Goal: Find specific page/section: Find specific page/section

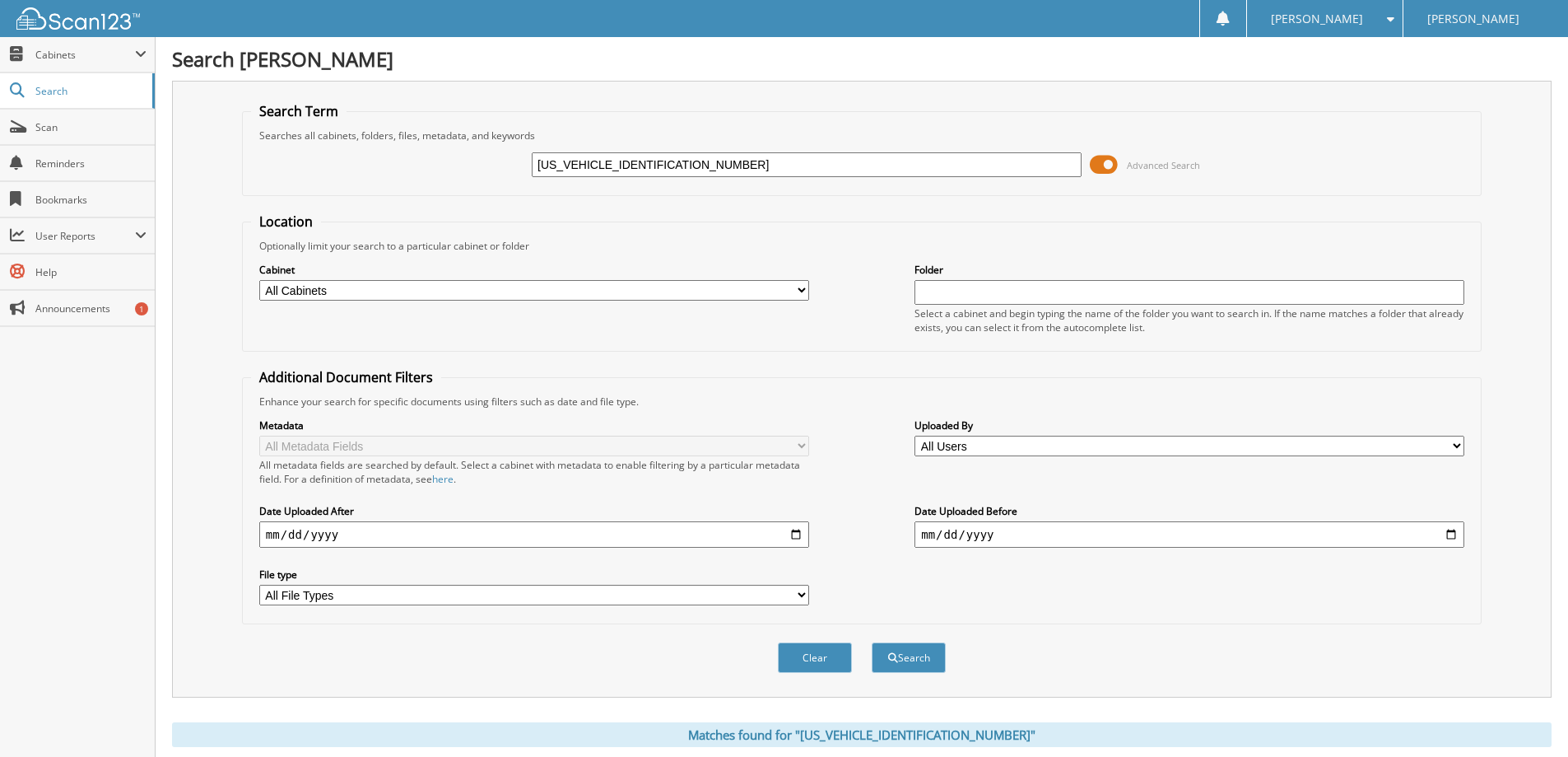
click at [757, 168] on input "[US_VEHICLE_IDENTIFICATION_NUMBER]" at bounding box center [807, 165] width 550 height 25
drag, startPoint x: 757, startPoint y: 168, endPoint x: 704, endPoint y: 161, distance: 53.5
click at [704, 161] on input "1C4HJXDG4MW731999" at bounding box center [807, 165] width 550 height 25
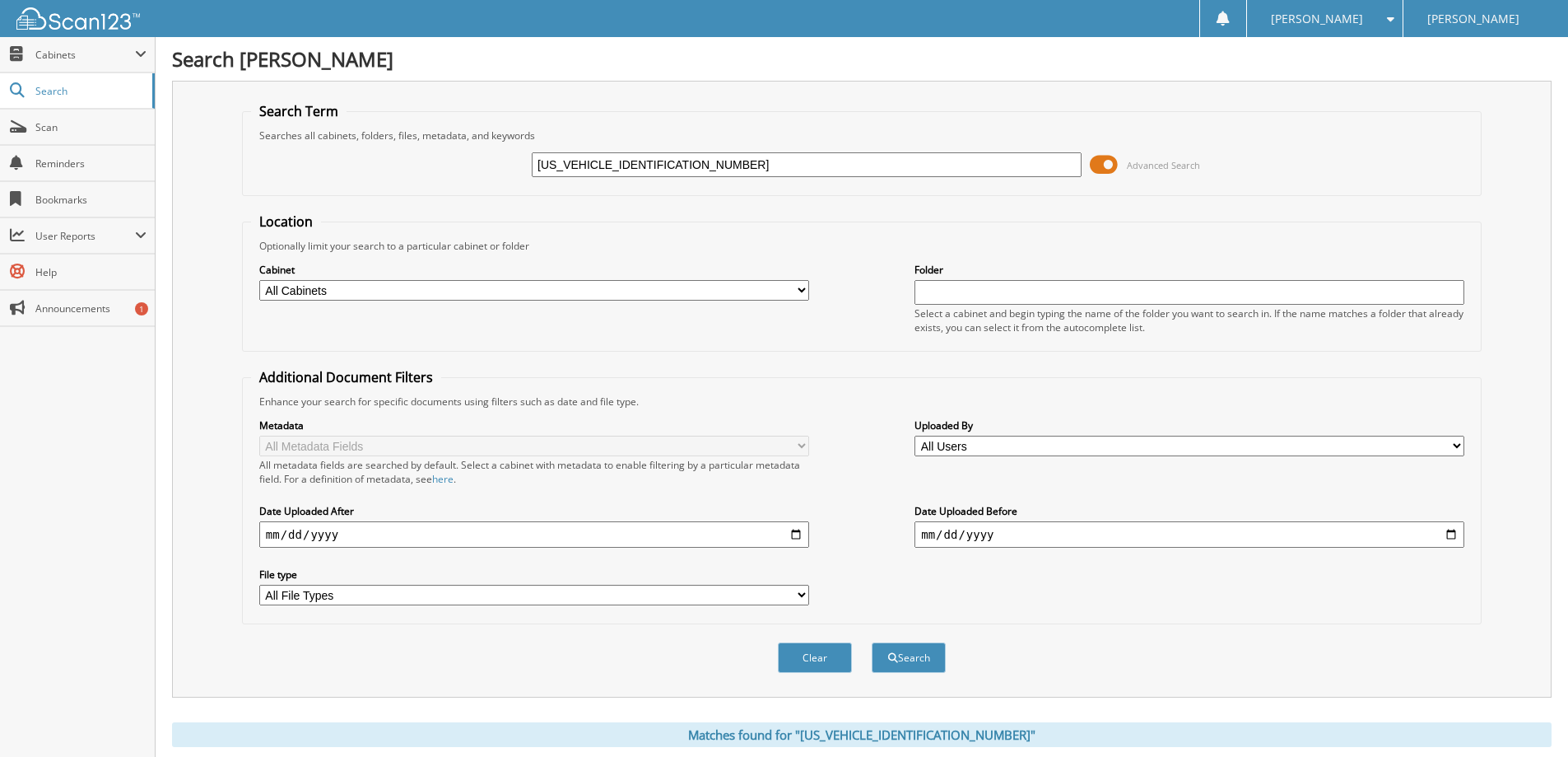
paste input "FTFW1E84MFB0544601"
type input "1FTFW1E84MFB05446"
click at [872, 643] on button "Search" at bounding box center [908, 658] width 74 height 31
click at [608, 159] on input "[US_VEHICLE_IDENTIFICATION_NUMBER]" at bounding box center [807, 165] width 550 height 25
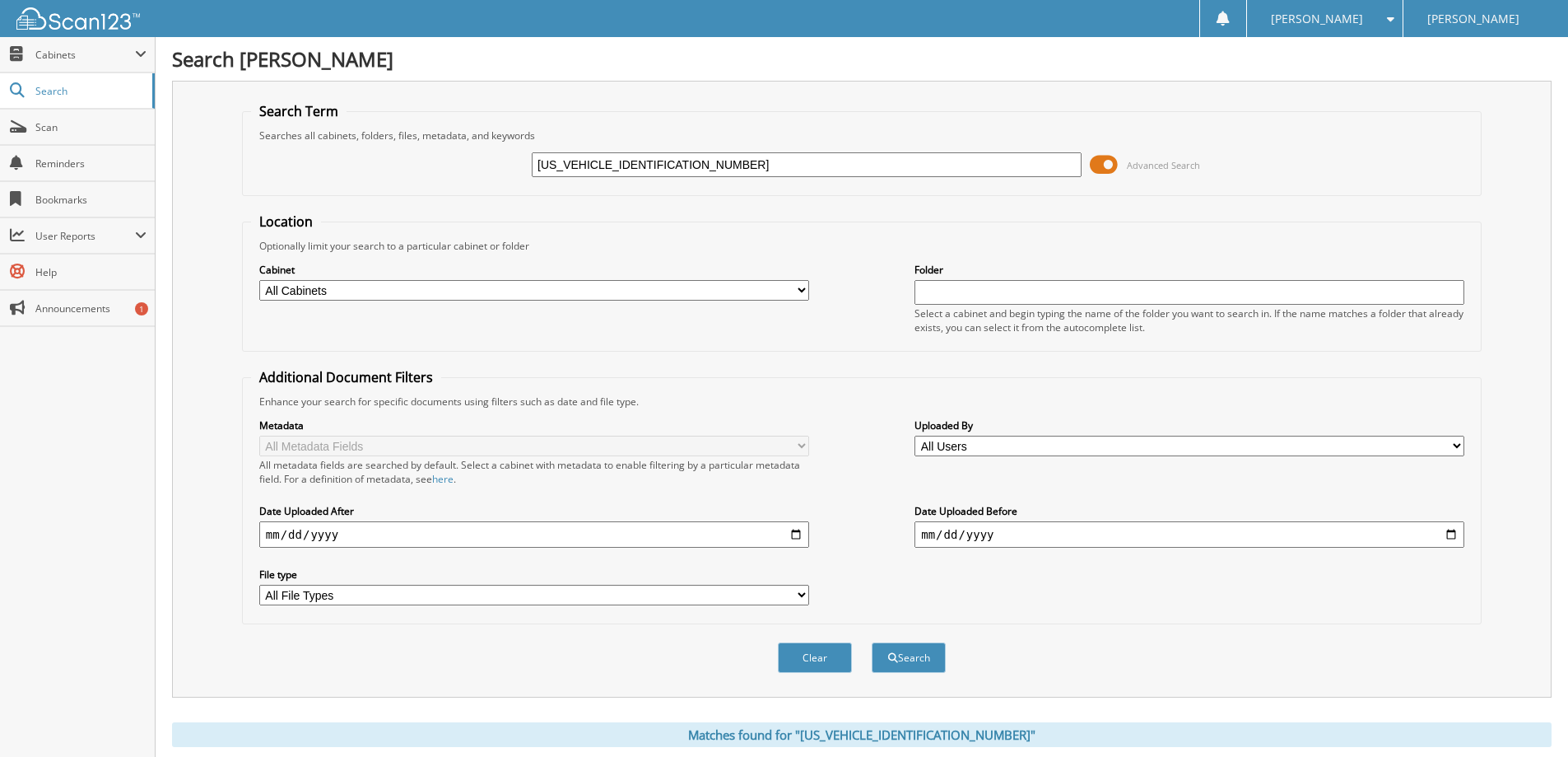
paste input "DRU4XG1JKA6648301"
type input "1FDRU4XG1JKA66483"
click at [872, 643] on button "Search" at bounding box center [908, 658] width 74 height 31
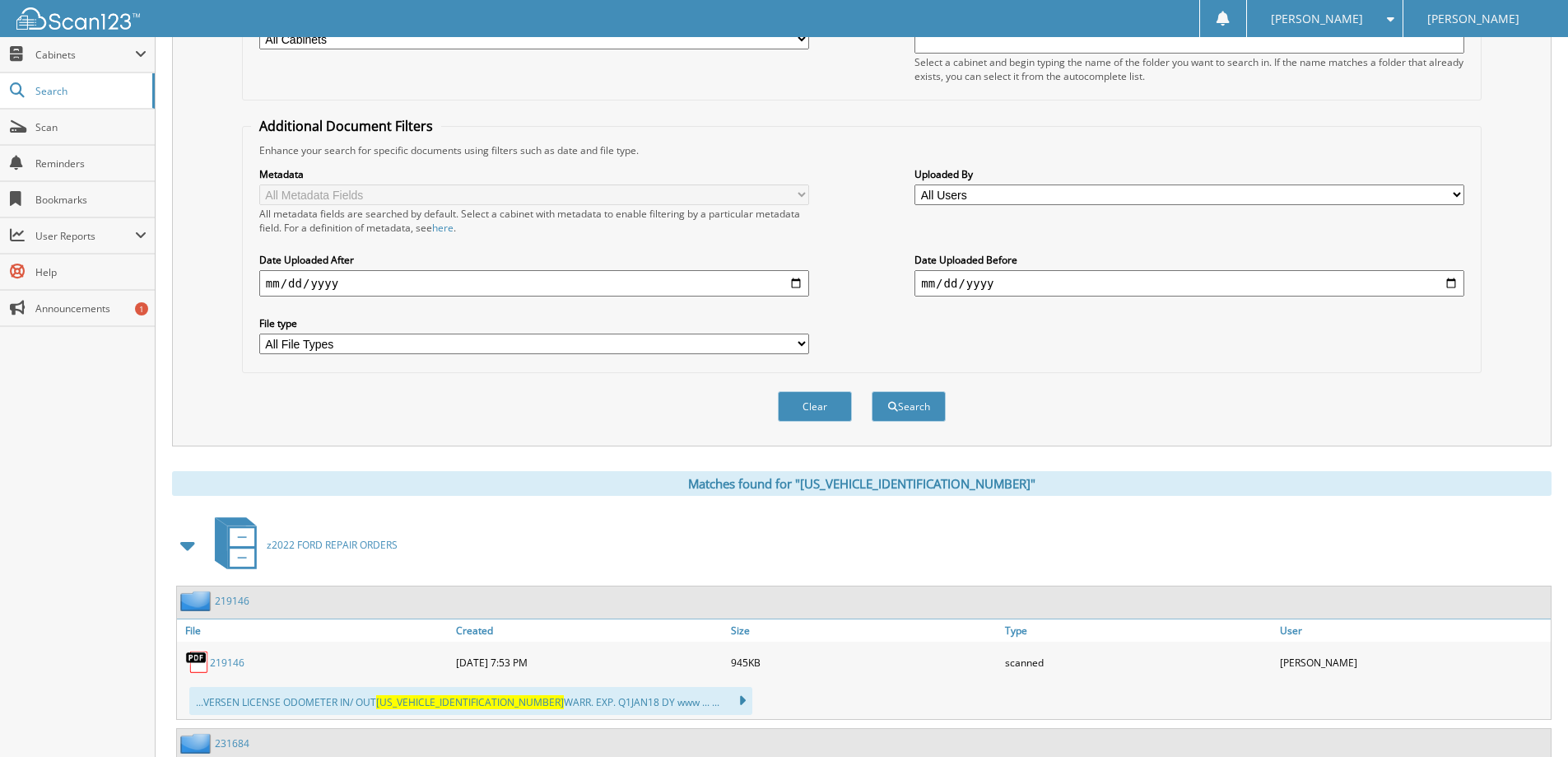
scroll to position [97, 0]
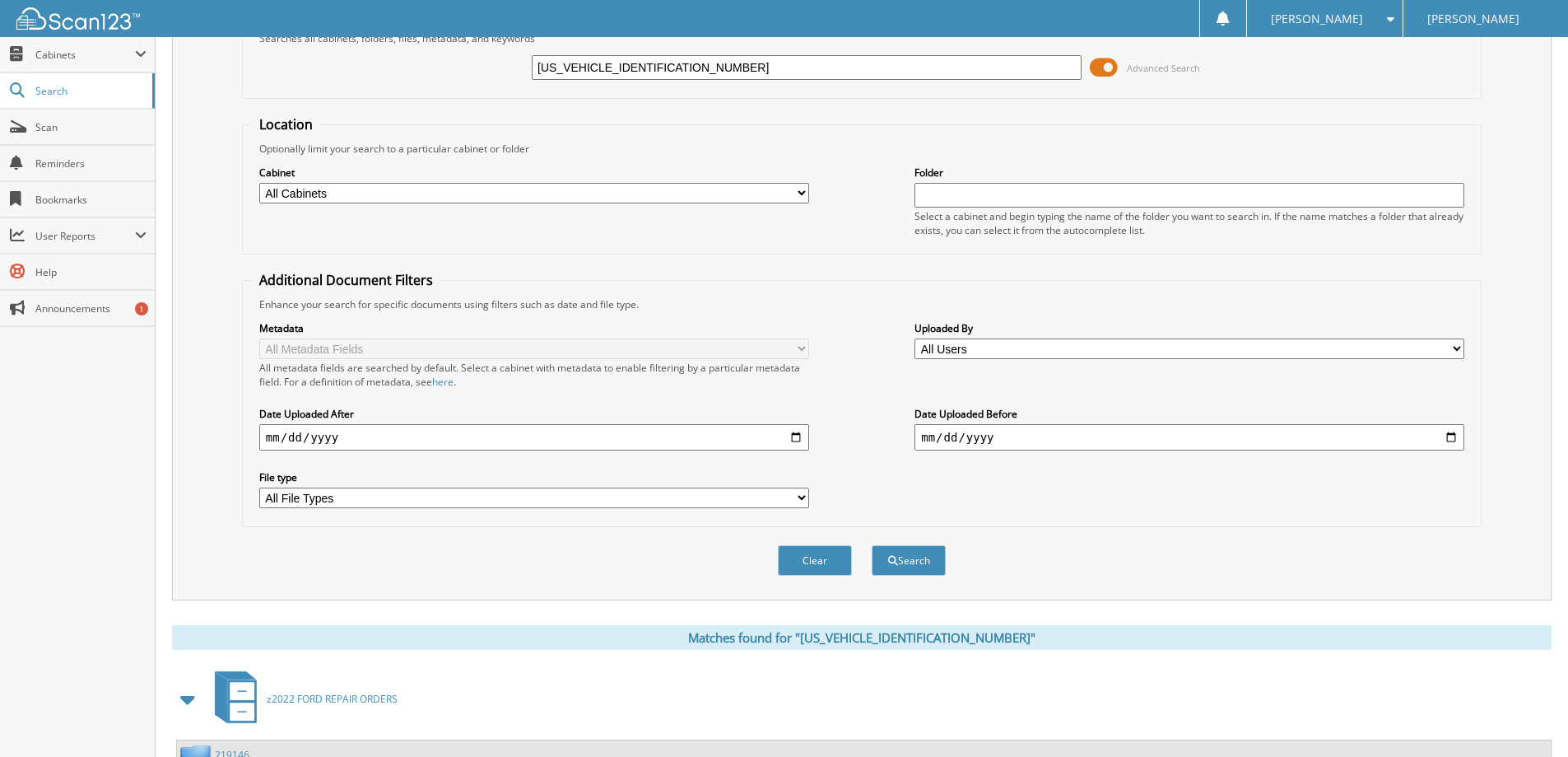
click at [632, 61] on input "1FDRU4XG1JKA66483" at bounding box center [807, 67] width 550 height 25
paste input "TFW1E51NKE7133201"
type input "1FTFW1E51NKE71332"
click at [872, 545] on button "Search" at bounding box center [908, 560] width 74 height 31
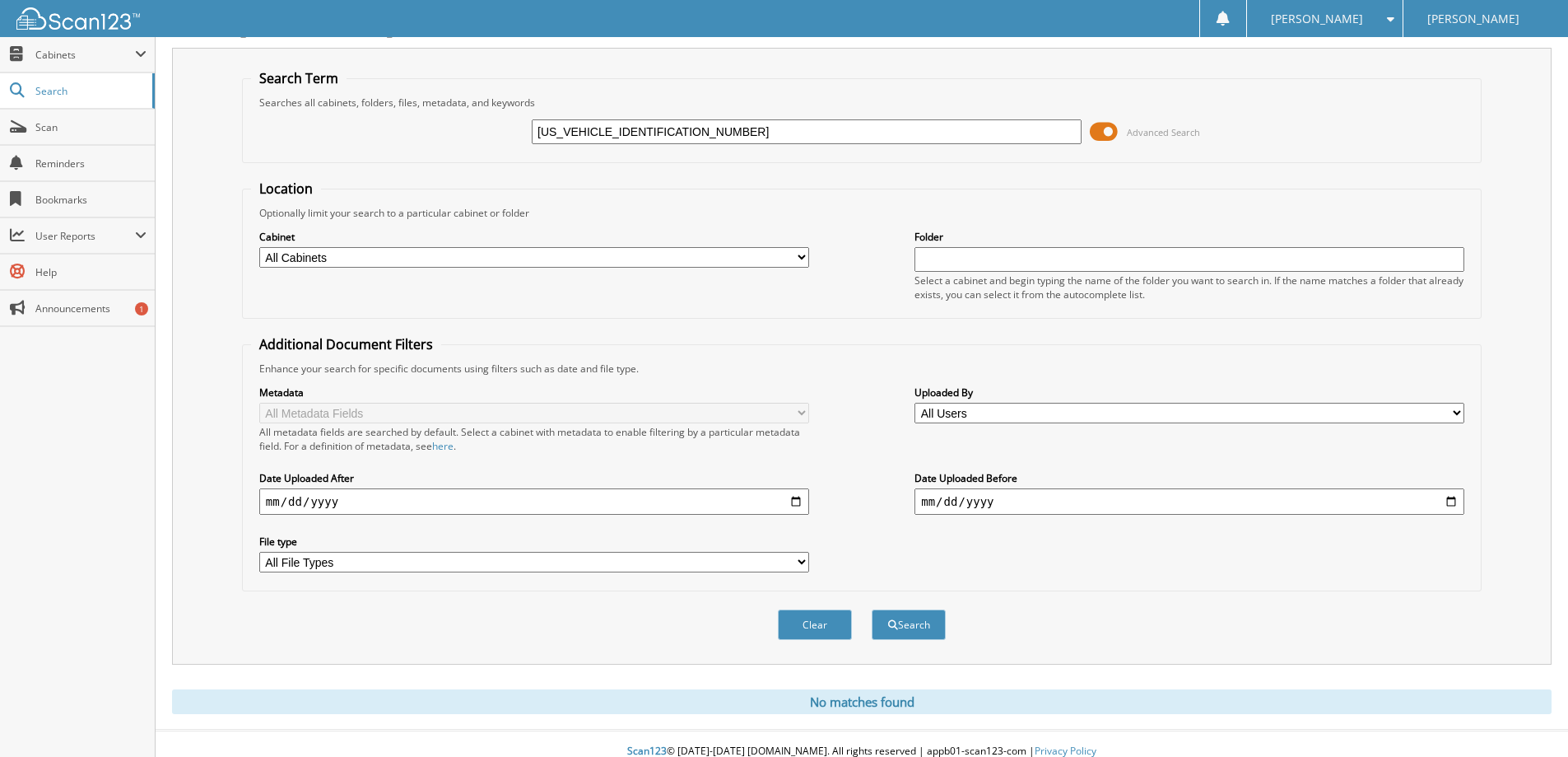
scroll to position [49, 0]
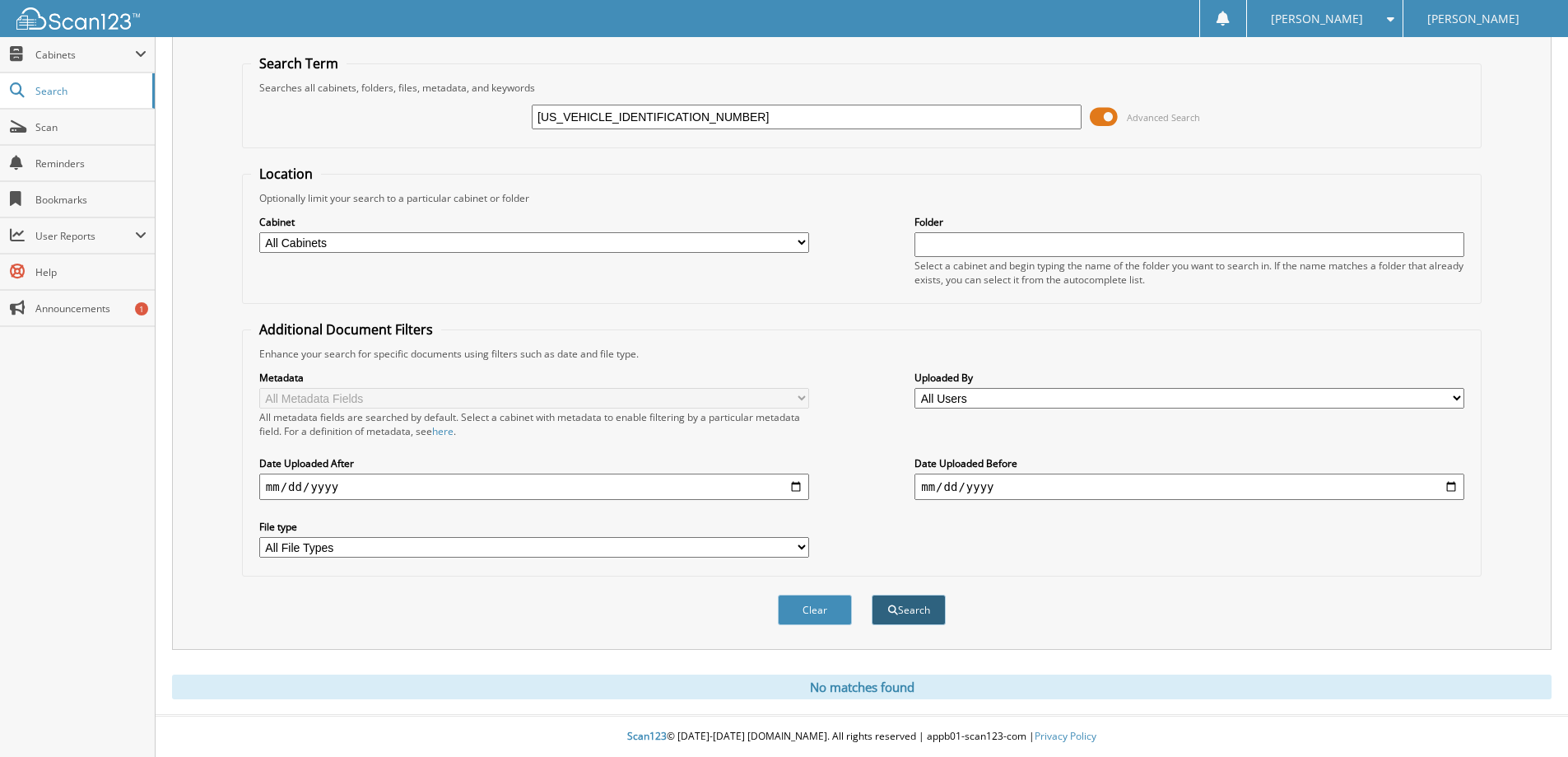
click at [904, 613] on button "Search" at bounding box center [908, 610] width 74 height 31
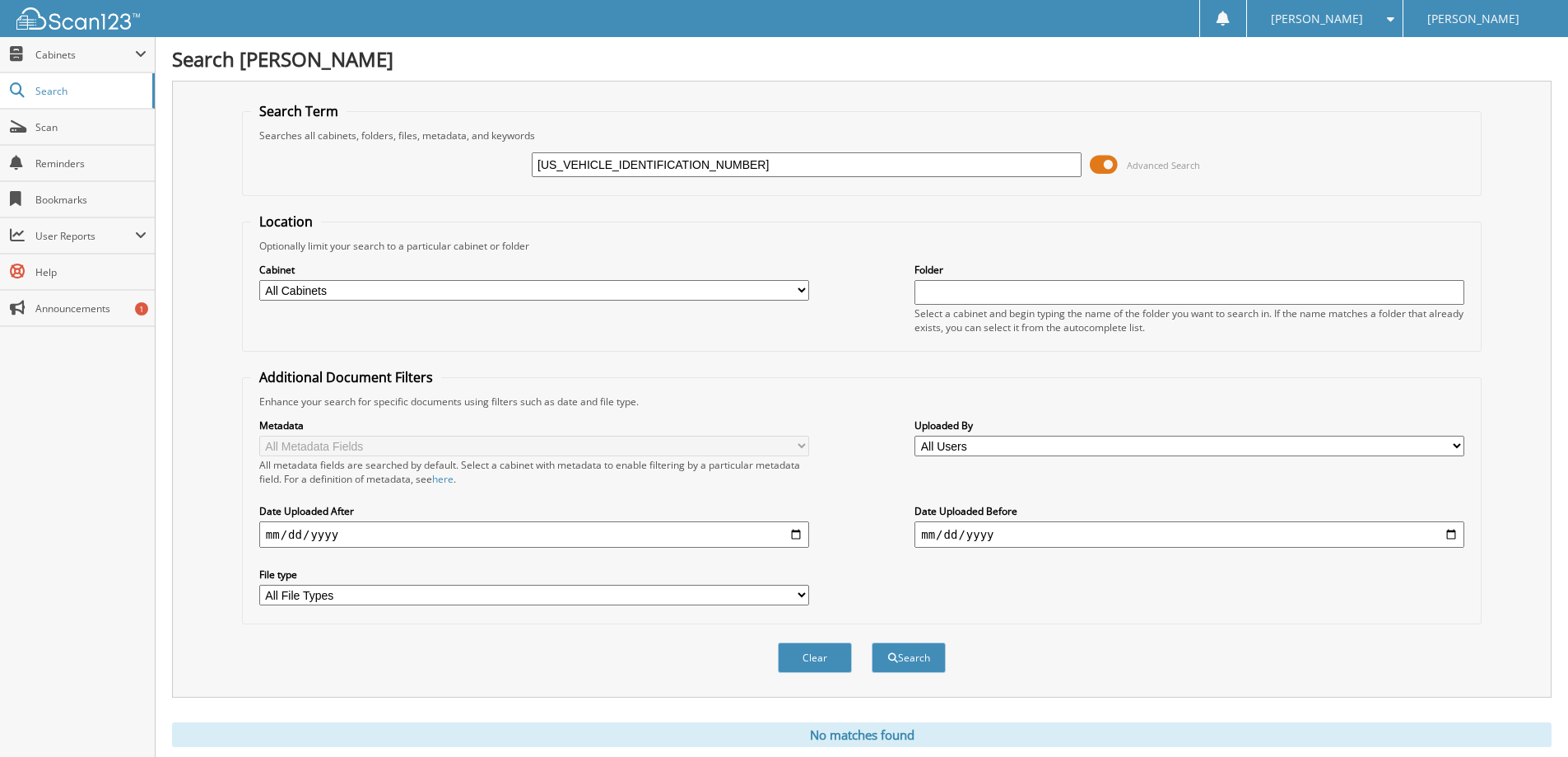
click at [688, 166] on input "1FTFW1E51NKE71332" at bounding box center [807, 165] width 550 height 25
paste input "M5K8D83FGB9925001"
type input "[US_VEHICLE_IDENTIFICATION_NUMBER]"
click at [872, 643] on button "Search" at bounding box center [908, 658] width 74 height 31
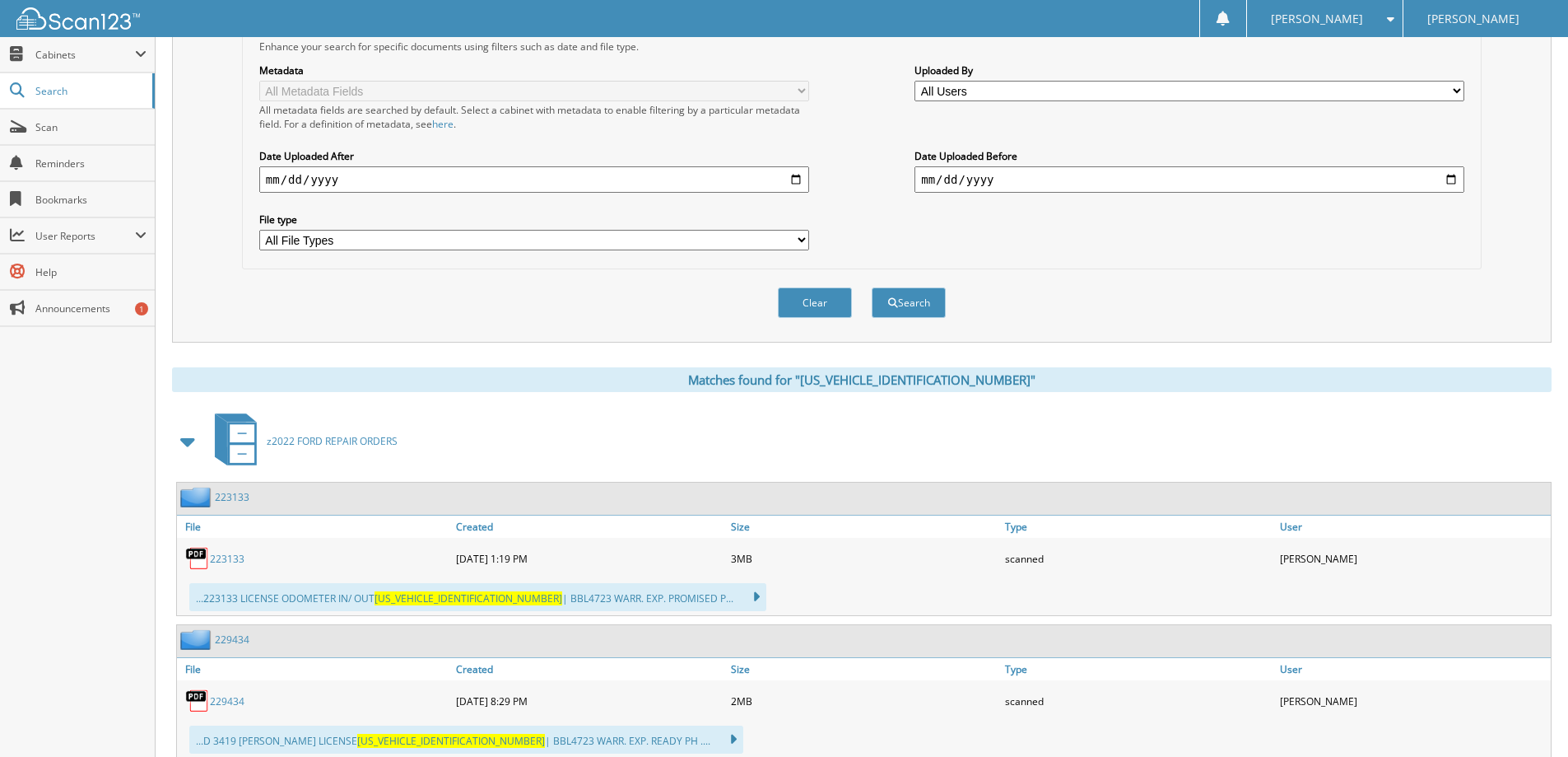
scroll to position [89, 0]
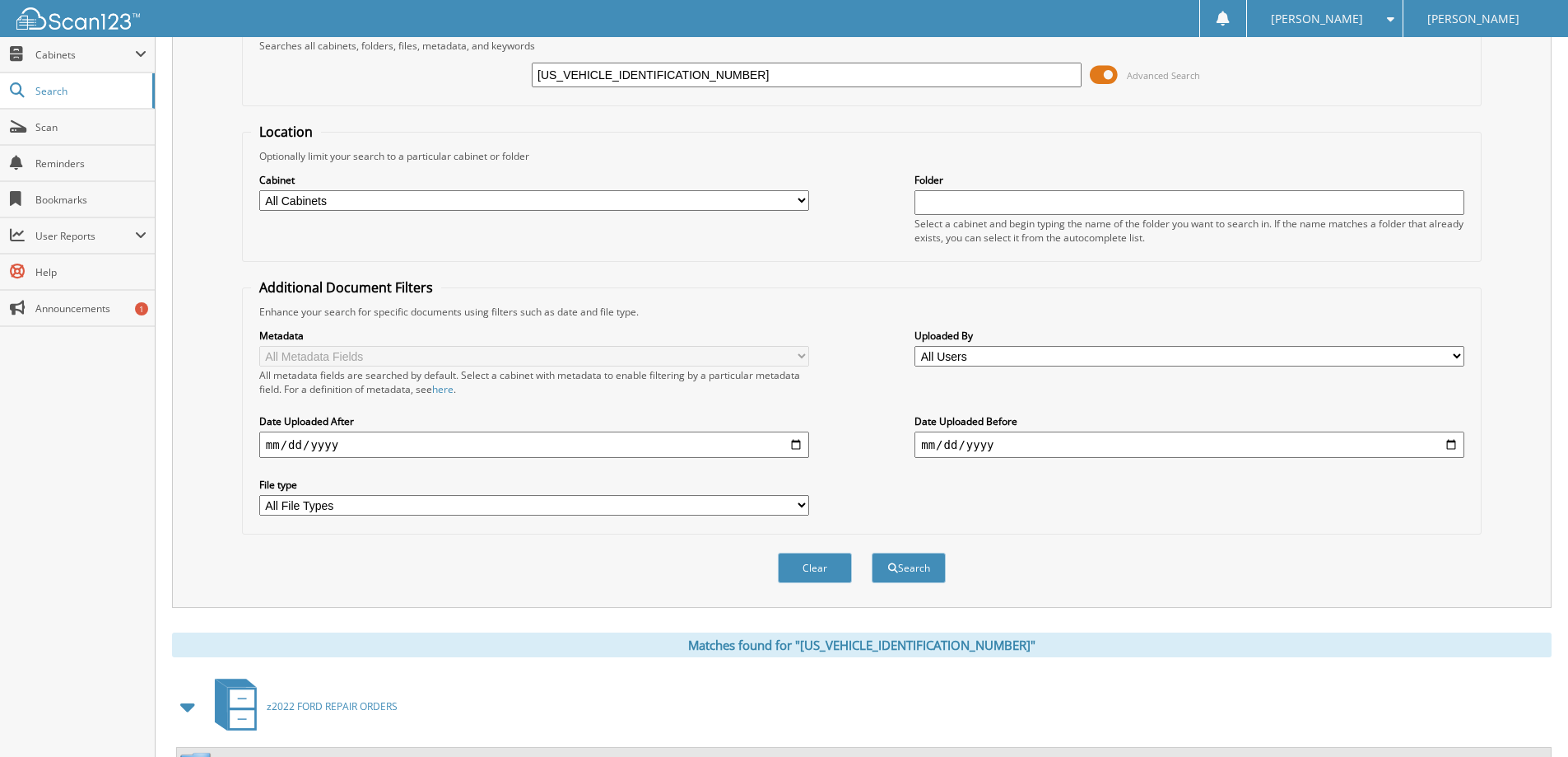
click at [683, 80] on input "[US_VEHICLE_IDENTIFICATION_NUMBER]" at bounding box center [807, 75] width 550 height 25
paste input "[VEHICLE_IDENTIFICATION_NUMBER]"
type input "[US_VEHICLE_IDENTIFICATION_NUMBER]"
click at [872, 552] on button "Search" at bounding box center [908, 568] width 74 height 31
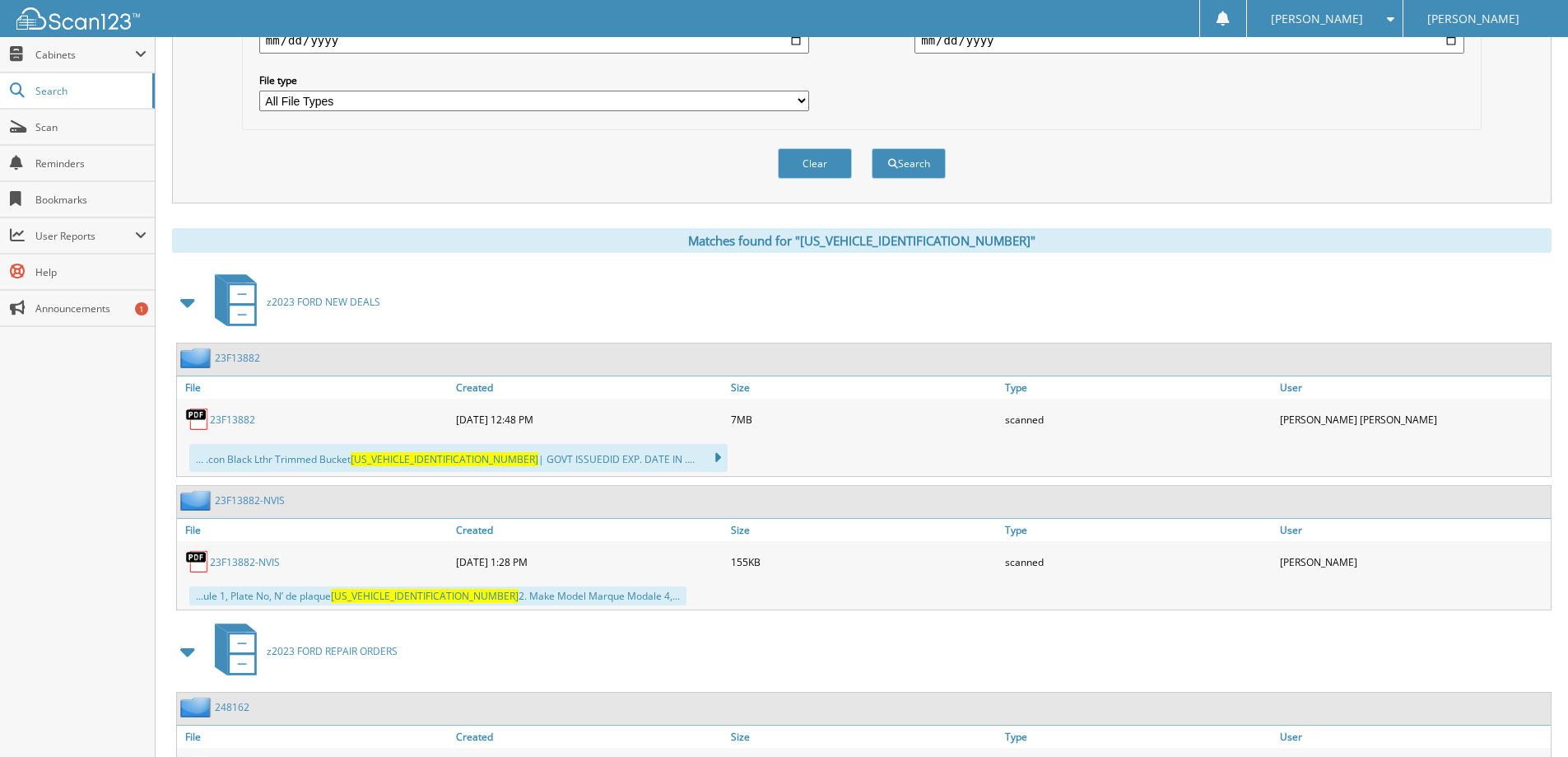
click at [228, 417] on link "23F13882" at bounding box center [232, 419] width 45 height 14
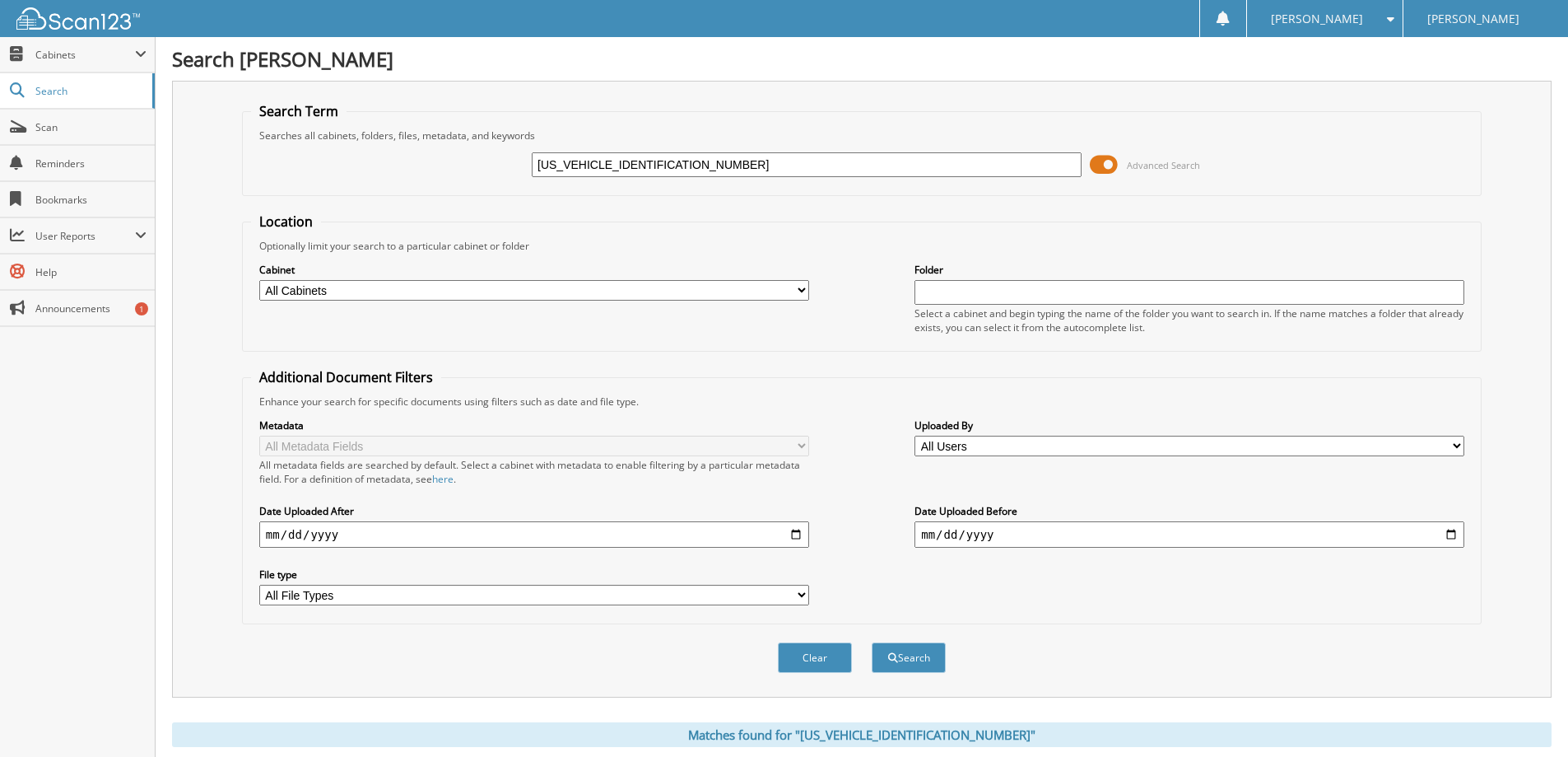
click at [663, 159] on input "1FTFW1ED1PFB03882" at bounding box center [807, 165] width 550 height 25
click at [666, 158] on input "1FTFW1ED1PFB03882" at bounding box center [807, 165] width 550 height 25
paste input "M5K8D86KGA1414801"
type input "1FM5K8D86KGA14148"
click at [872, 643] on button "Search" at bounding box center [908, 658] width 74 height 31
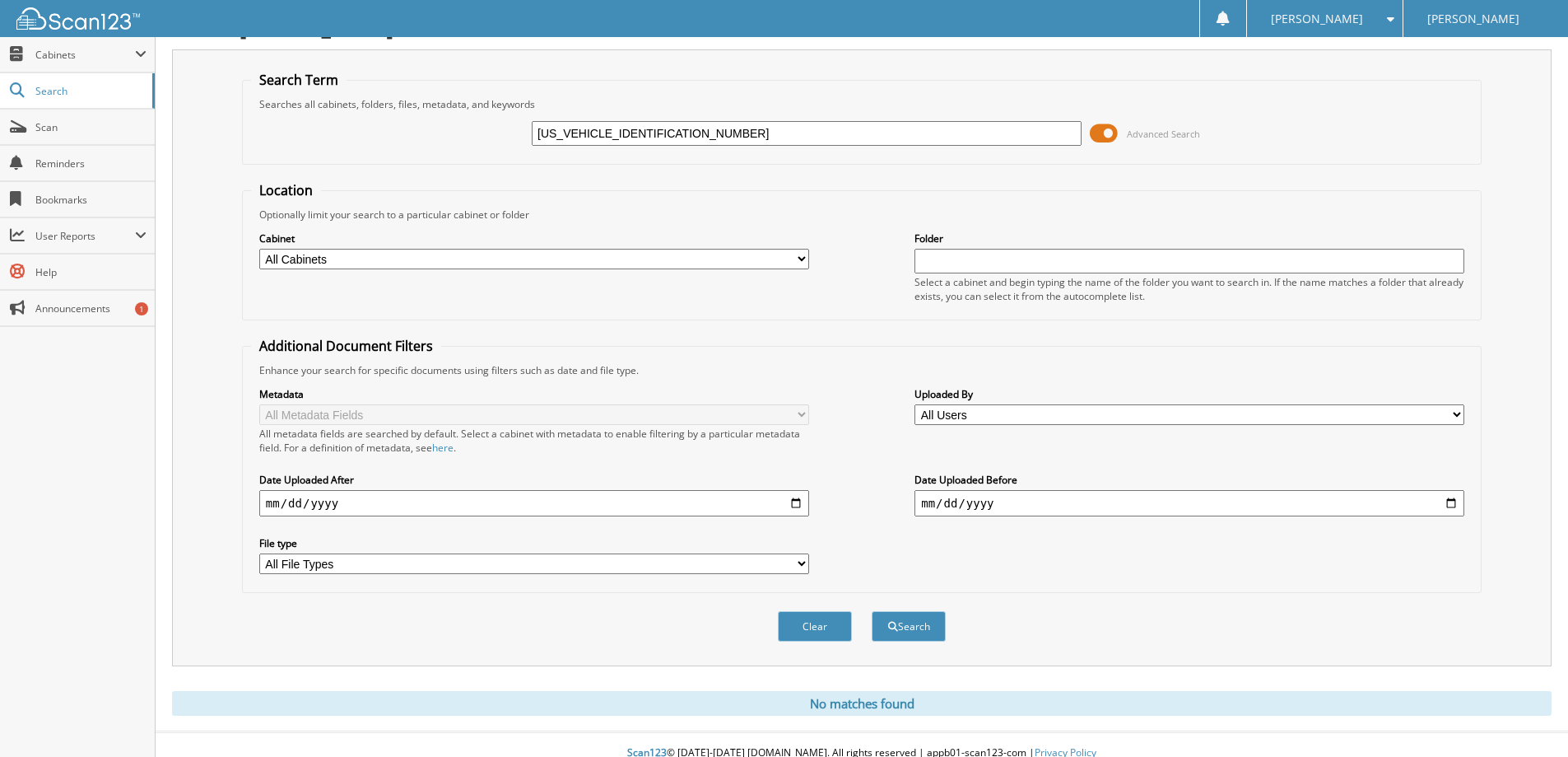
scroll to position [49, 0]
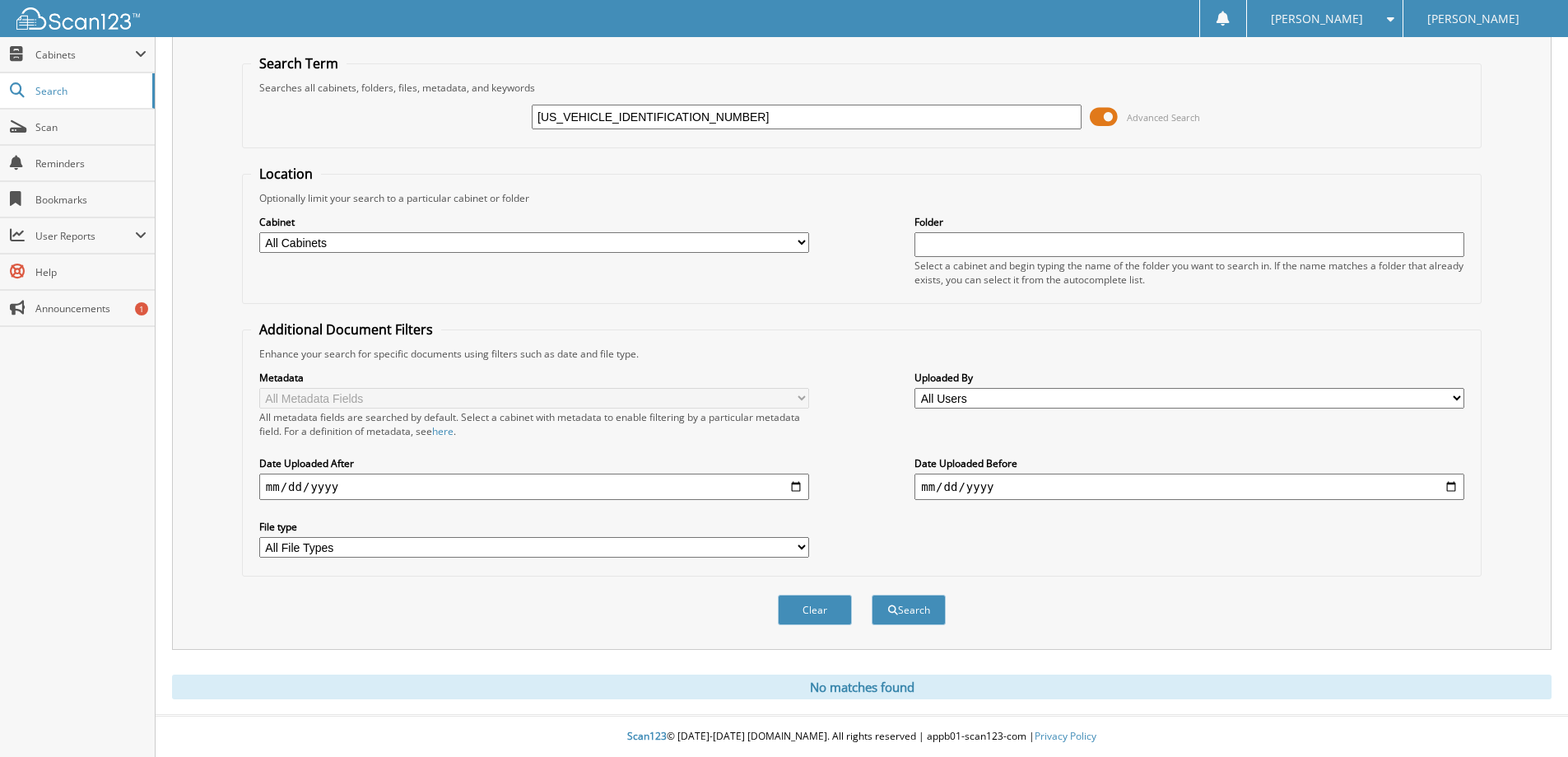
click at [665, 125] on input "1FM5K8D86KGA14148" at bounding box center [807, 117] width 550 height 25
paste input "SK8FH4MGB5564301"
type input "[US_VEHICLE_IDENTIFICATION_NUMBER]"
click at [872, 595] on button "Search" at bounding box center [908, 610] width 74 height 31
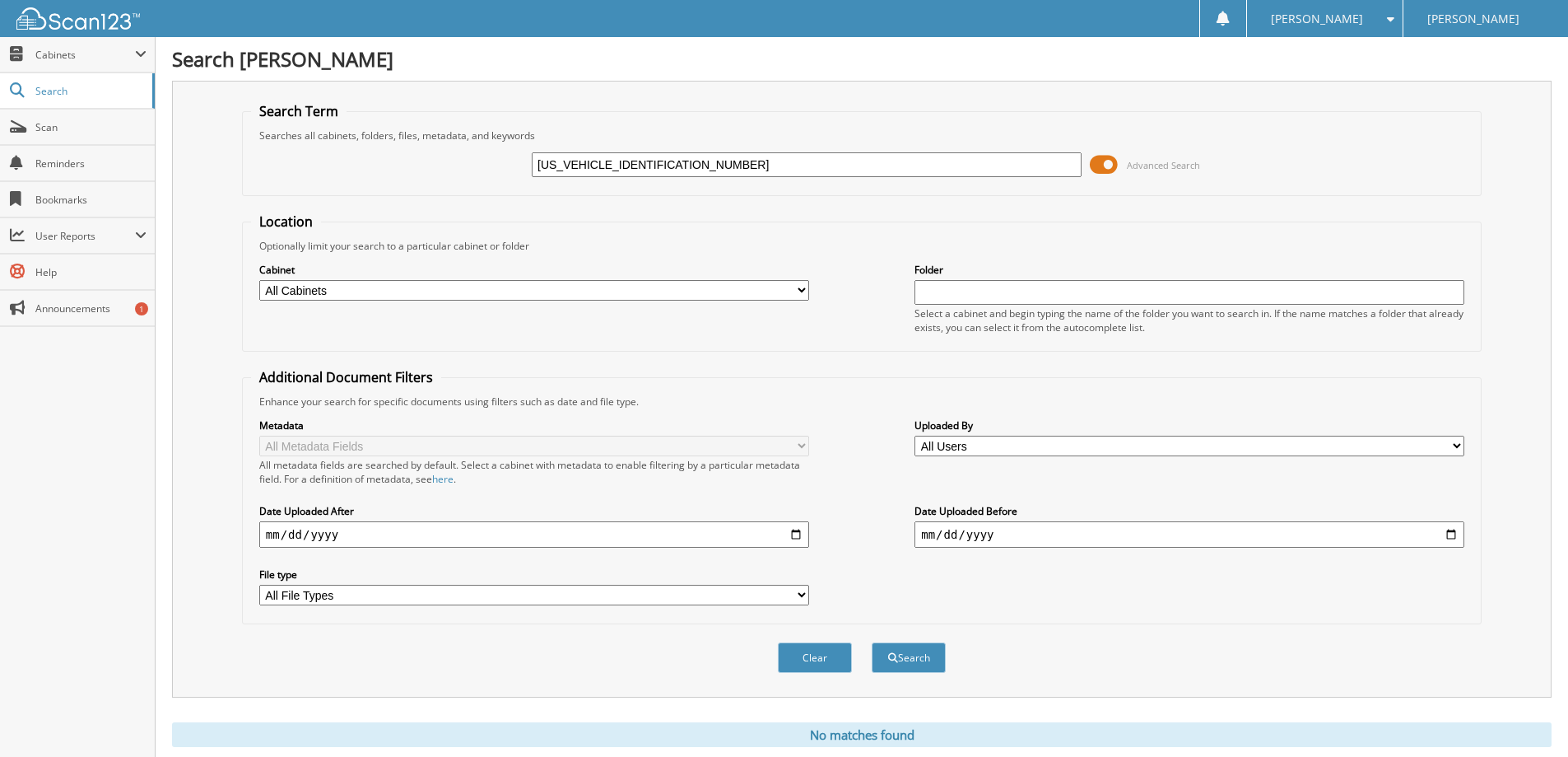
click at [648, 153] on input "1FMSK8FH4MGB55643" at bounding box center [807, 165] width 550 height 25
paste input "TEW1EP8MFA1853801"
type input "1FTEW1EP8MFA18538"
click at [872, 643] on button "Search" at bounding box center [908, 658] width 74 height 31
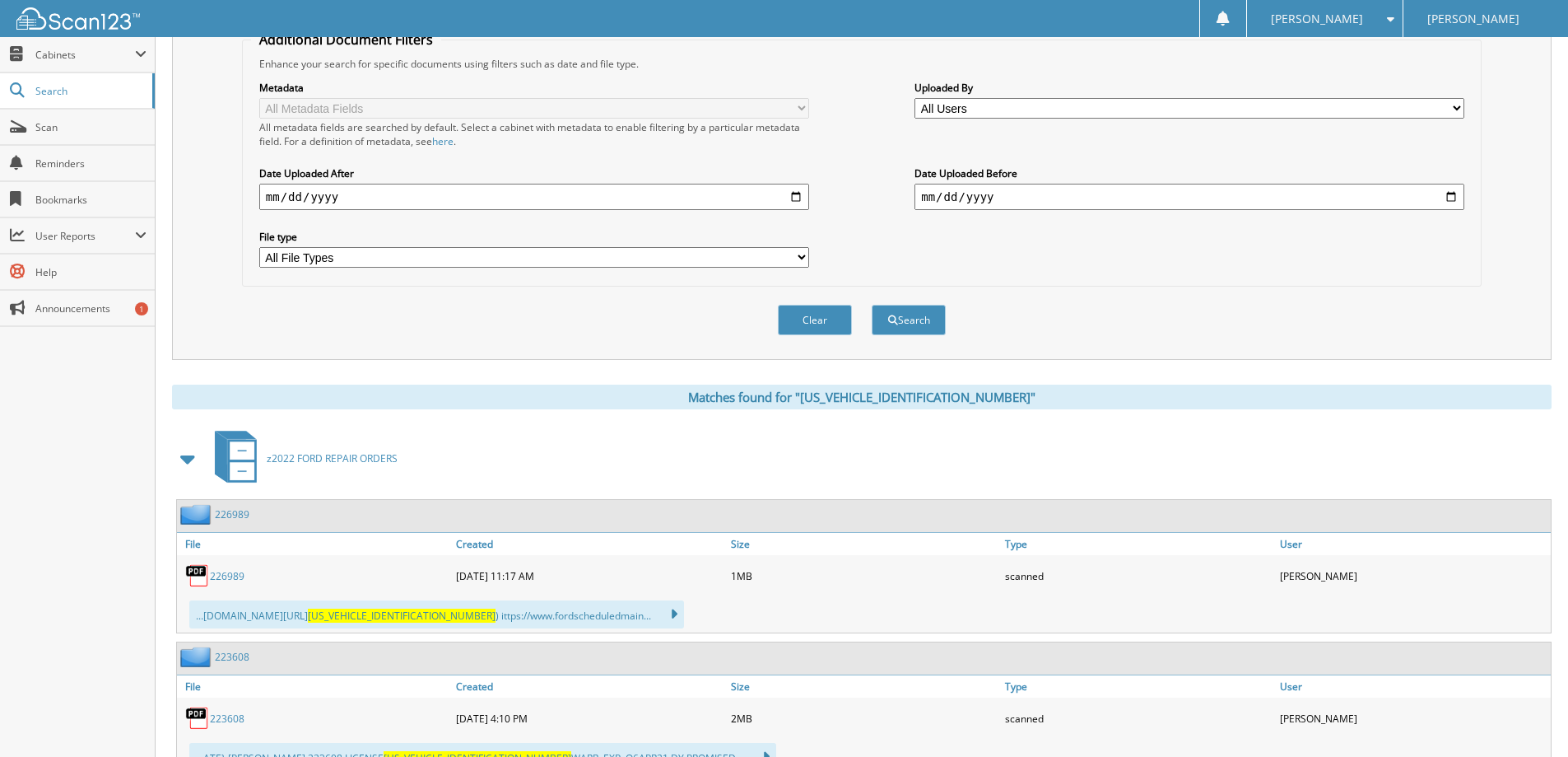
scroll to position [129, 0]
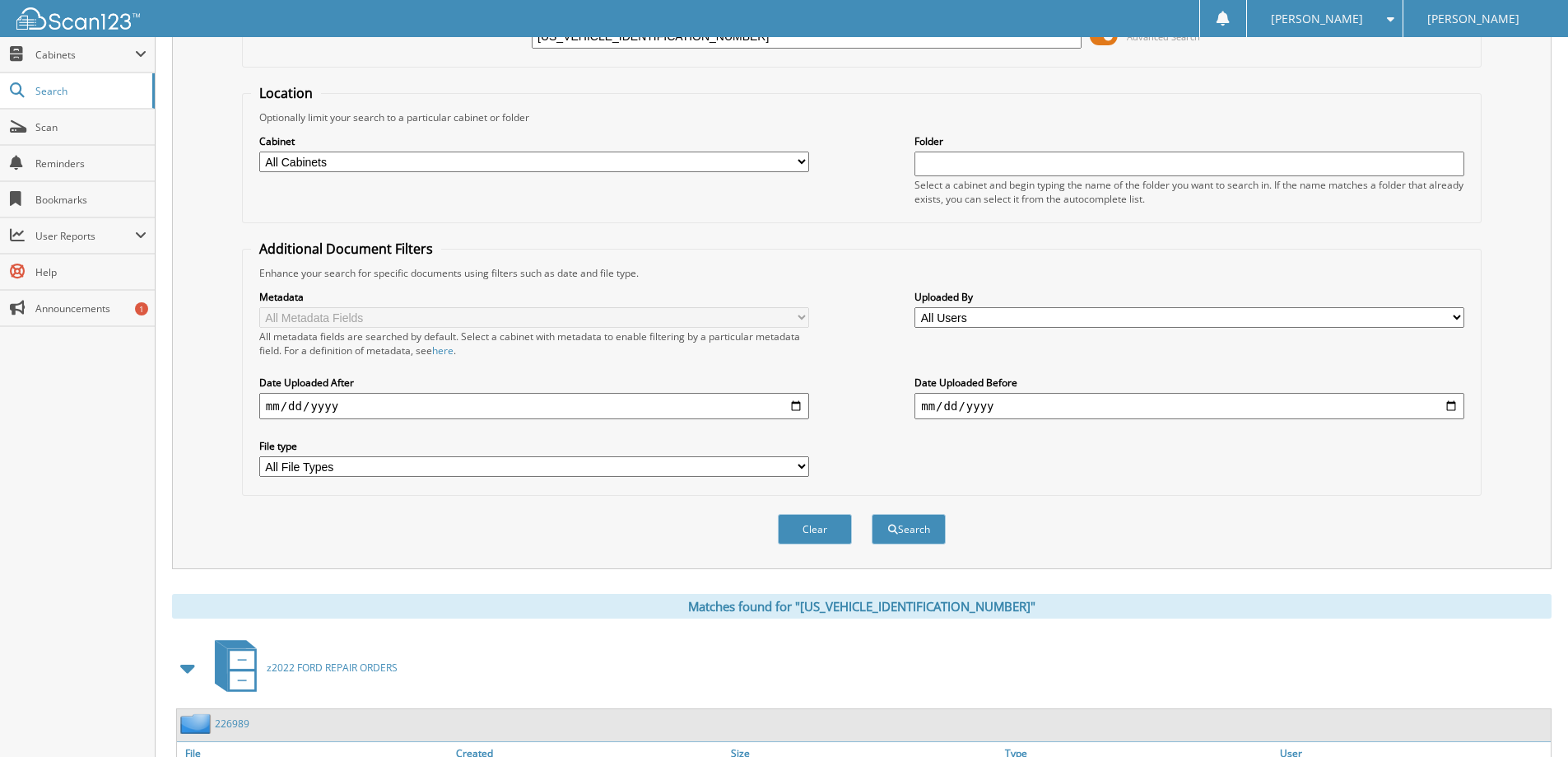
click at [748, 40] on input "[US_VEHICLE_IDENTIFICATION_NUMBER]" at bounding box center [807, 37] width 550 height 25
paste input "[VEHICLE_IDENTIFICATION_NUMBER]"
type input "1FMJK1M87PEA664280"
click at [872, 514] on button "Search" at bounding box center [908, 529] width 74 height 31
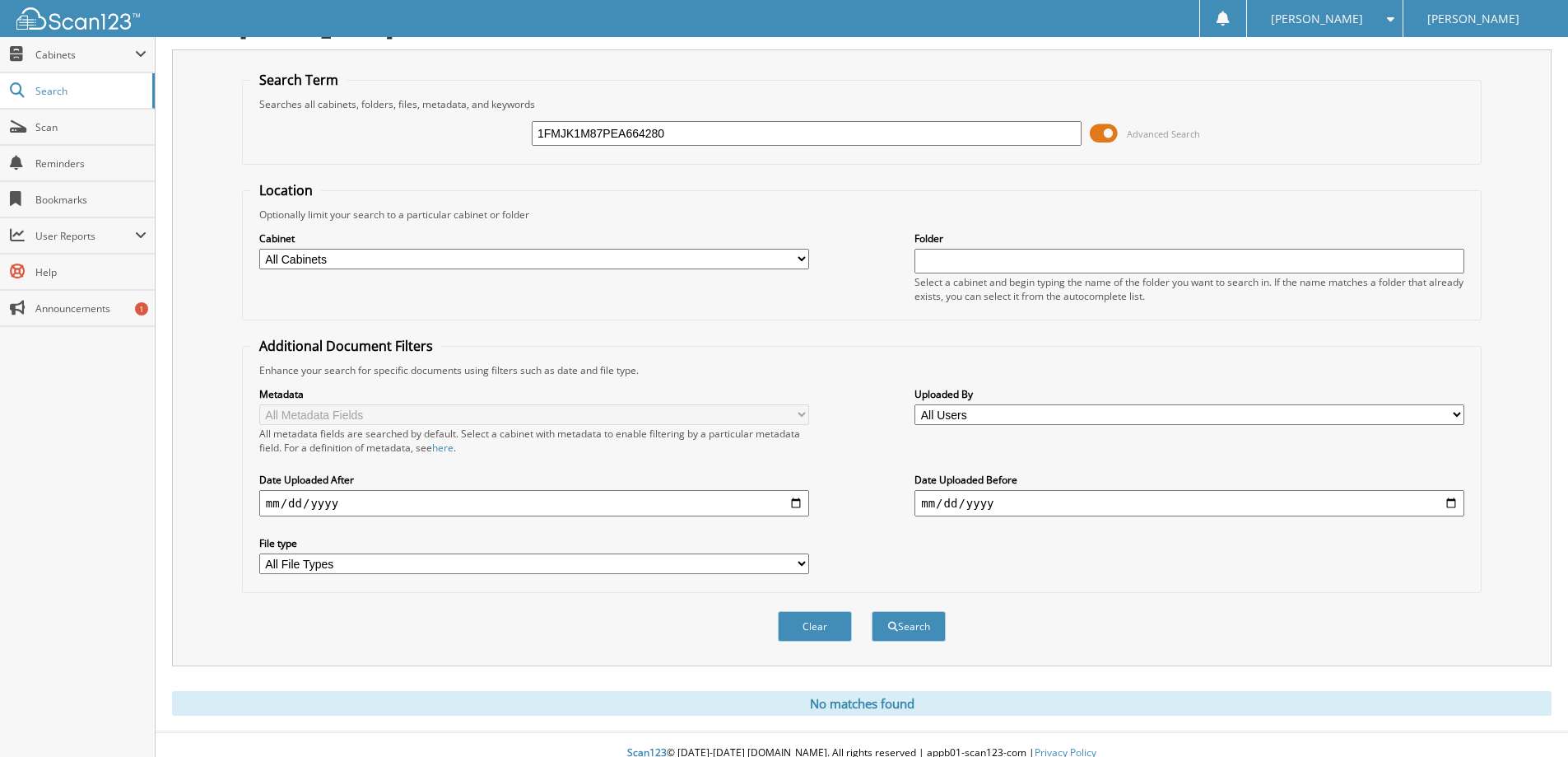
scroll to position [49, 0]
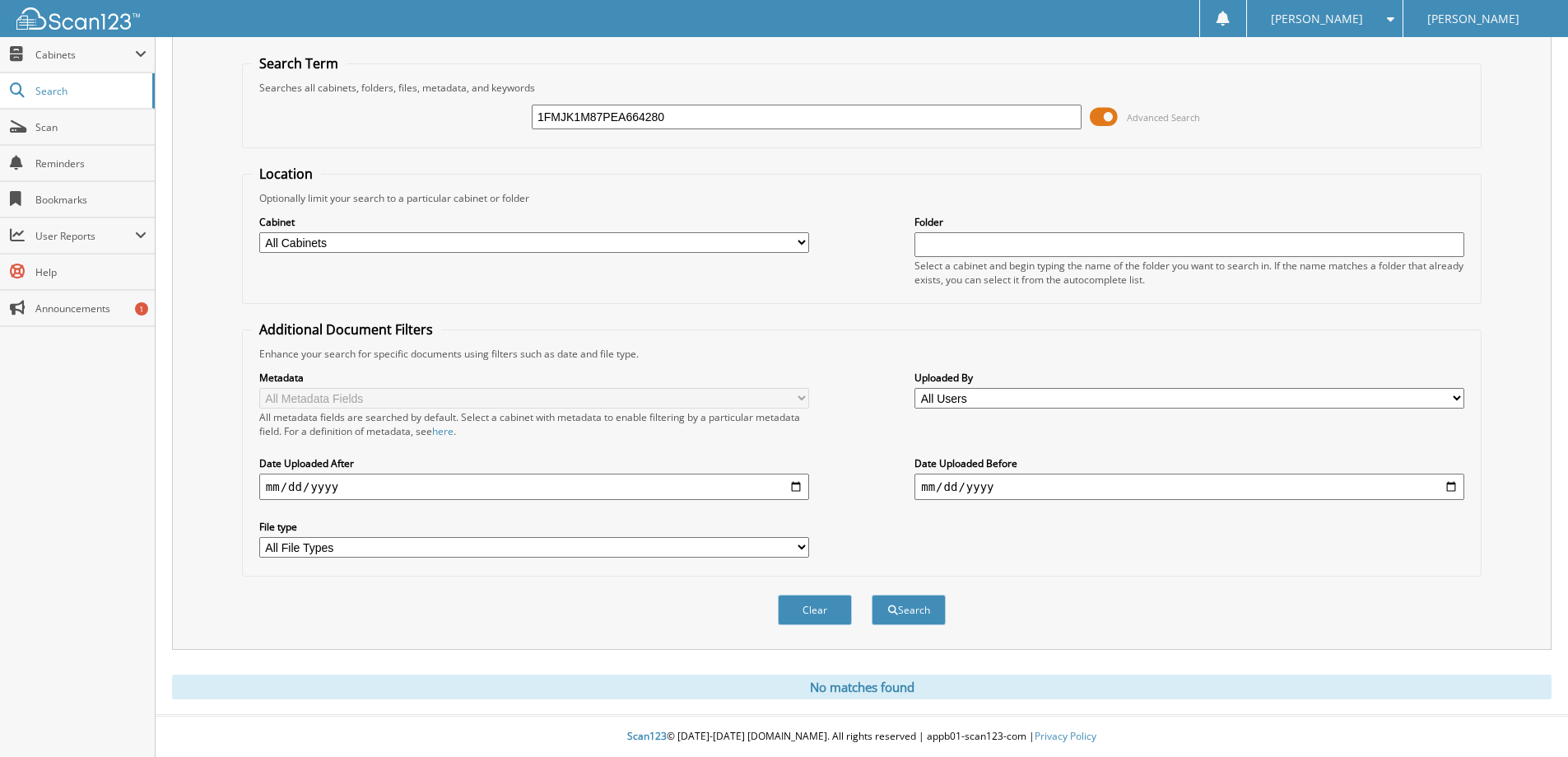
click at [687, 117] on input "1FMJK1M87PEA664280" at bounding box center [807, 117] width 550 height 25
type input "[US_VEHICLE_IDENTIFICATION_NUMBER]"
click at [872, 595] on button "Search" at bounding box center [908, 610] width 74 height 31
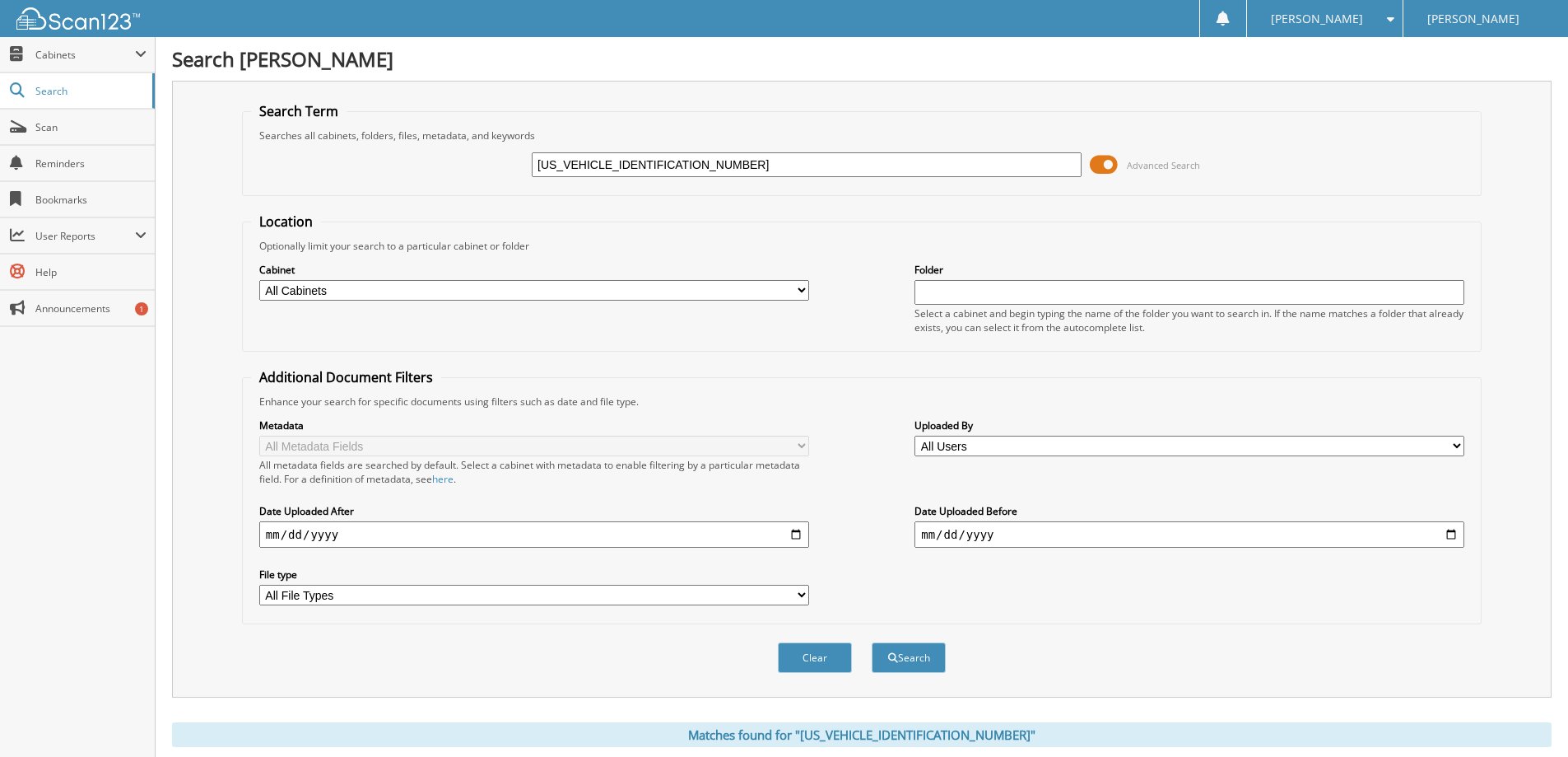
click at [671, 159] on input "[US_VEHICLE_IDENTIFICATION_NUMBER]" at bounding box center [807, 165] width 550 height 25
paste input "[VEHICLE_IDENTIFICATION_NUMBER]"
type input "[US_VEHICLE_IDENTIFICATION_NUMBER]"
click at [872, 643] on button "Search" at bounding box center [908, 658] width 74 height 31
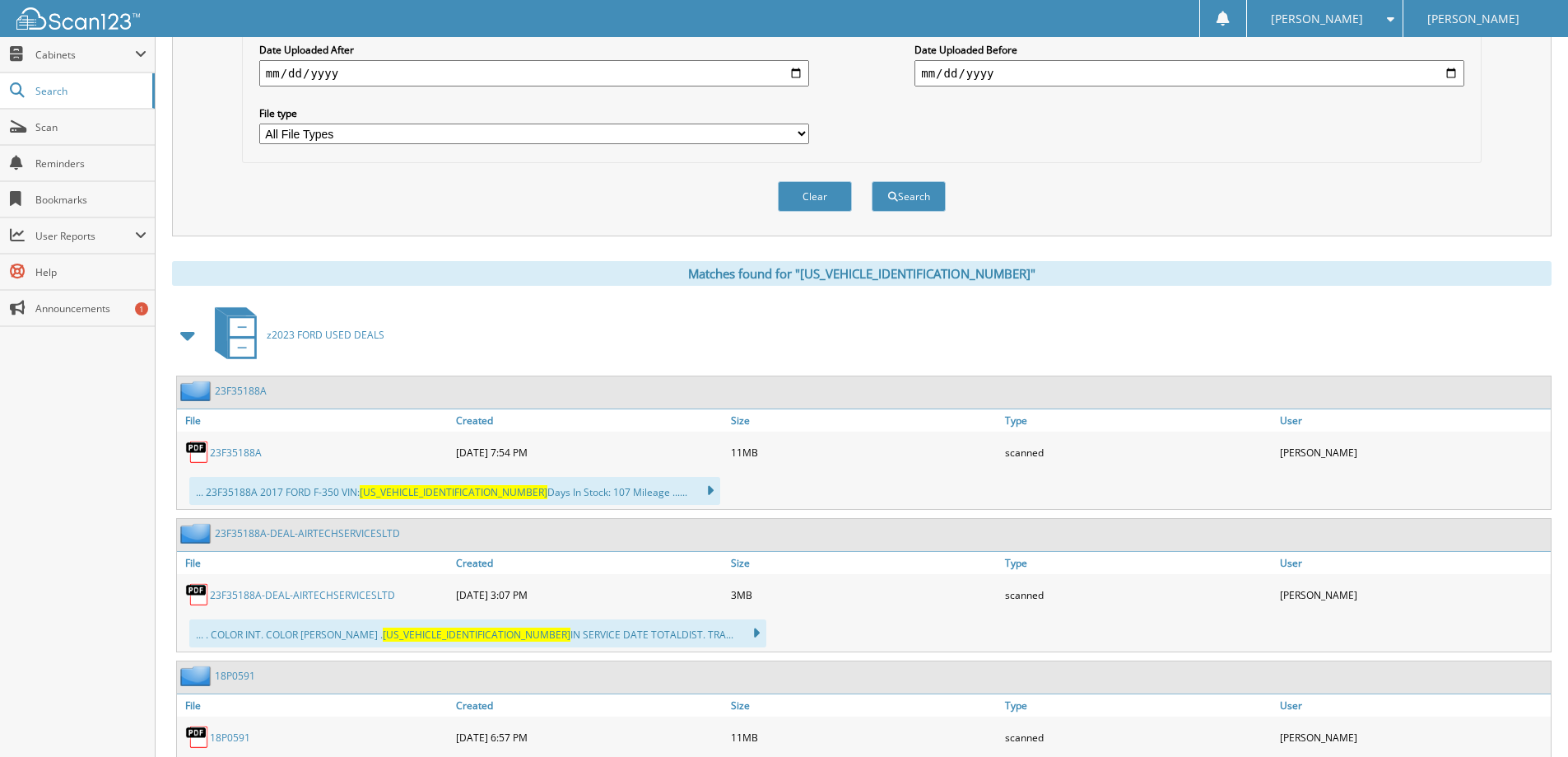
scroll to position [659, 0]
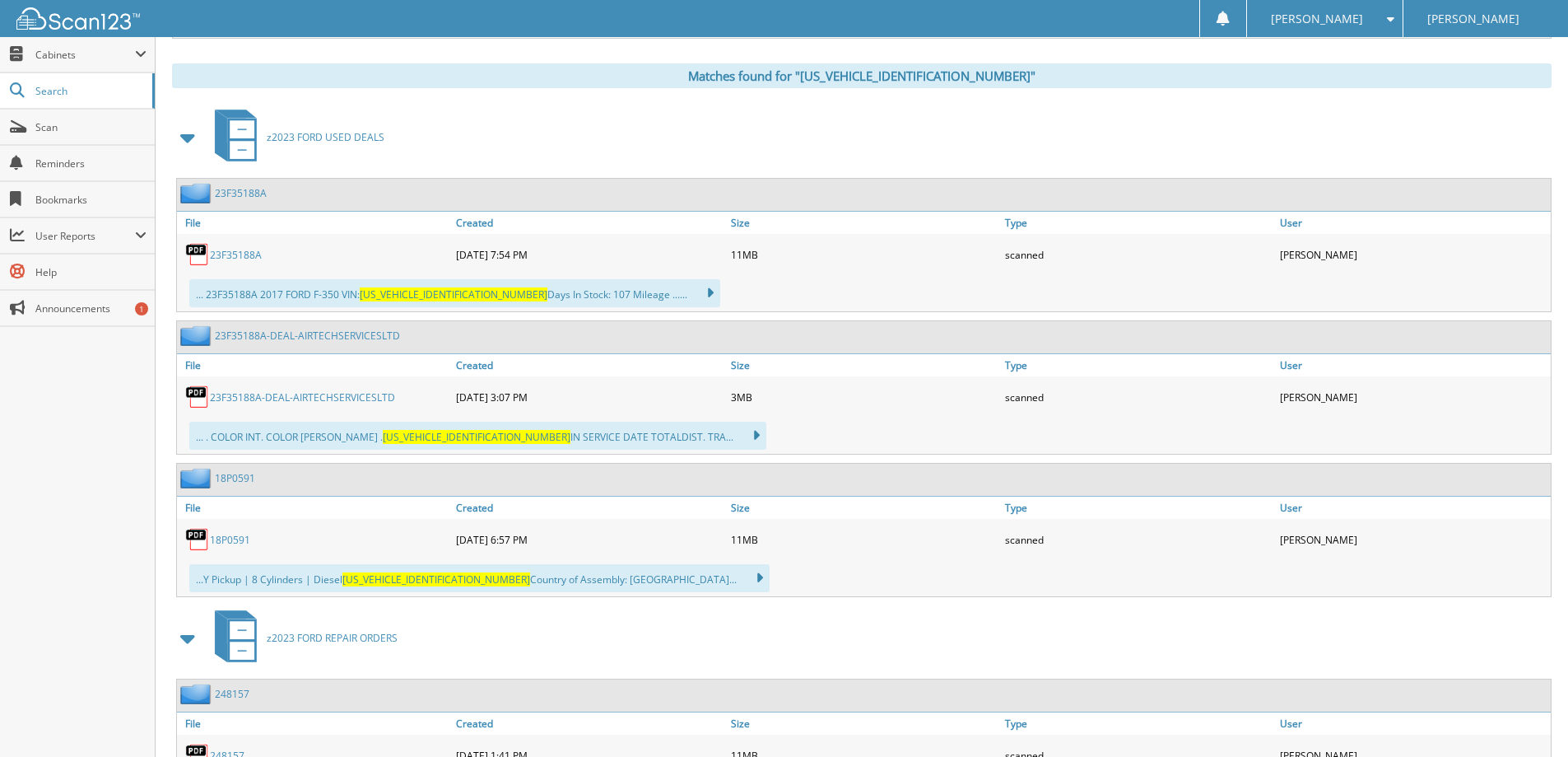
click at [243, 251] on link "23F35188A" at bounding box center [236, 255] width 52 height 14
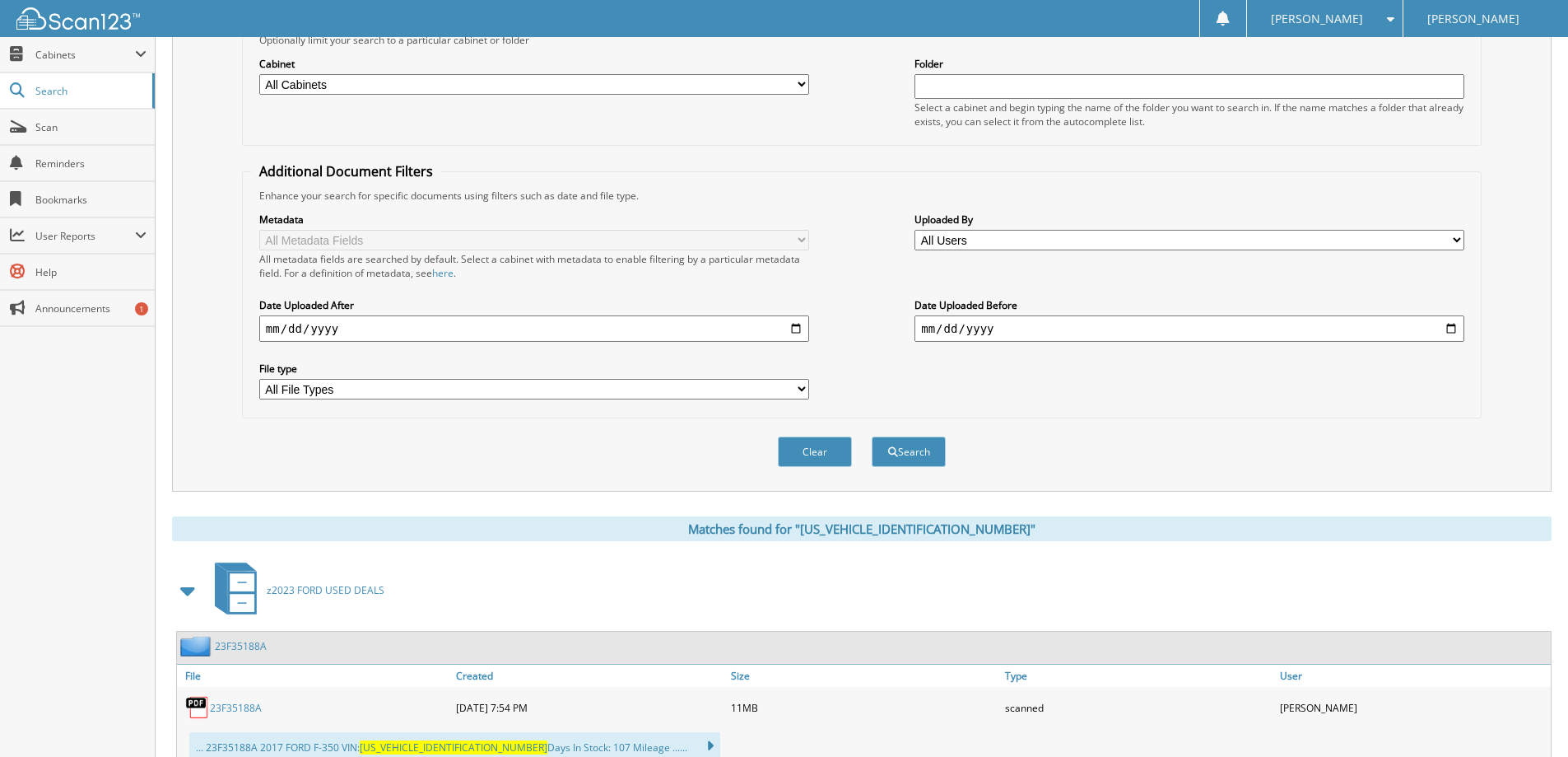
scroll to position [83, 0]
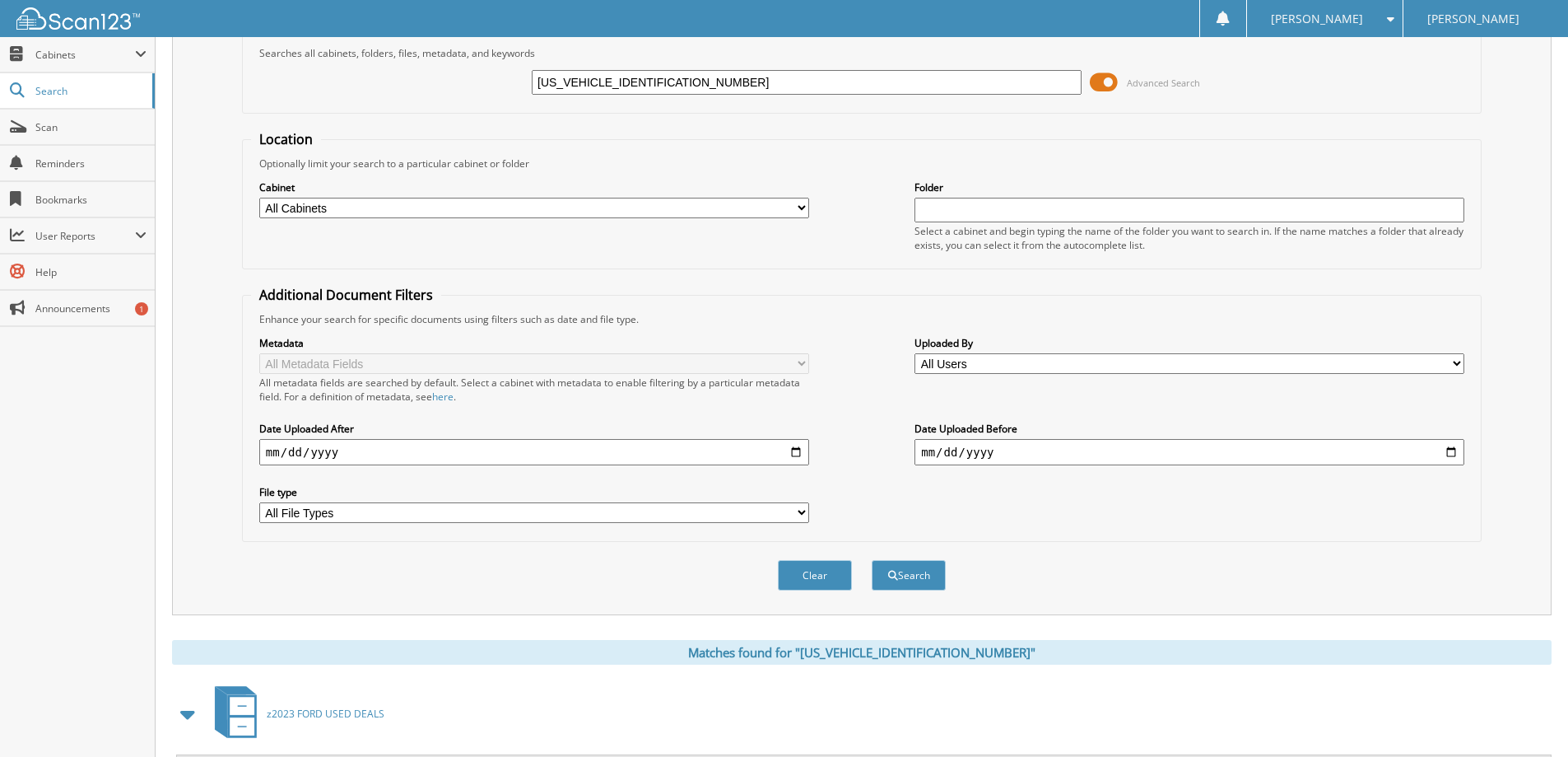
click at [721, 70] on input "1FT8W3DTXHEB42958" at bounding box center [807, 83] width 550 height 25
paste input "FW5L87RFA2650201"
type input "[US_VEHICLE_IDENTIFICATION_NUMBER]"
click at [872, 560] on button "Search" at bounding box center [908, 575] width 74 height 31
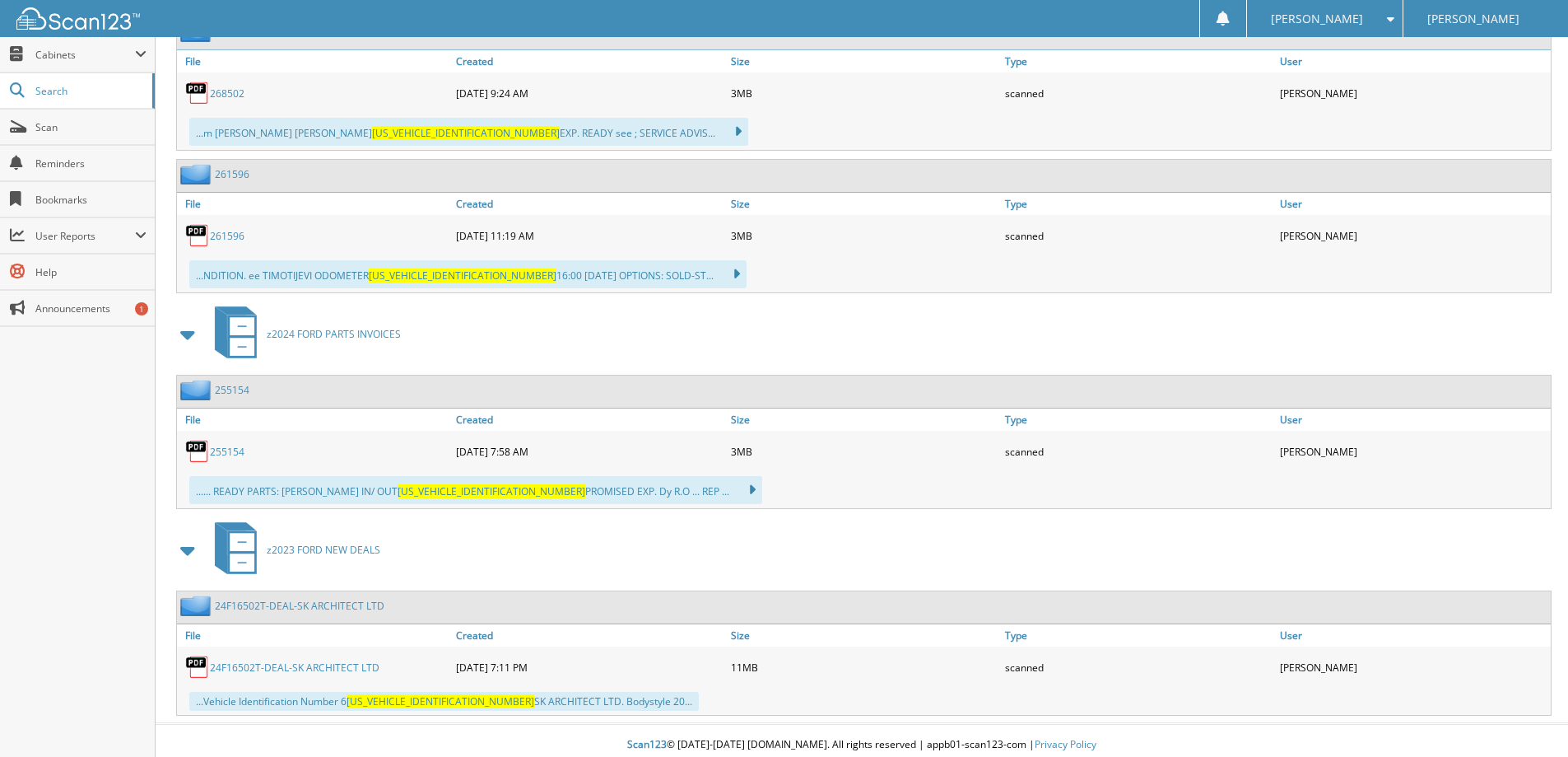
scroll to position [971, 0]
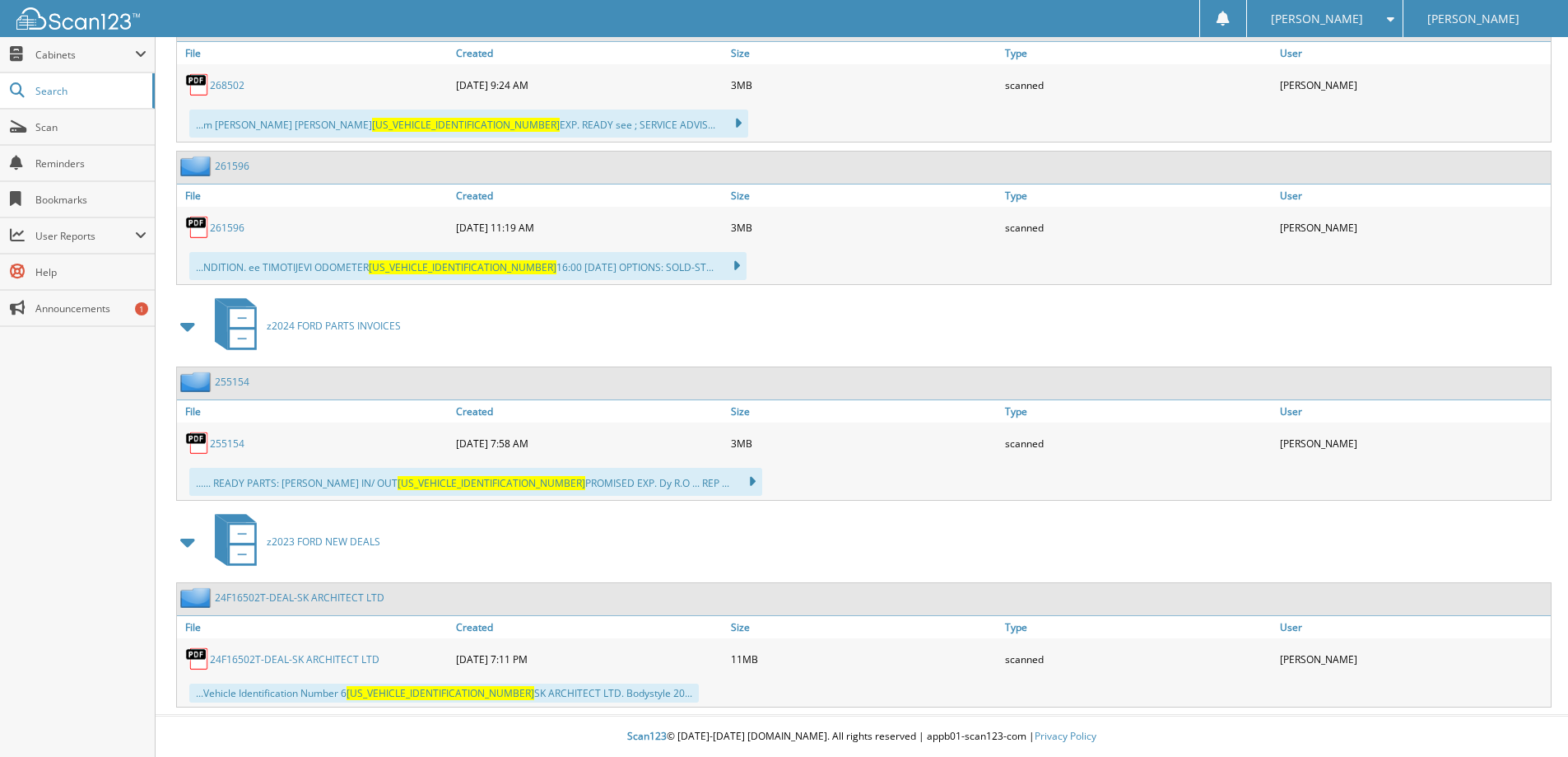
click at [291, 665] on div "24F16502T-DEAL-SK ARCHITECT LTD" at bounding box center [314, 659] width 275 height 33
click at [297, 649] on div "24F16502T-DEAL-SK ARCHITECT LTD" at bounding box center [314, 659] width 275 height 33
click at [297, 656] on link "24F16502T-DEAL-SK ARCHITECT LTD" at bounding box center [295, 659] width 170 height 14
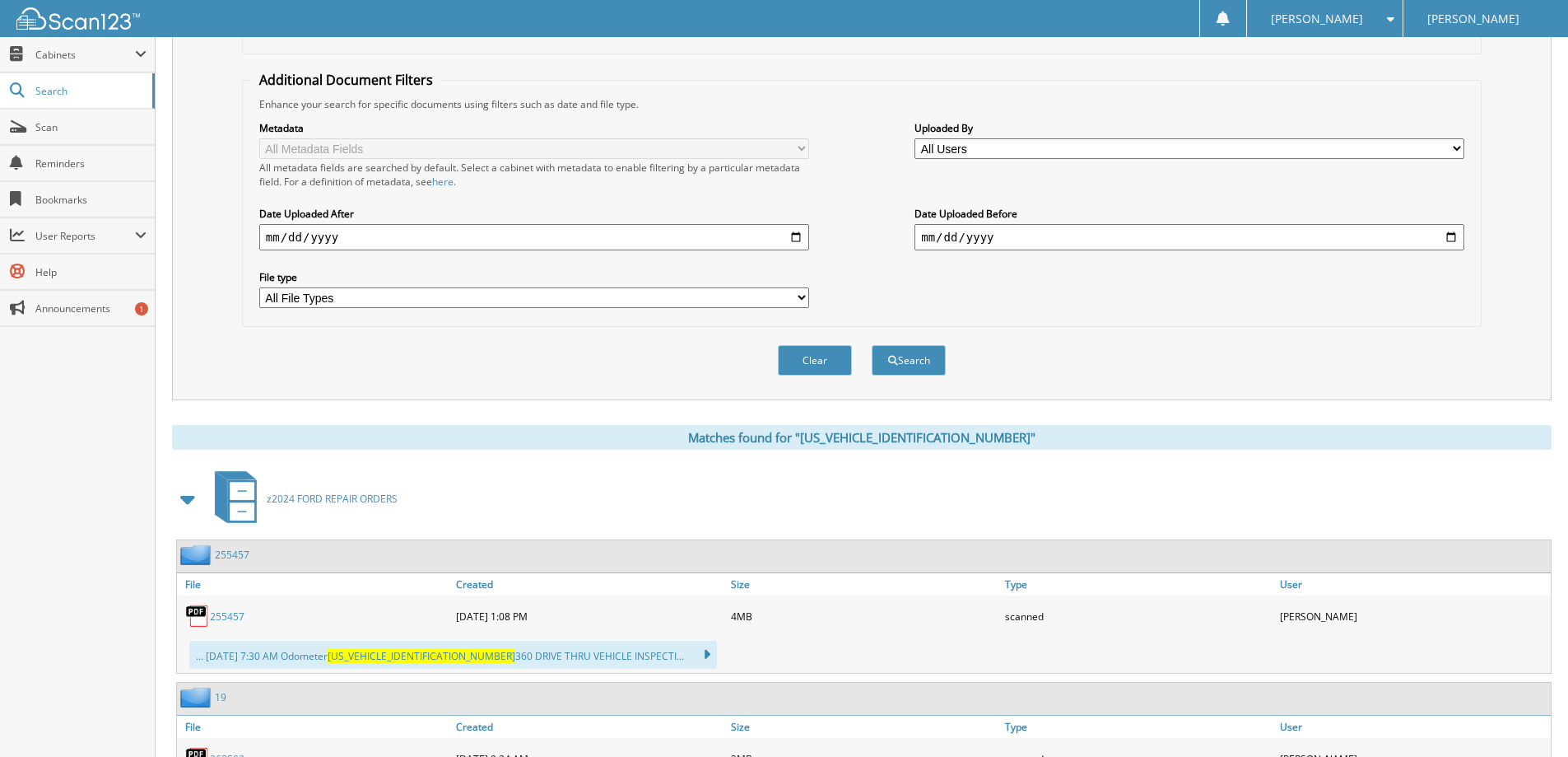
scroll to position [0, 0]
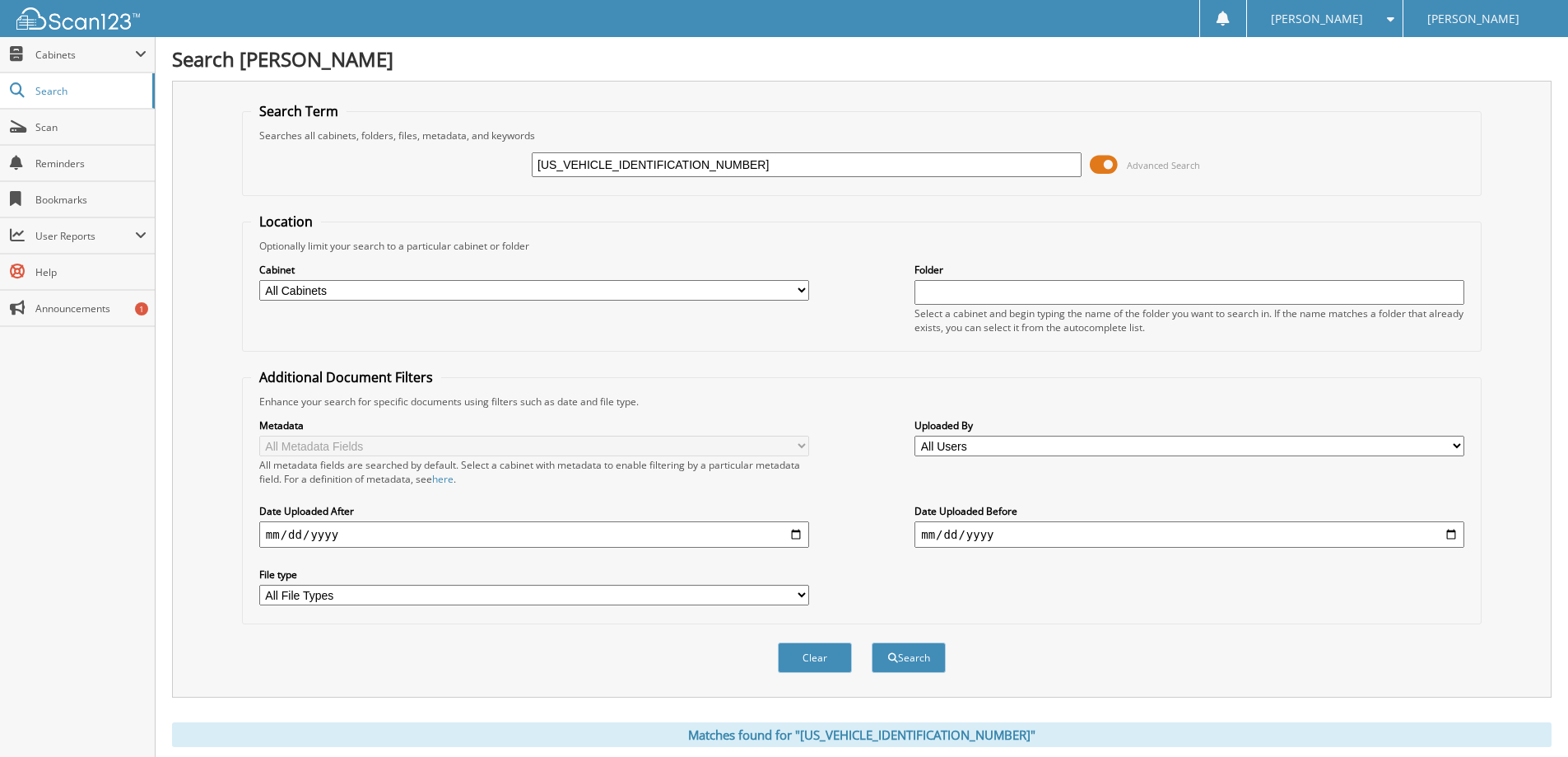
click at [717, 157] on input "[US_VEHICLE_IDENTIFICATION_NUMBER]" at bounding box center [807, 165] width 550 height 25
click at [717, 157] on input "1FTFW5L87RFA26502" at bounding box center [807, 165] width 550 height 25
paste input "EX1E81FKD5161601"
type input "[US_VEHICLE_IDENTIFICATION_NUMBER]"
click at [872, 643] on button "Search" at bounding box center [908, 658] width 74 height 31
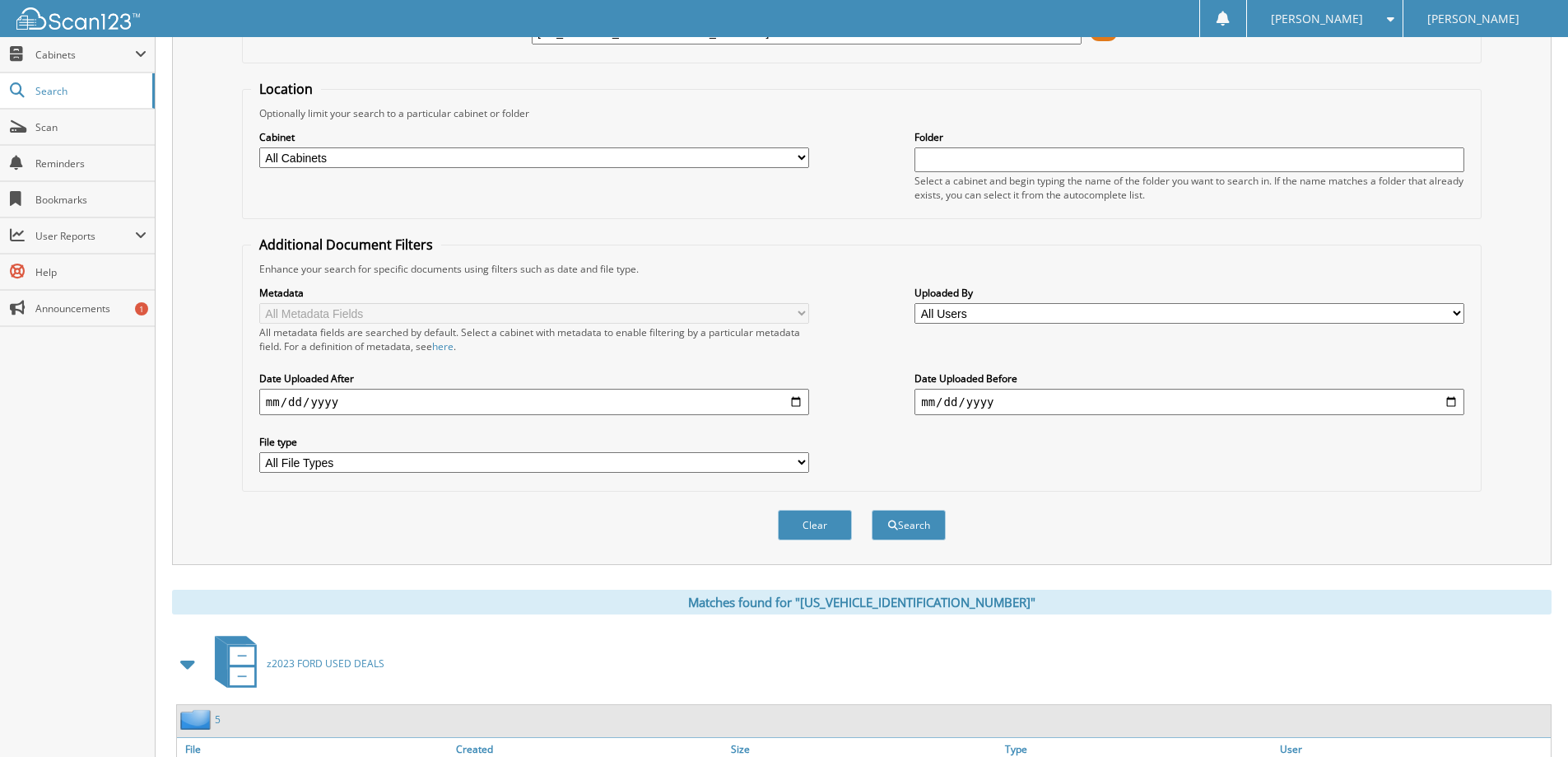
scroll to position [412, 0]
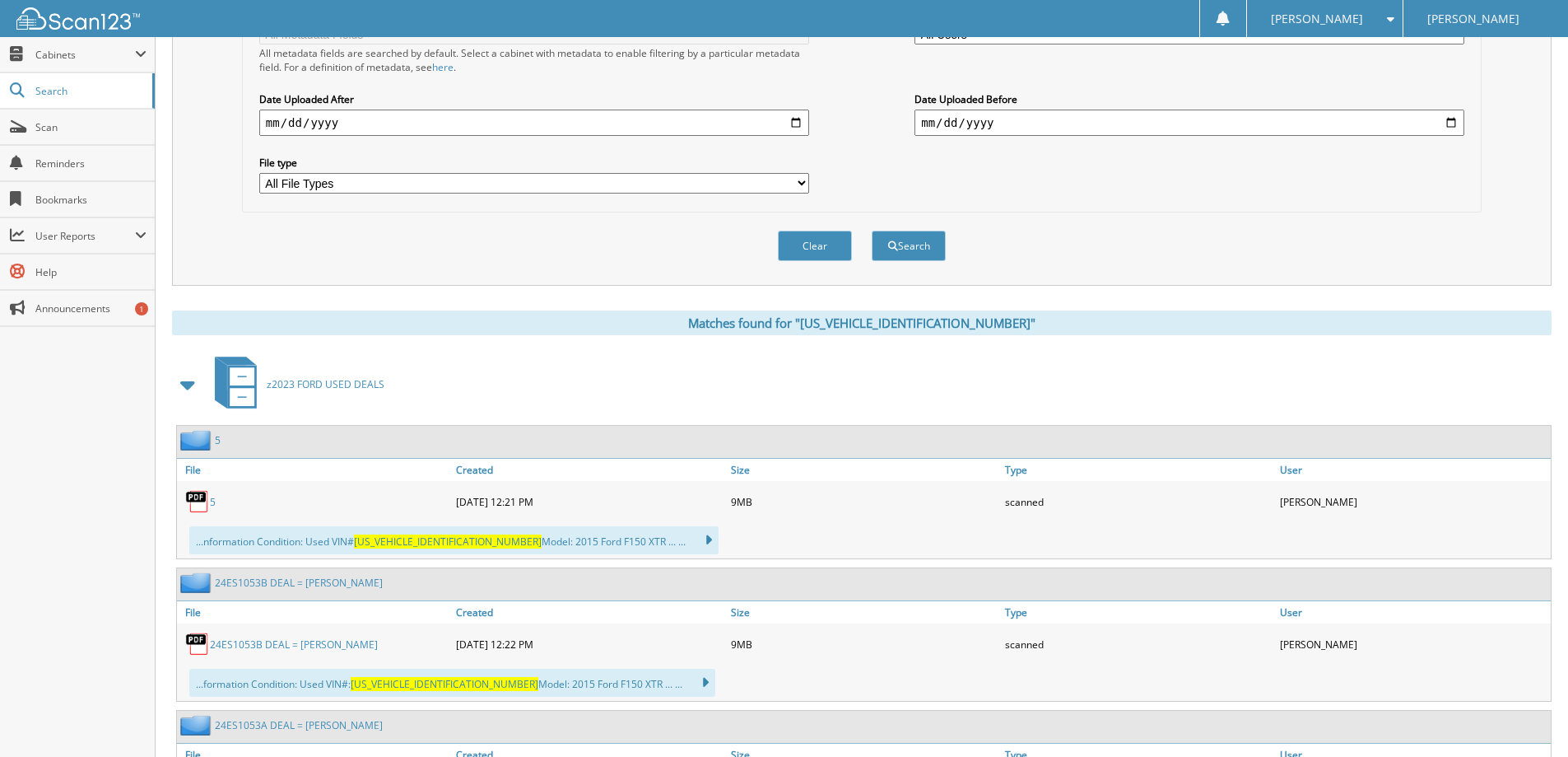
click at [289, 648] on link "24ES1053B DEAL = [PERSON_NAME]" at bounding box center [294, 644] width 168 height 14
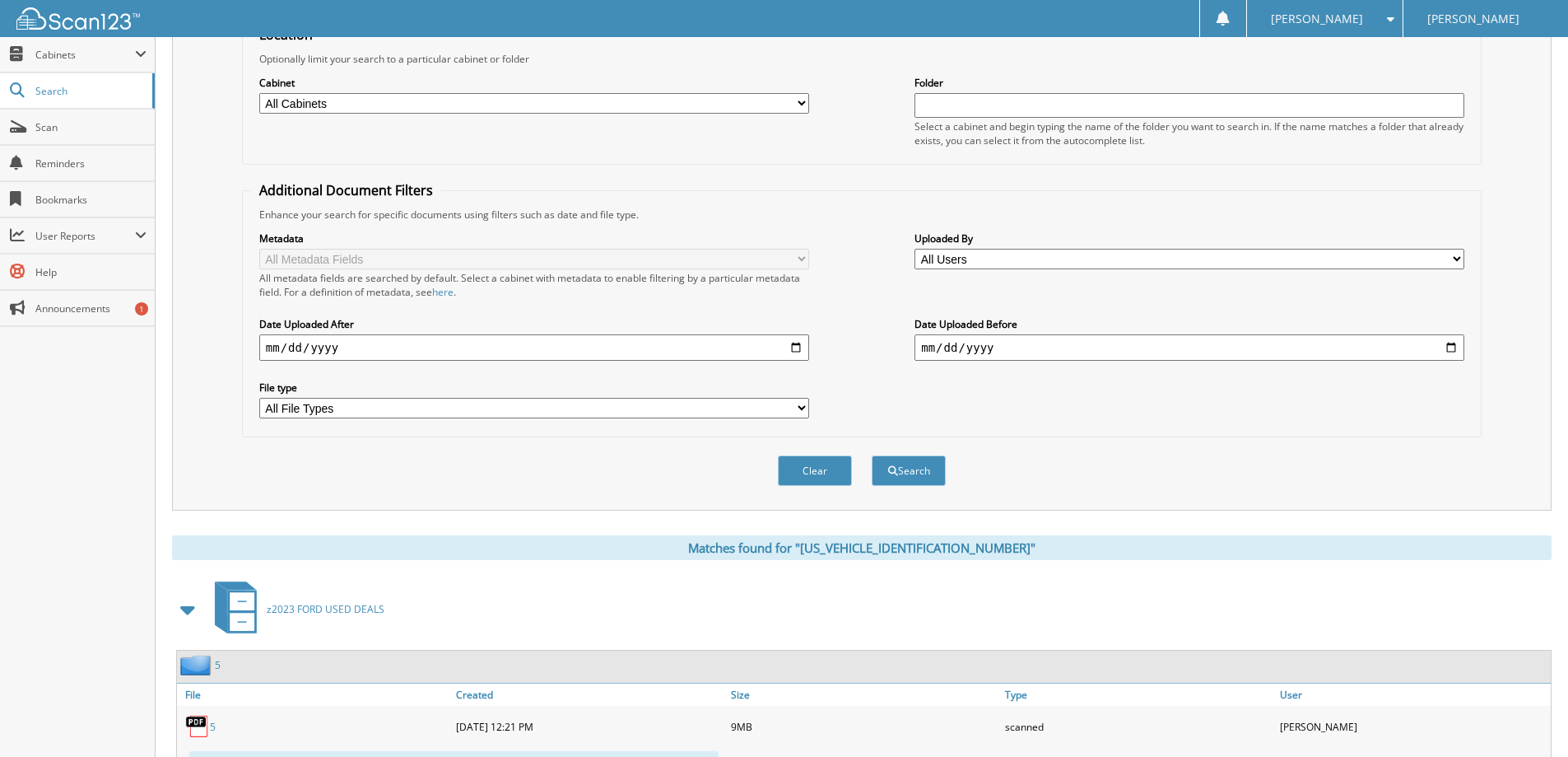
scroll to position [0, 0]
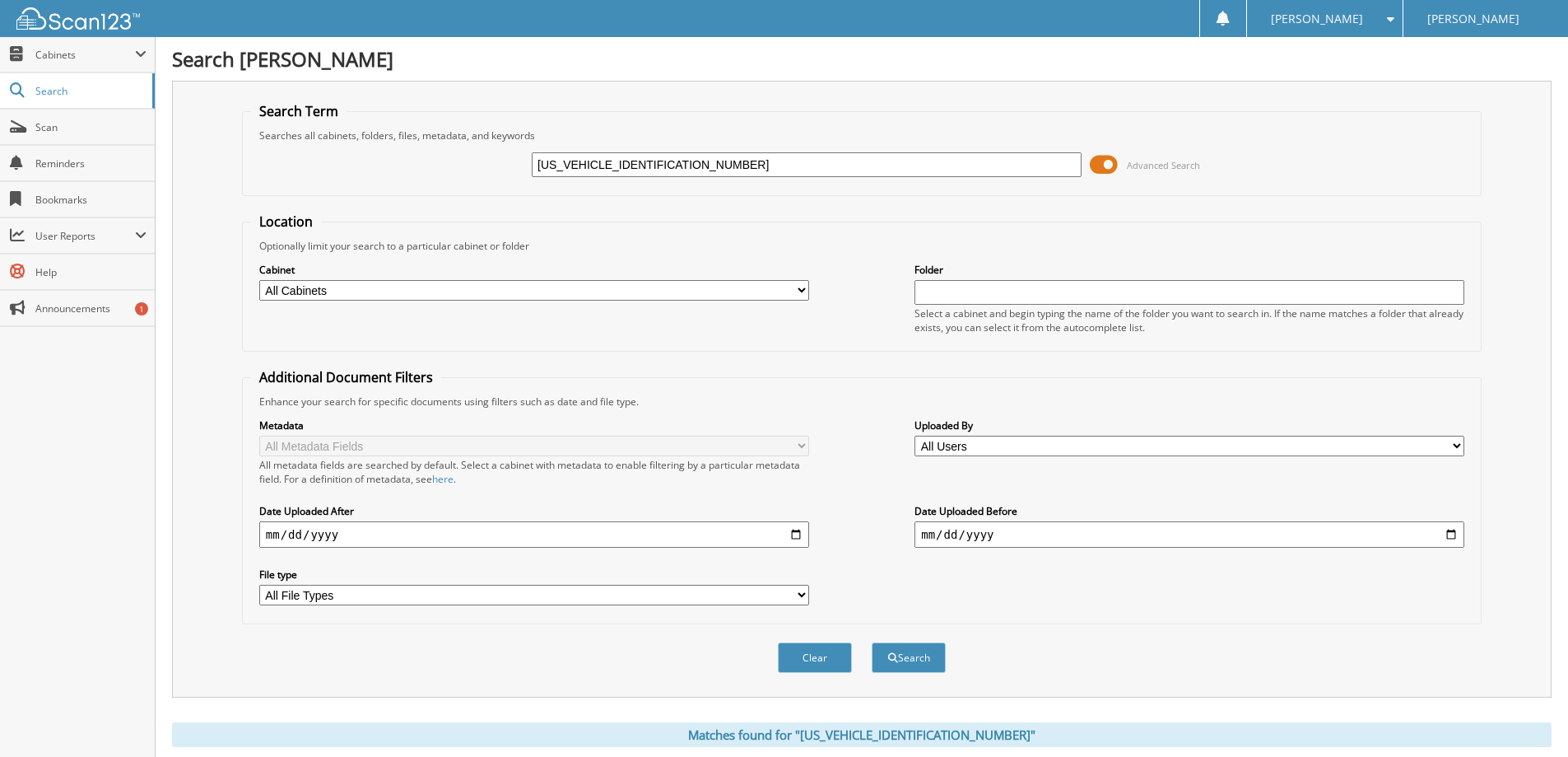
click at [802, 171] on input "[US_VEHICLE_IDENTIFICATION_NUMBER]" at bounding box center [807, 165] width 550 height 25
paste input "8W3BT5MEC9518001"
type input "[US_VEHICLE_IDENTIFICATION_NUMBER]"
click at [872, 643] on button "Search" at bounding box center [908, 658] width 74 height 31
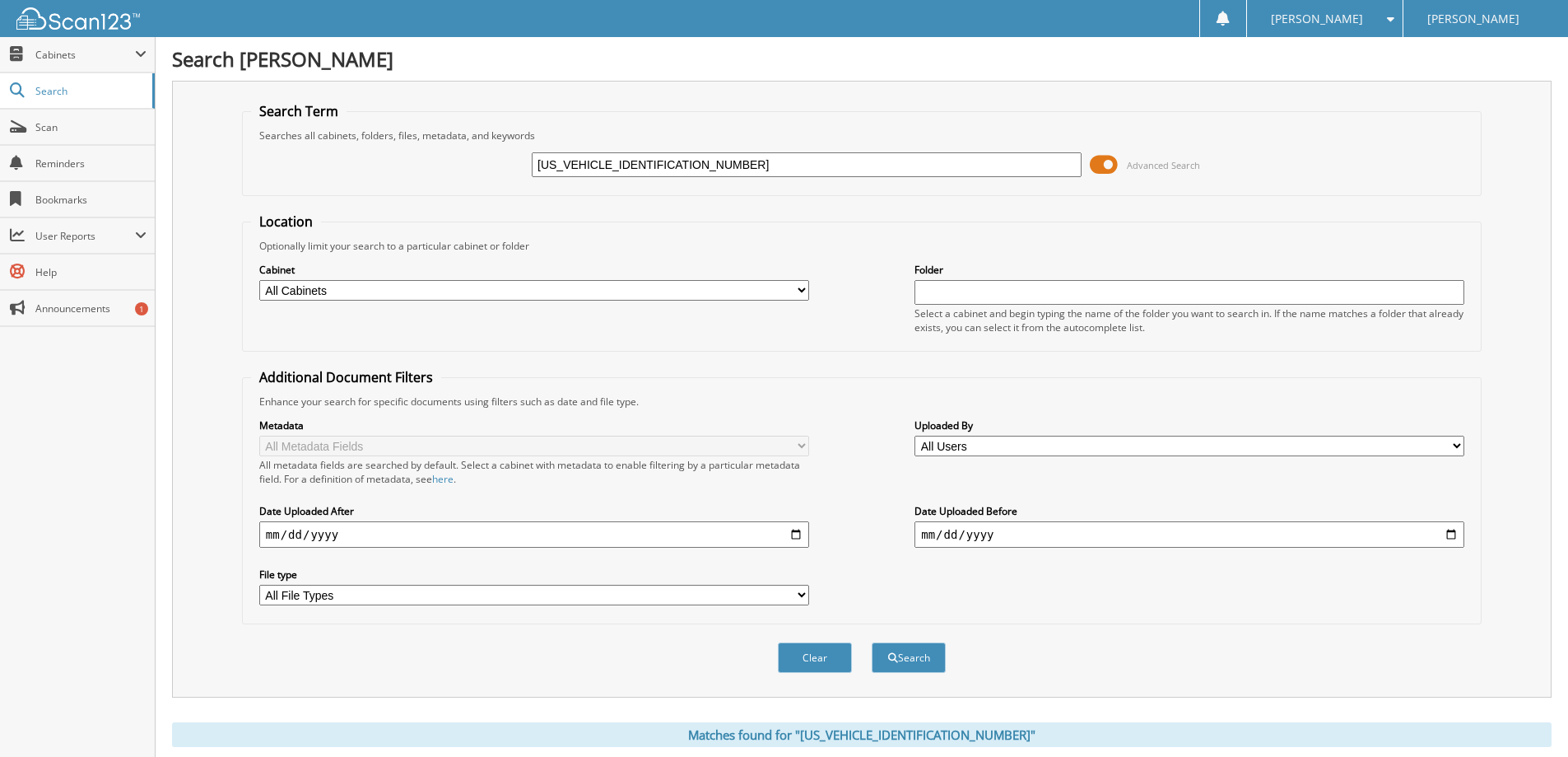
click at [637, 160] on input "[US_VEHICLE_IDENTIFICATION_NUMBER]" at bounding box center [807, 165] width 550 height 25
paste input "ER4FH1LLA3469301"
type input "[US_VEHICLE_IDENTIFICATION_NUMBER]"
click at [872, 643] on button "Search" at bounding box center [908, 658] width 74 height 31
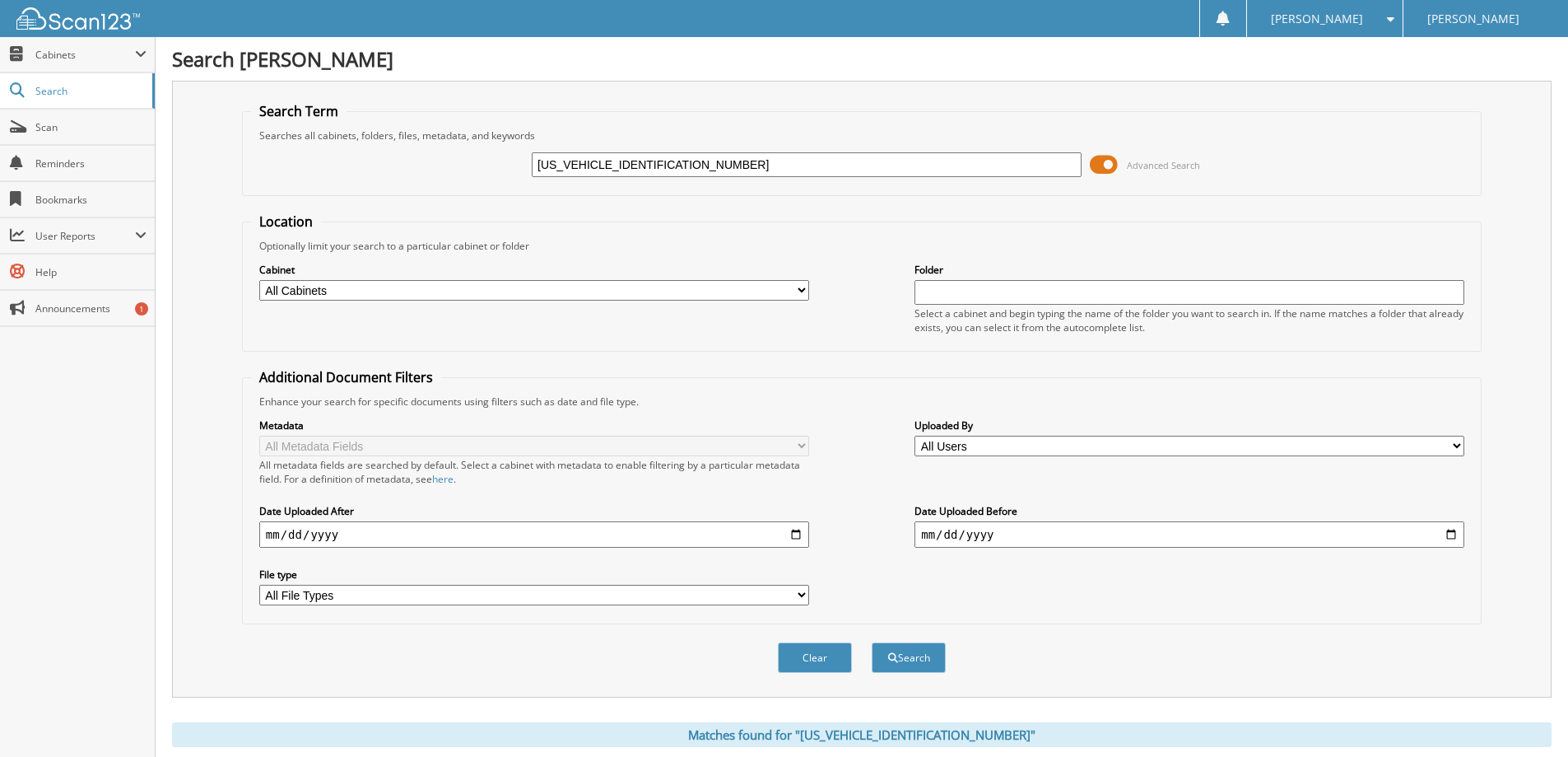
click at [756, 159] on input "1FTER4FH1LLA34693" at bounding box center [807, 165] width 550 height 25
paste input "8W3BT4REF4165801"
type input "1FT8W3BT4REF41658"
click at [872, 643] on button "Search" at bounding box center [908, 658] width 74 height 31
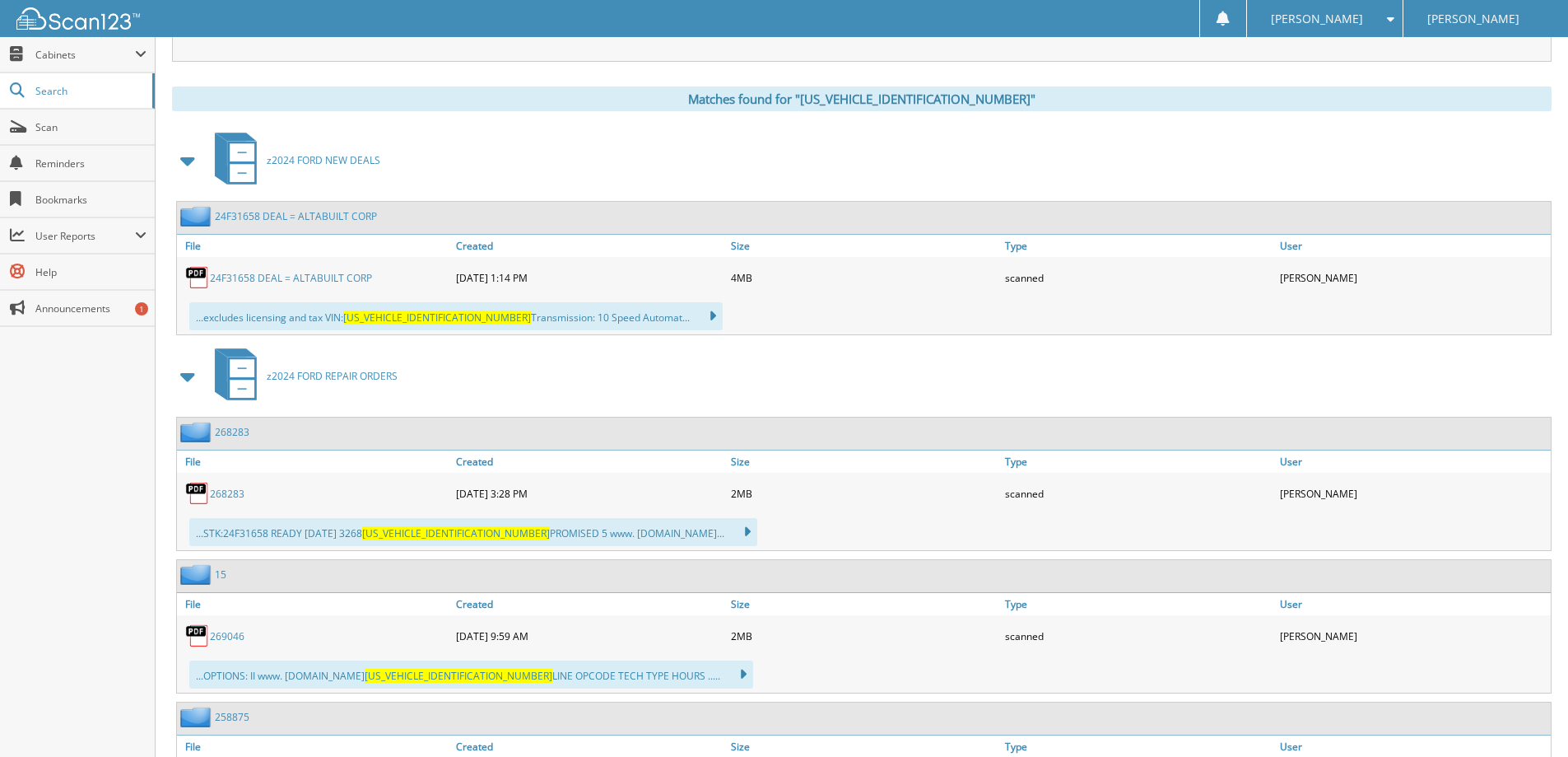
scroll to position [741, 0]
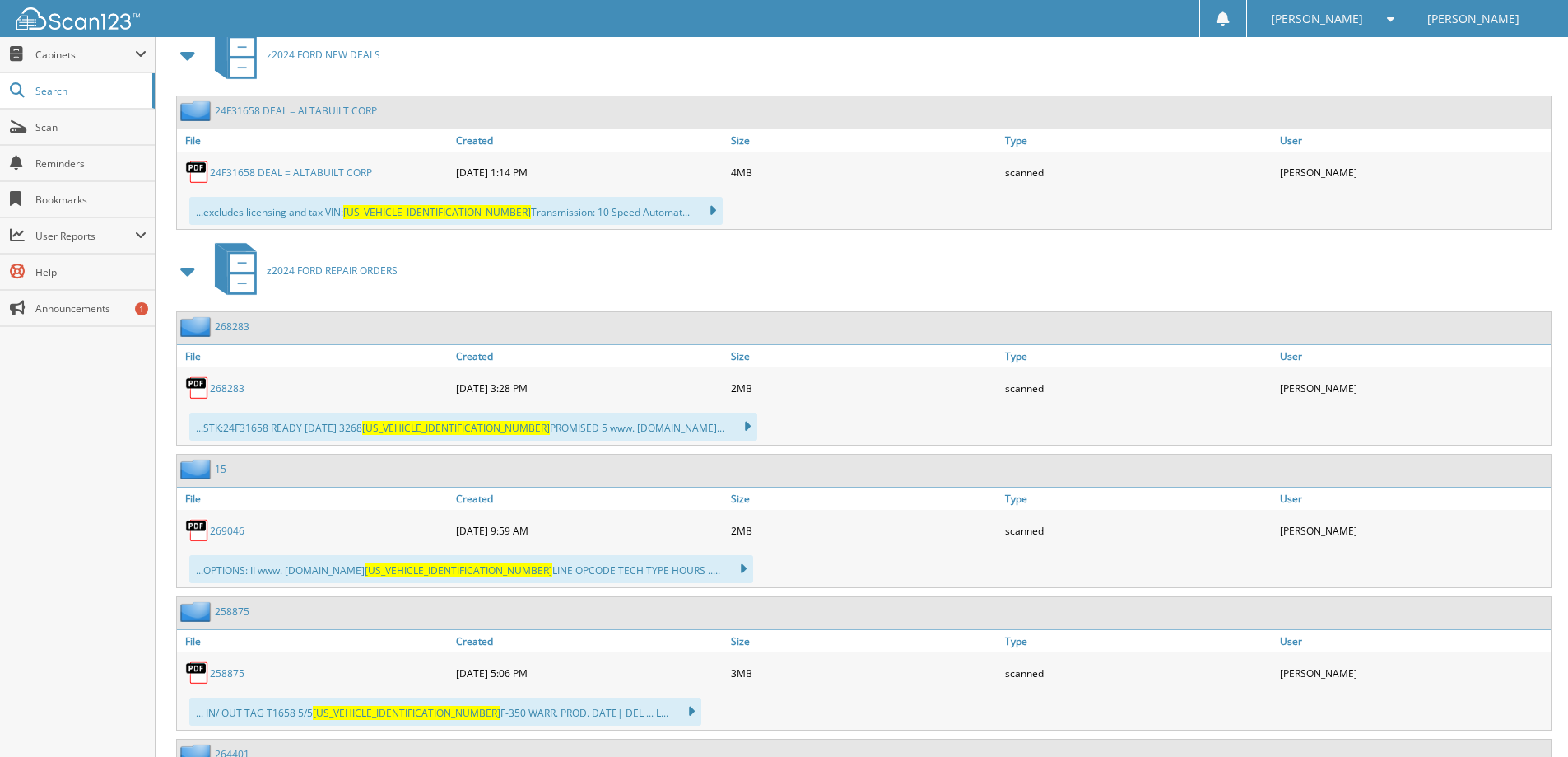
click at [302, 174] on link "24F31658 DEAL = ALTABUILT CORP" at bounding box center [291, 172] width 162 height 14
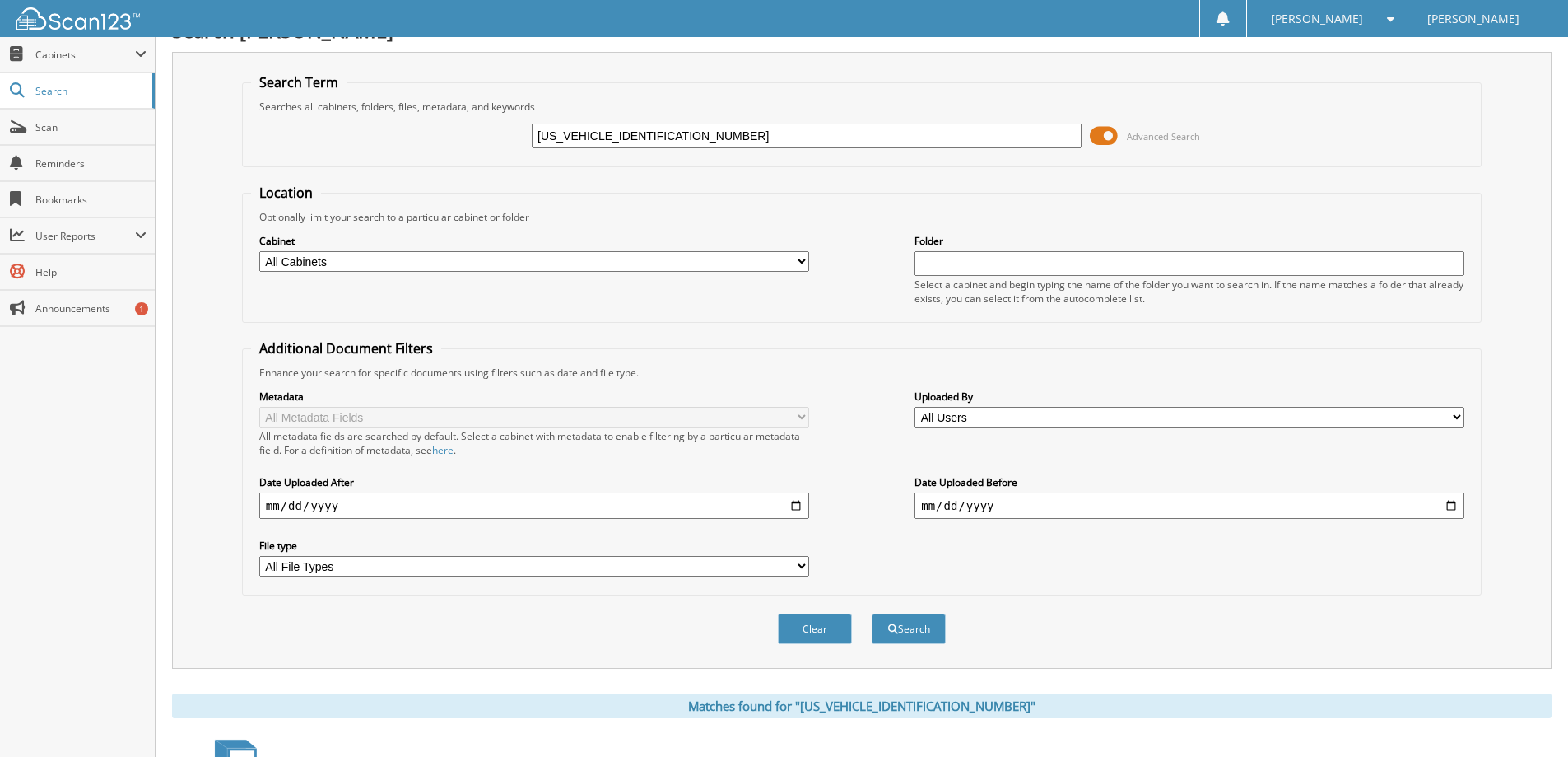
scroll to position [0, 0]
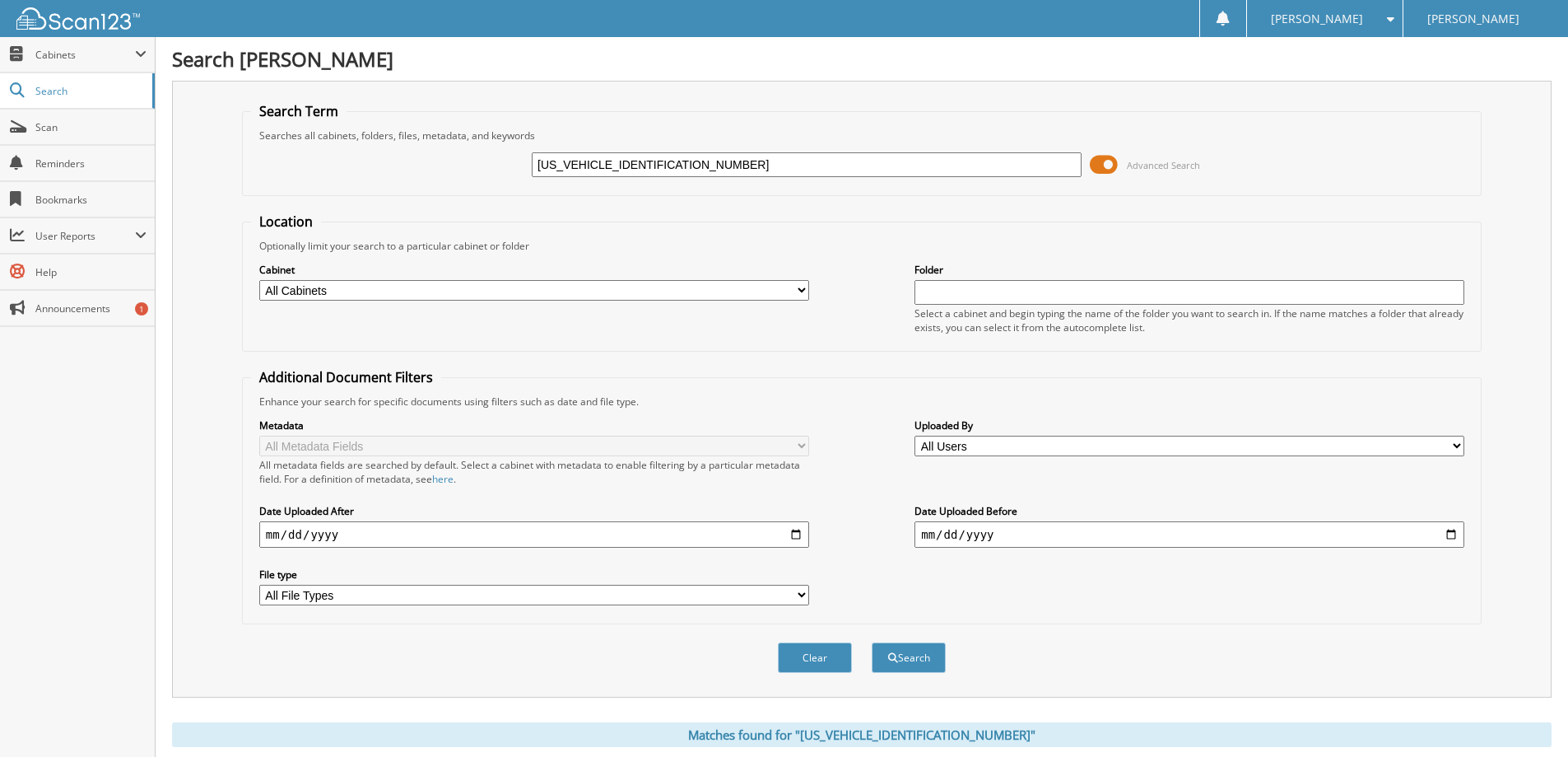
click at [665, 168] on input "1FT8W3BT4REF41658" at bounding box center [807, 165] width 550 height 25
paste input "MCU9J93HUD6853201"
type input "[US_VEHICLE_IDENTIFICATION_NUMBER]"
click at [872, 643] on button "Search" at bounding box center [908, 658] width 74 height 31
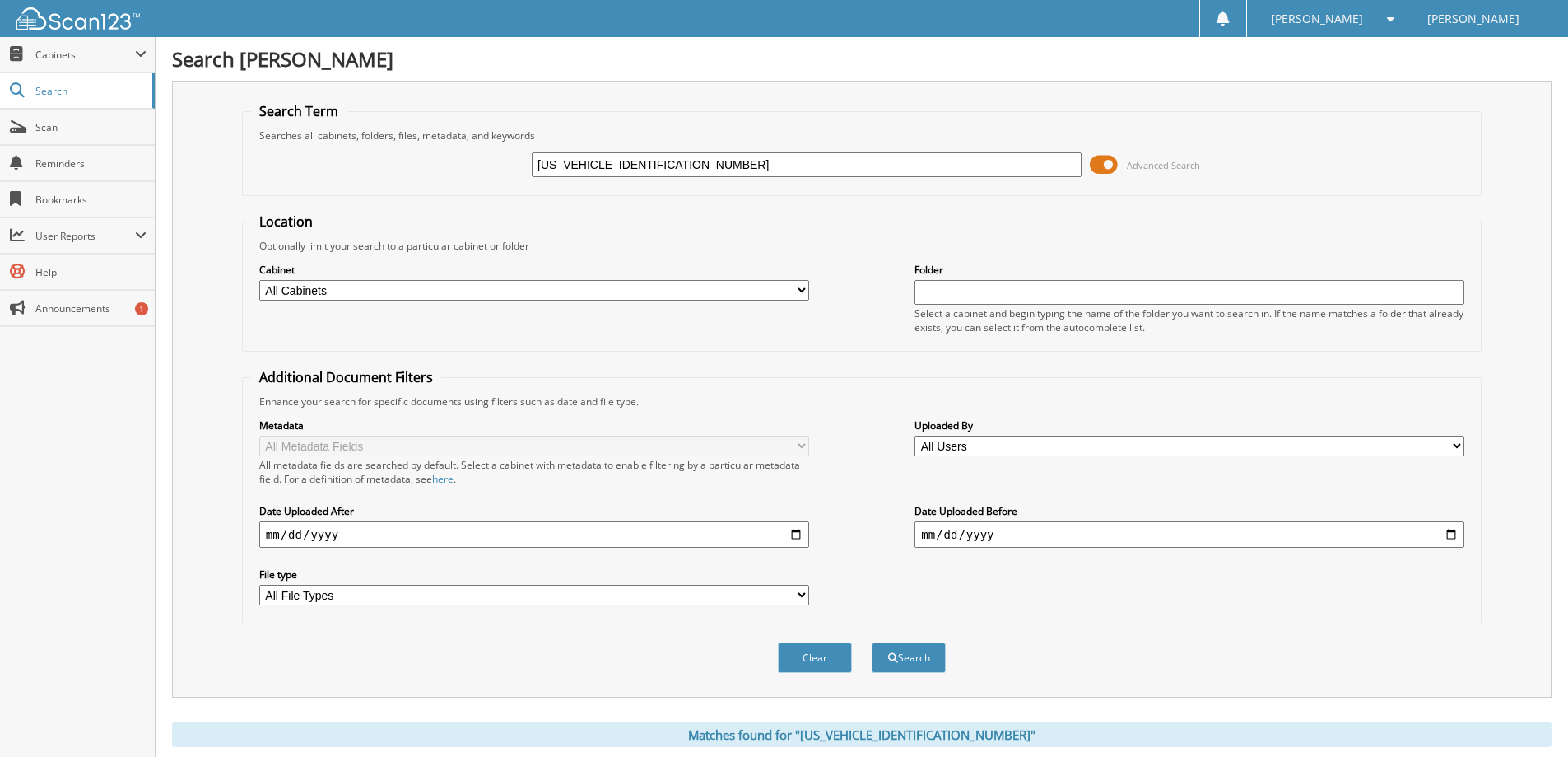
click at [697, 163] on input "[US_VEHICLE_IDENTIFICATION_NUMBER]" at bounding box center [807, 165] width 550 height 25
paste input "3FMTK1S58RMA4794901"
type input "[US_VEHICLE_IDENTIFICATION_NUMBER]"
click at [872, 643] on button "Search" at bounding box center [908, 658] width 74 height 31
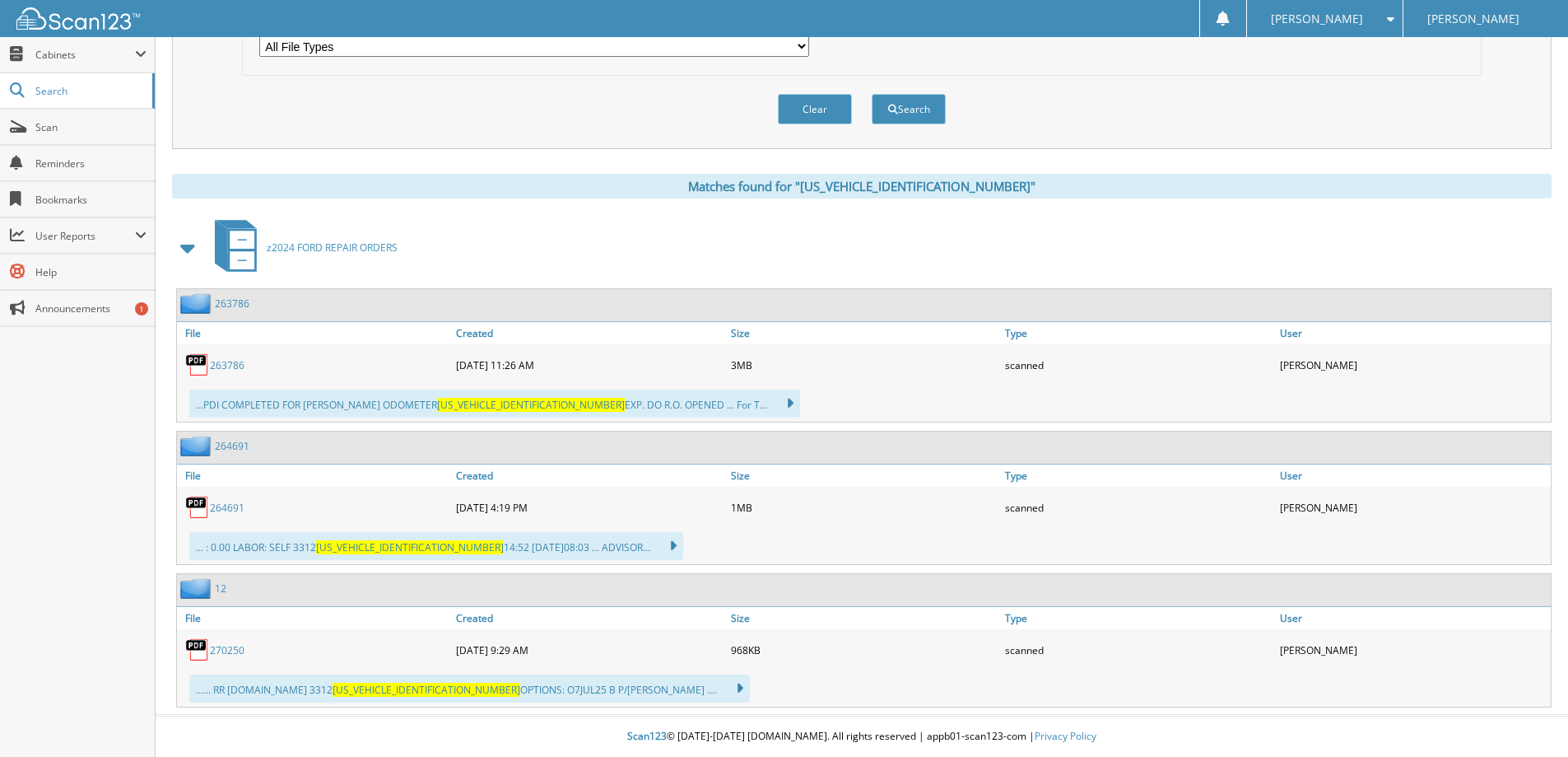
scroll to position [55, 0]
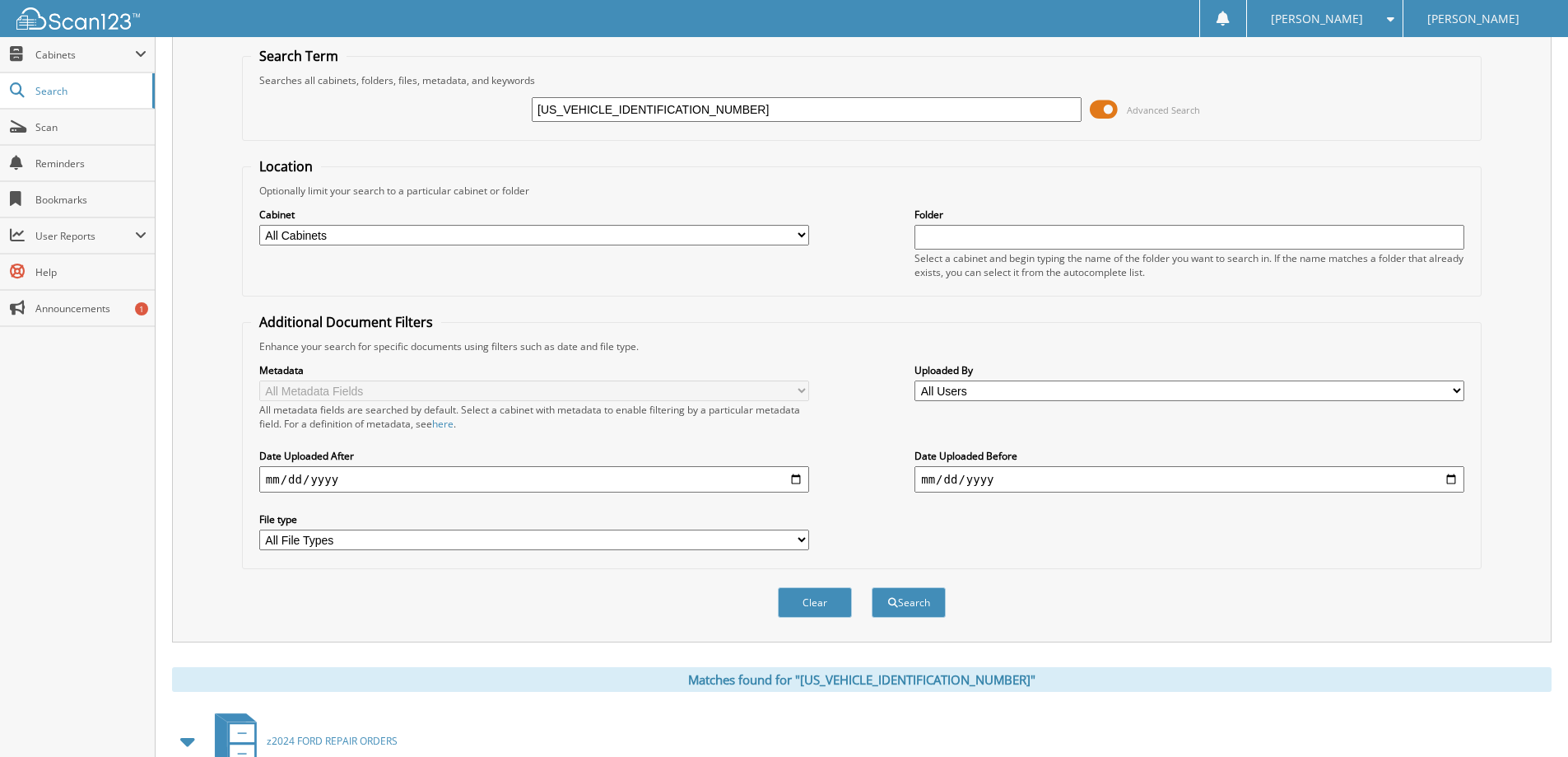
click at [662, 113] on input "[US_VEHICLE_IDENTIFICATION_NUMBER]" at bounding box center [807, 110] width 550 height 25
paste input "1FTER4FH2KLA0418101"
type input "[US_VEHICLE_IDENTIFICATION_NUMBER]"
click at [872, 587] on button "Search" at bounding box center [908, 602] width 74 height 31
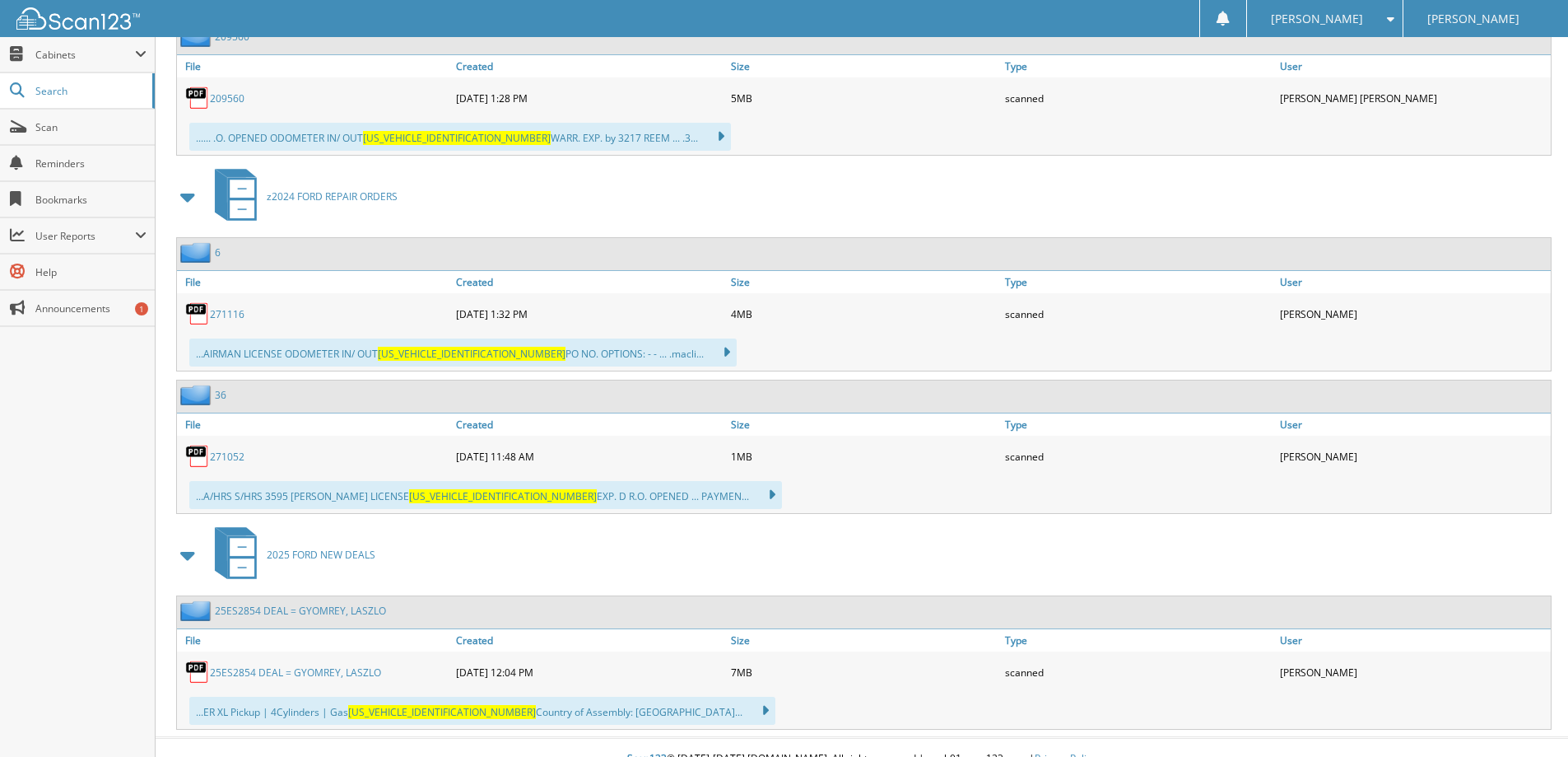
scroll to position [1054, 0]
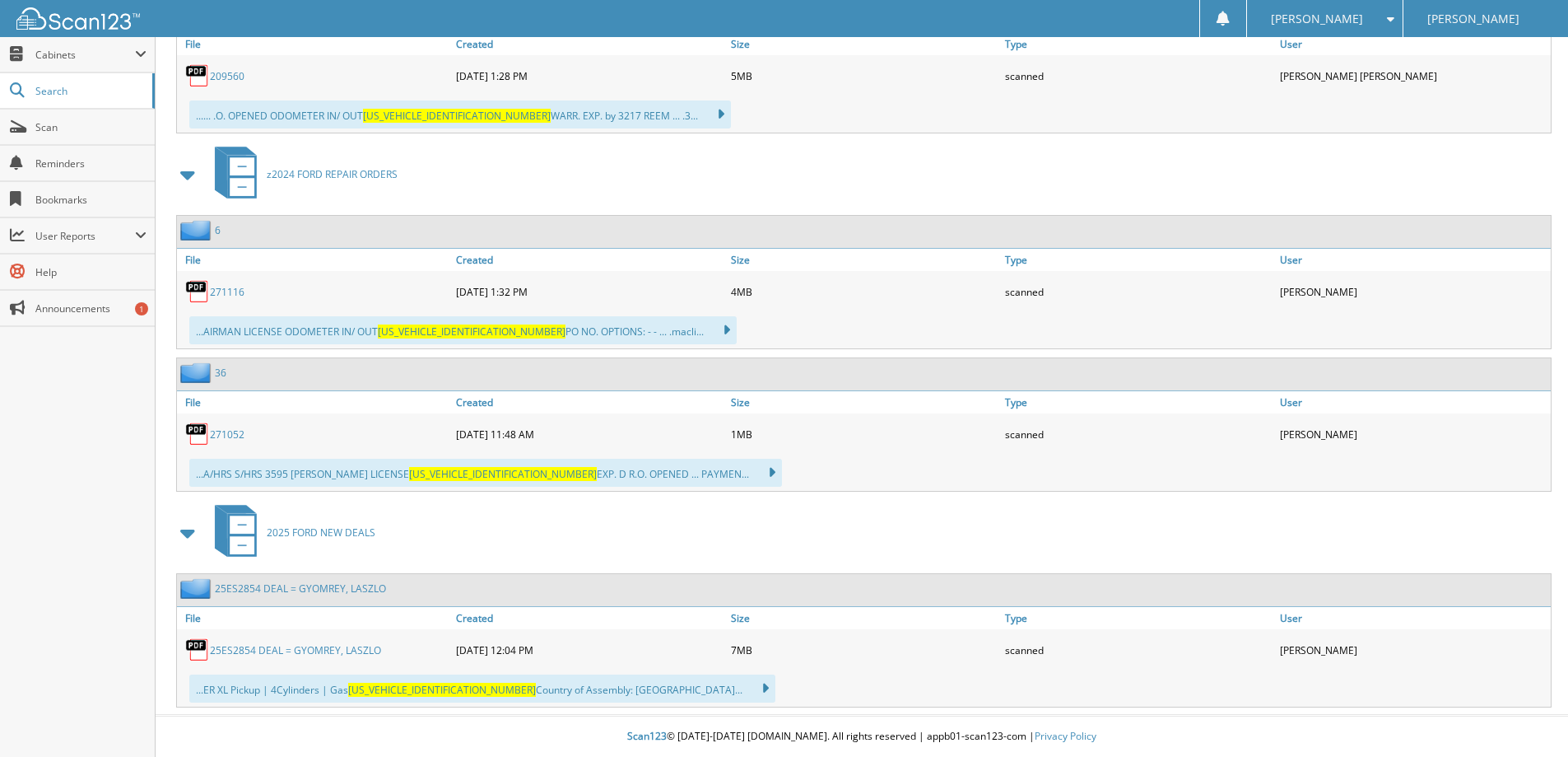
click at [291, 647] on link "25ES2854 DEAL = GYOMREY, LASZLO" at bounding box center [296, 649] width 171 height 14
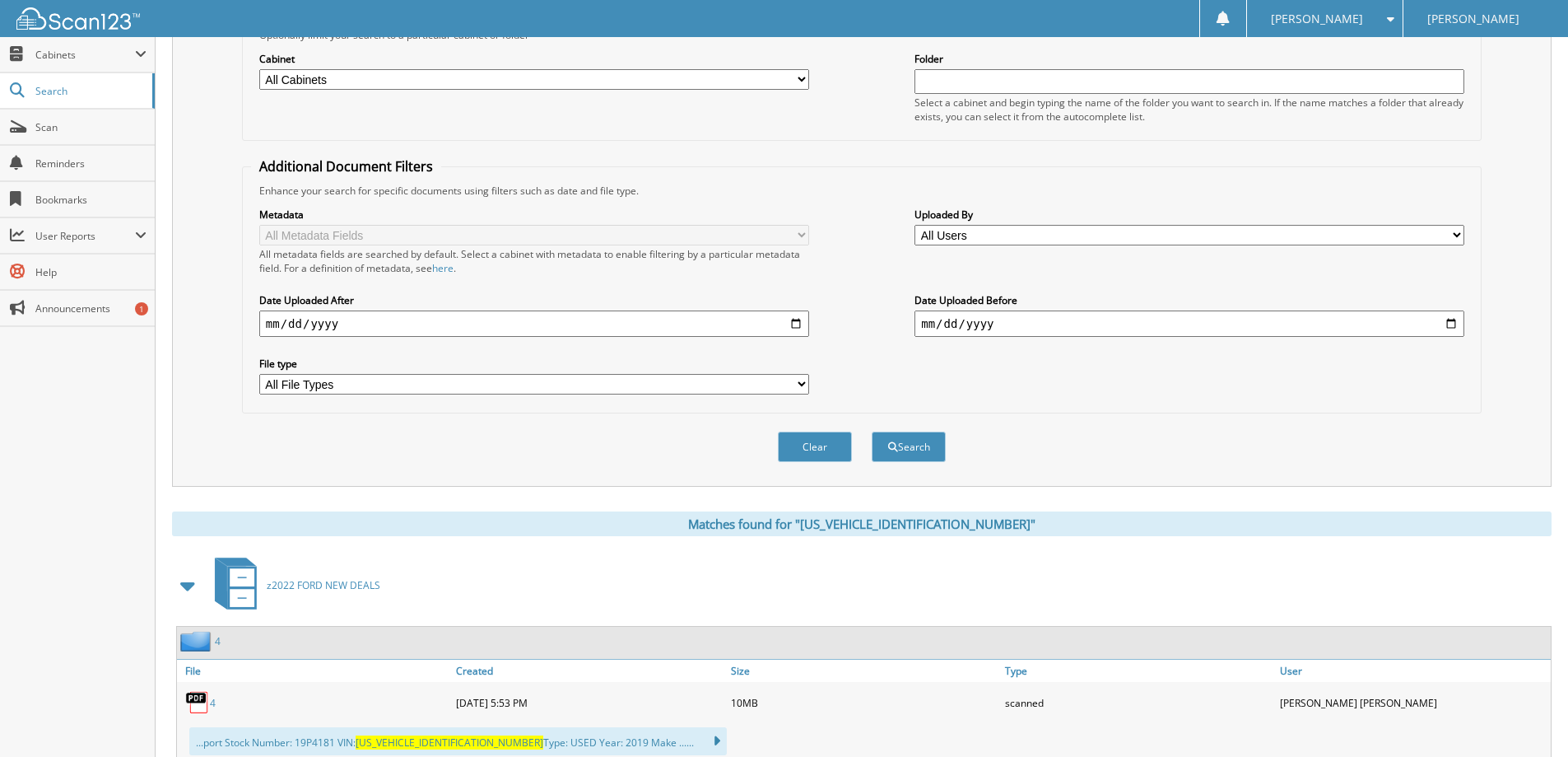
scroll to position [66, 0]
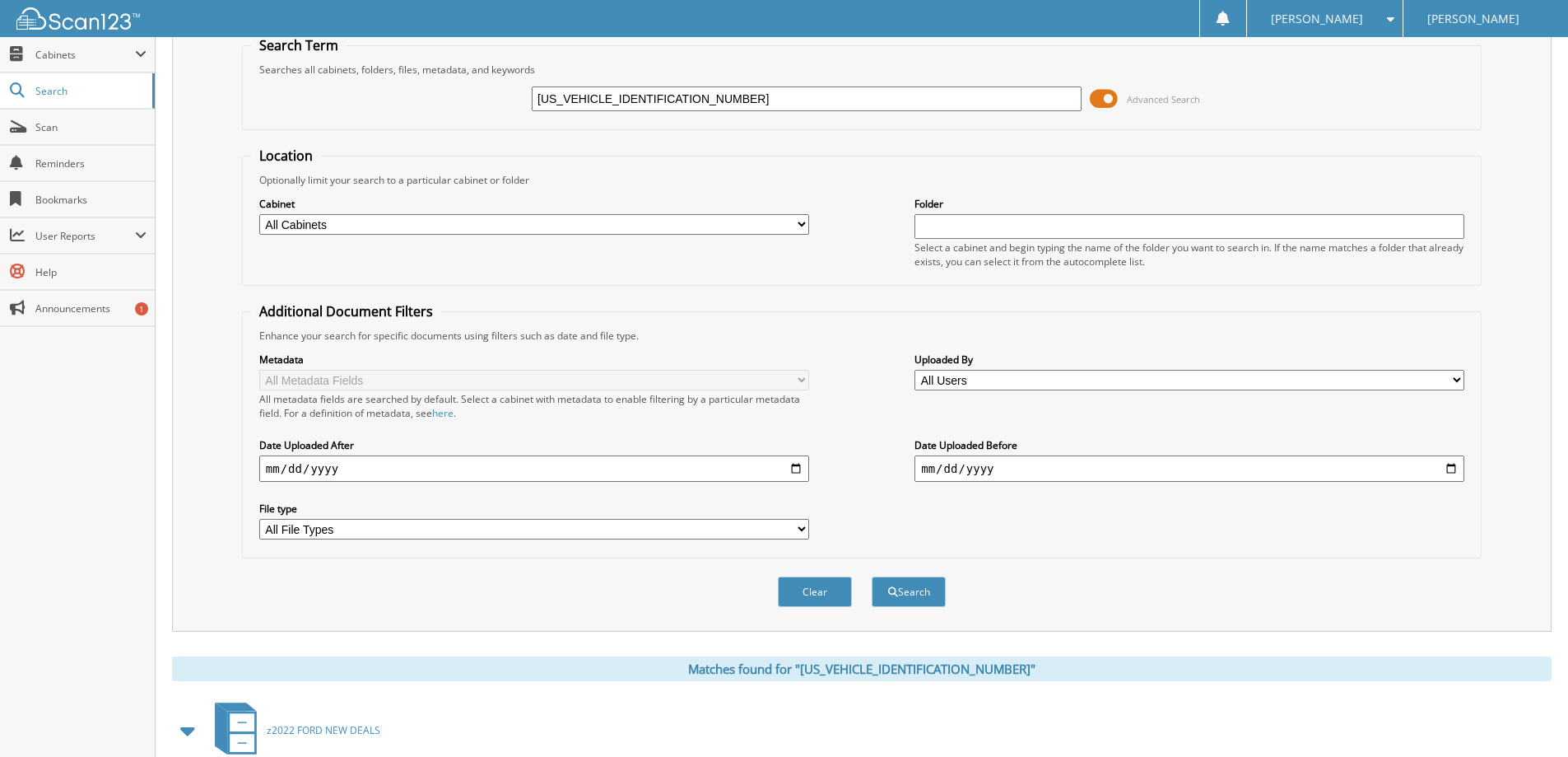
click at [737, 98] on input "1FTER4FH2KLA04181" at bounding box center [807, 99] width 550 height 25
paste input "W1E44KFB930160"
type input "1FTEW1E44KFB93016"
click at [872, 576] on button "Search" at bounding box center [908, 592] width 74 height 31
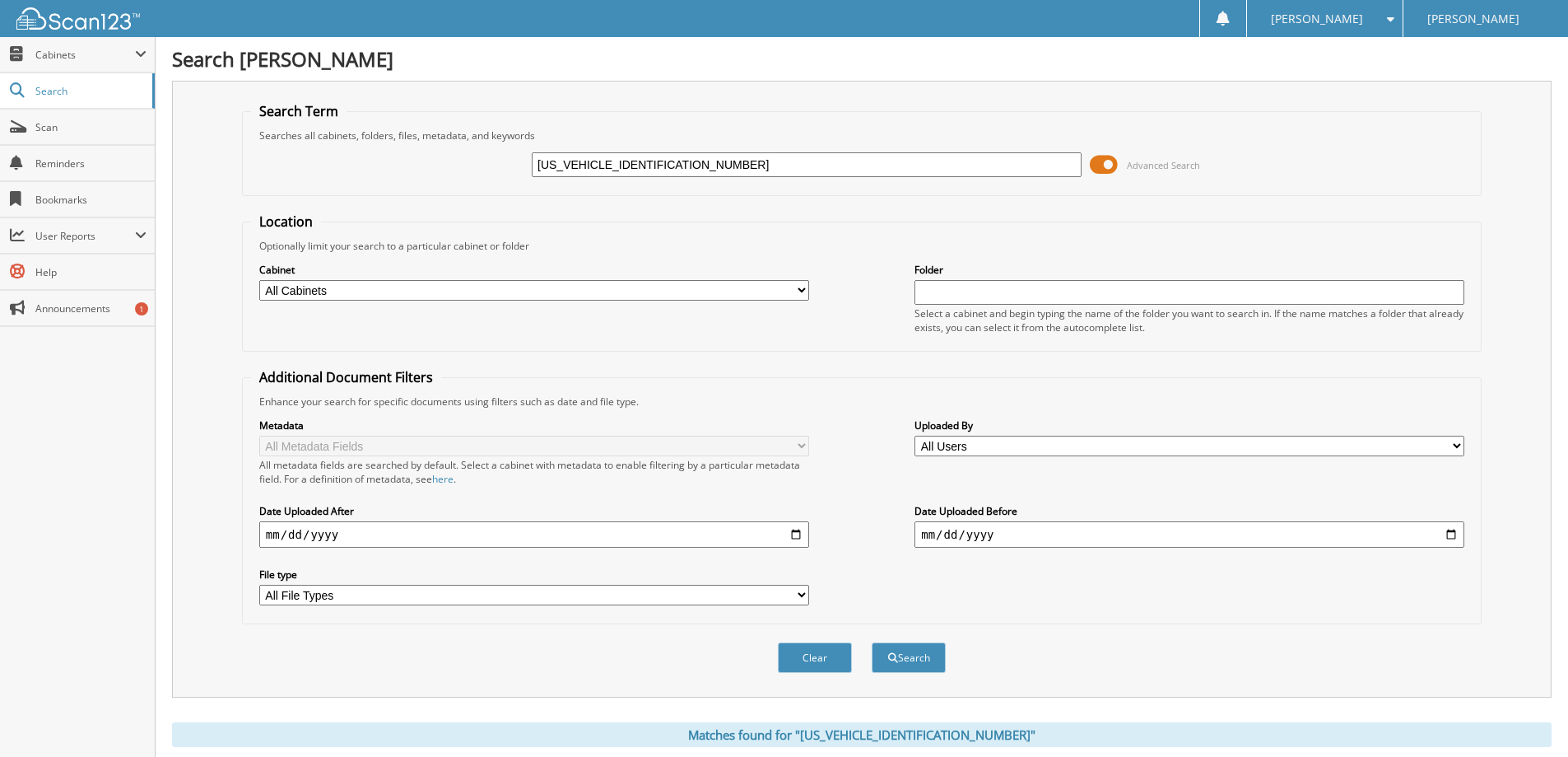
click at [780, 156] on input "[US_VEHICLE_IDENTIFICATION_NUMBER]" at bounding box center [807, 165] width 550 height 25
paste input "FW3LD7RFB2968001"
type input "[US_VEHICLE_IDENTIFICATION_NUMBER]"
click at [872, 643] on button "Search" at bounding box center [908, 658] width 74 height 31
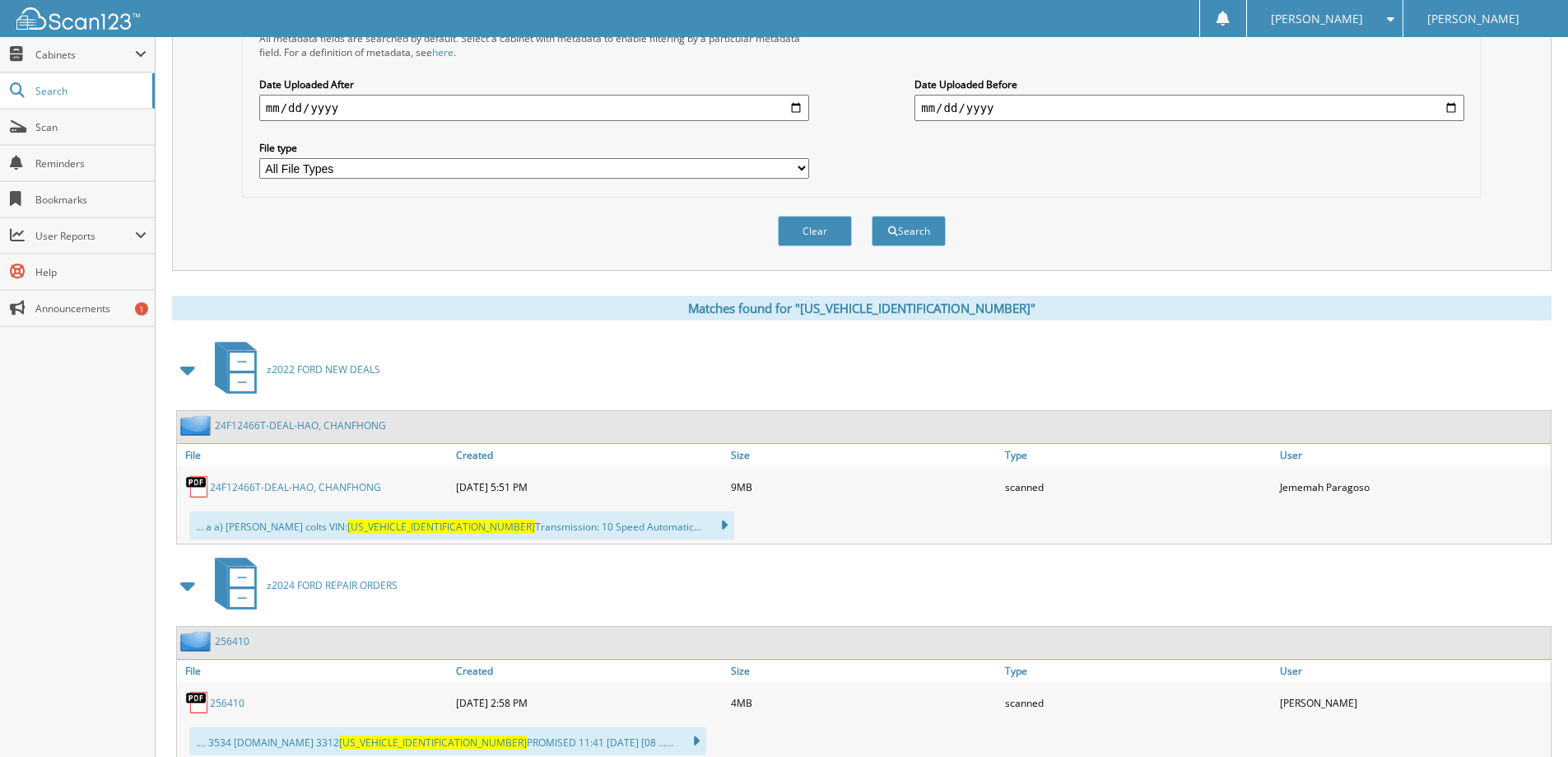
scroll to position [576, 0]
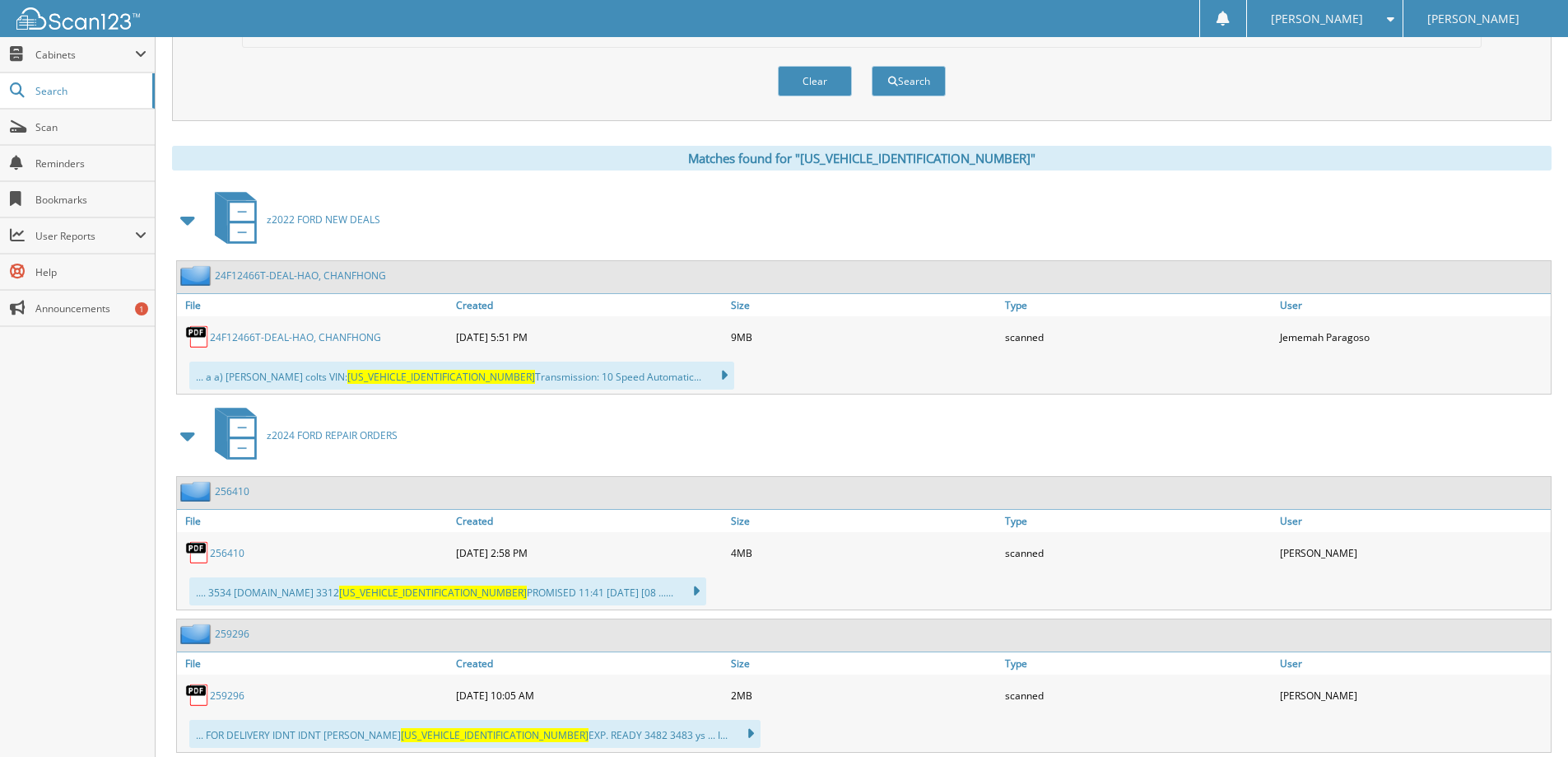
click at [314, 334] on link "24F12466T-DEAL-HAO, CHANFHONG" at bounding box center [296, 337] width 171 height 14
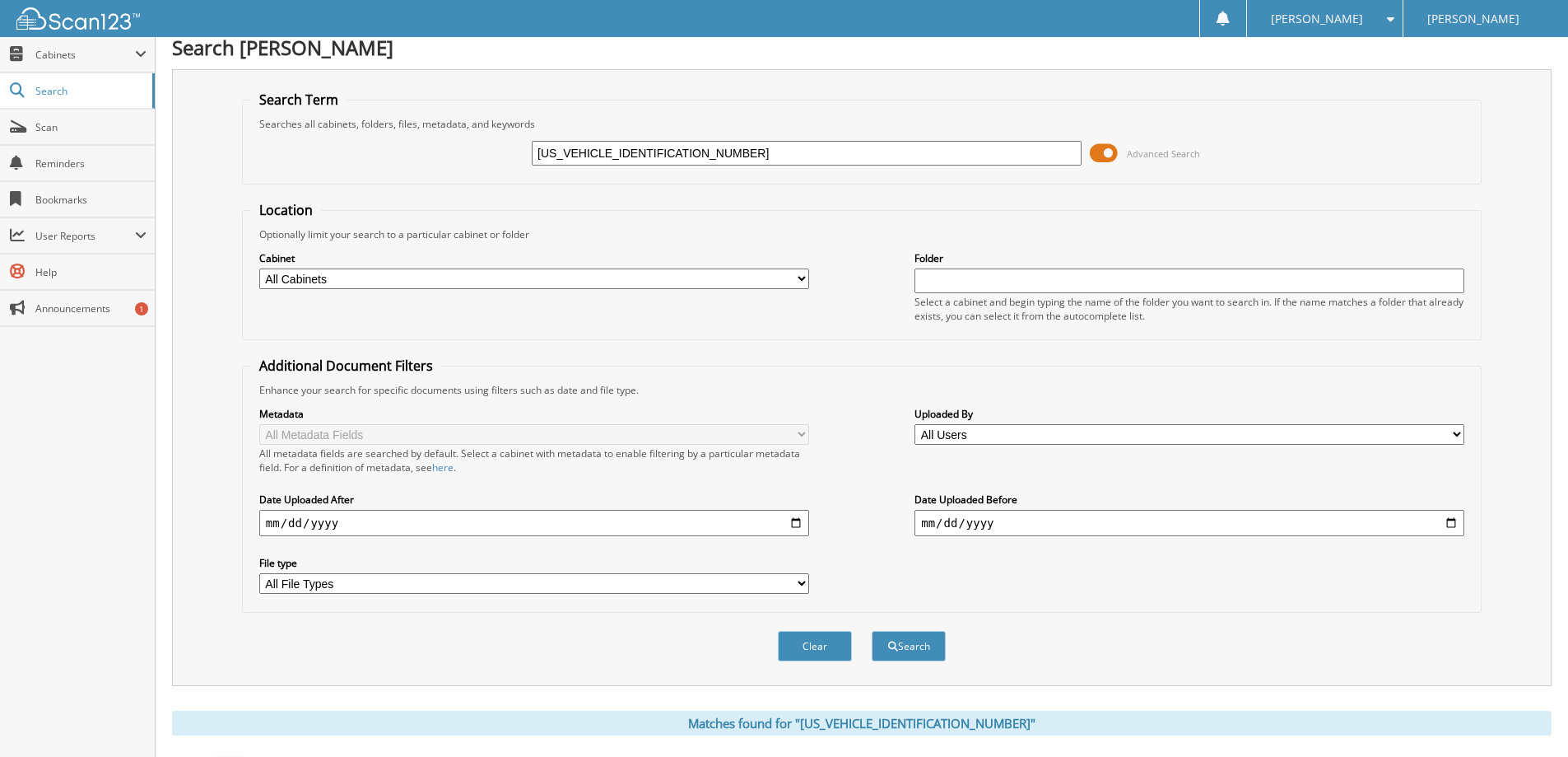
scroll to position [0, 0]
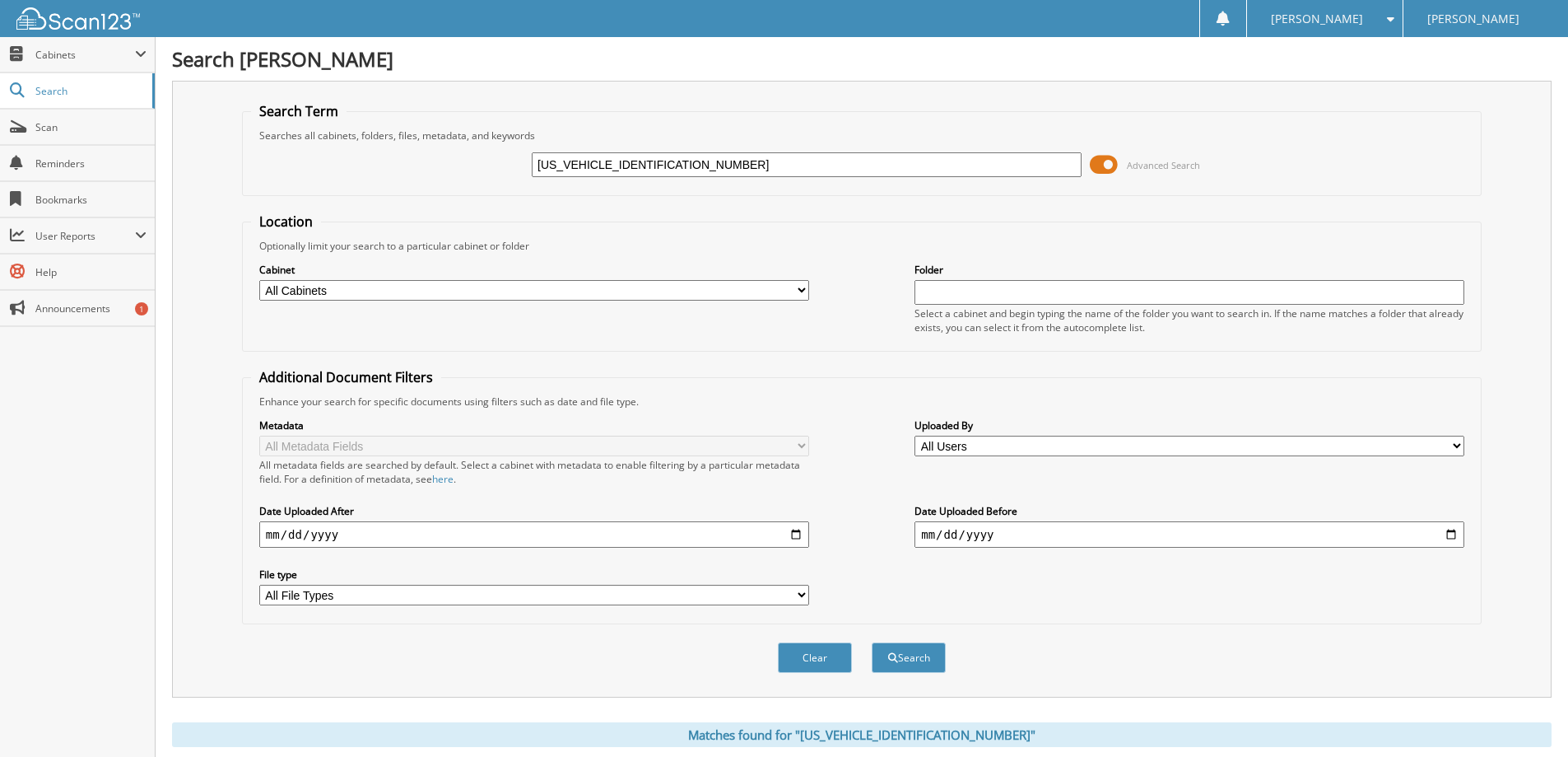
click at [708, 156] on input "[US_VEHICLE_IDENTIFICATION_NUMBER]" at bounding box center [807, 165] width 550 height 25
paste input "[VEHICLE_IDENTIFICATION_NUMBER]"
type input "[US_VEHICLE_IDENTIFICATION_NUMBER]"
click at [872, 643] on button "Search" at bounding box center [908, 658] width 74 height 31
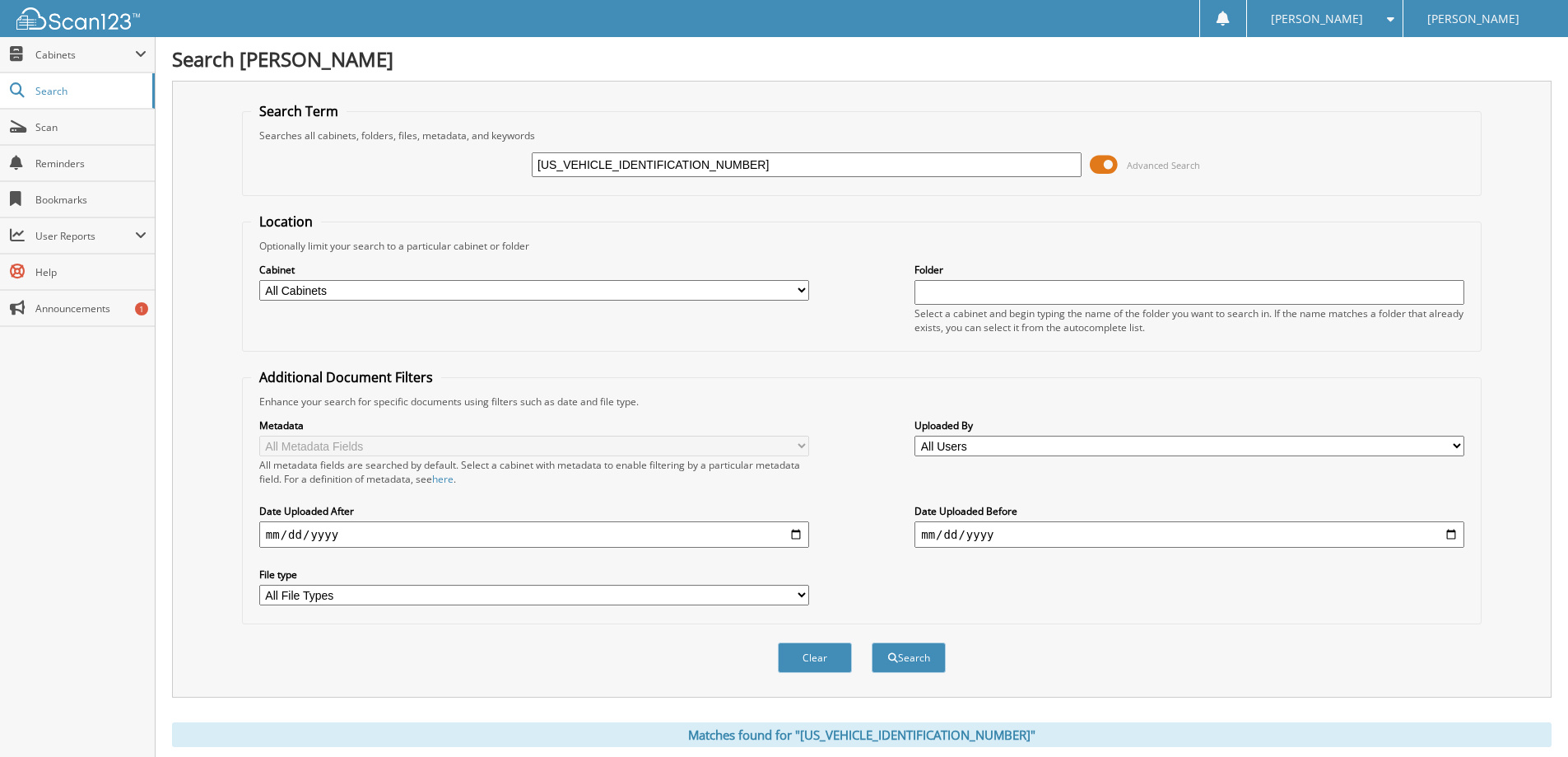
click at [714, 171] on input "[US_VEHICLE_IDENTIFICATION_NUMBER]" at bounding box center [807, 165] width 550 height 25
paste input "[VEHICLE_IDENTIFICATION_NUMBER]"
type input "[US_VEHICLE_IDENTIFICATION_NUMBER]"
click at [872, 643] on button "Search" at bounding box center [908, 658] width 74 height 31
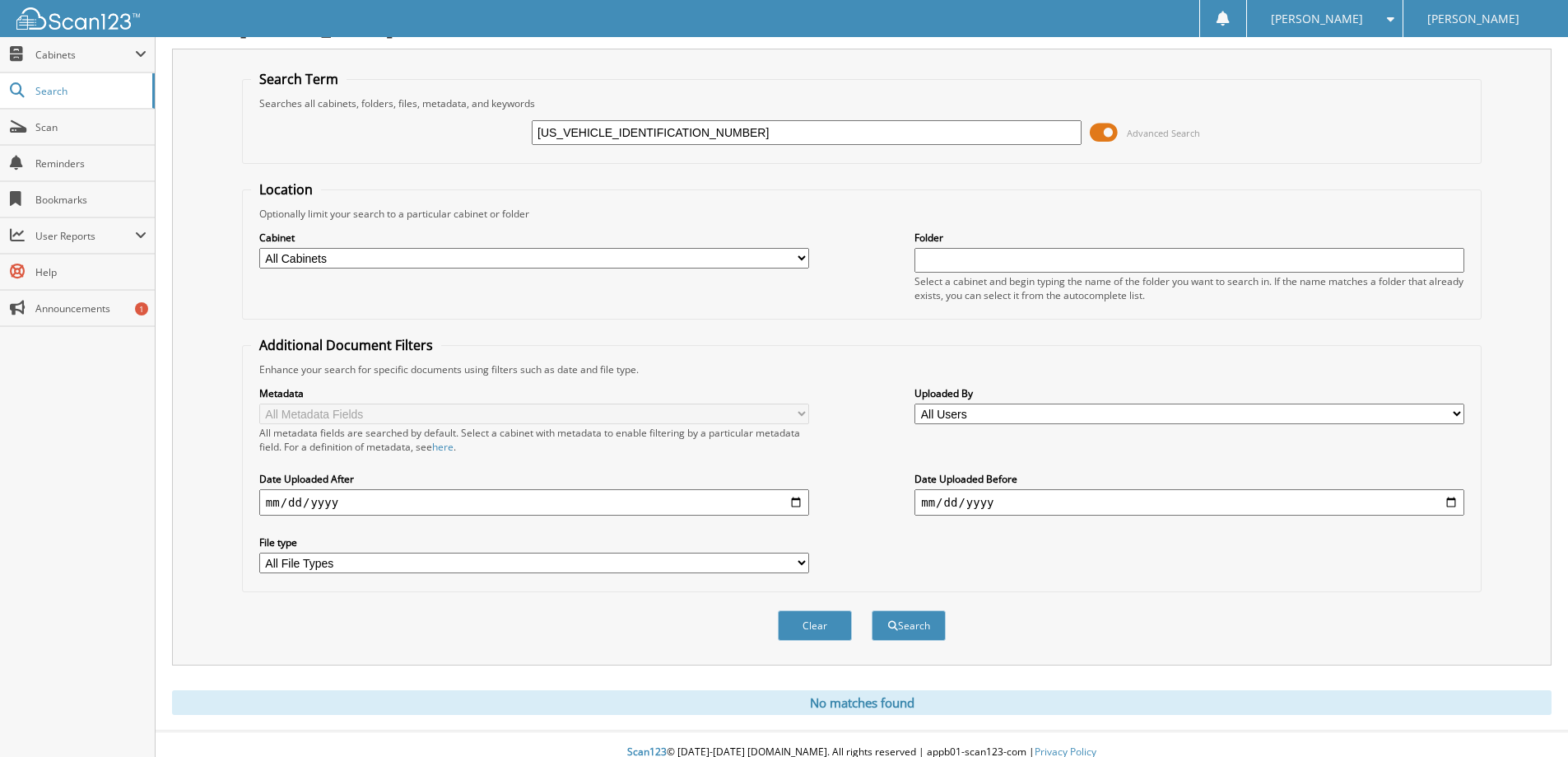
scroll to position [49, 0]
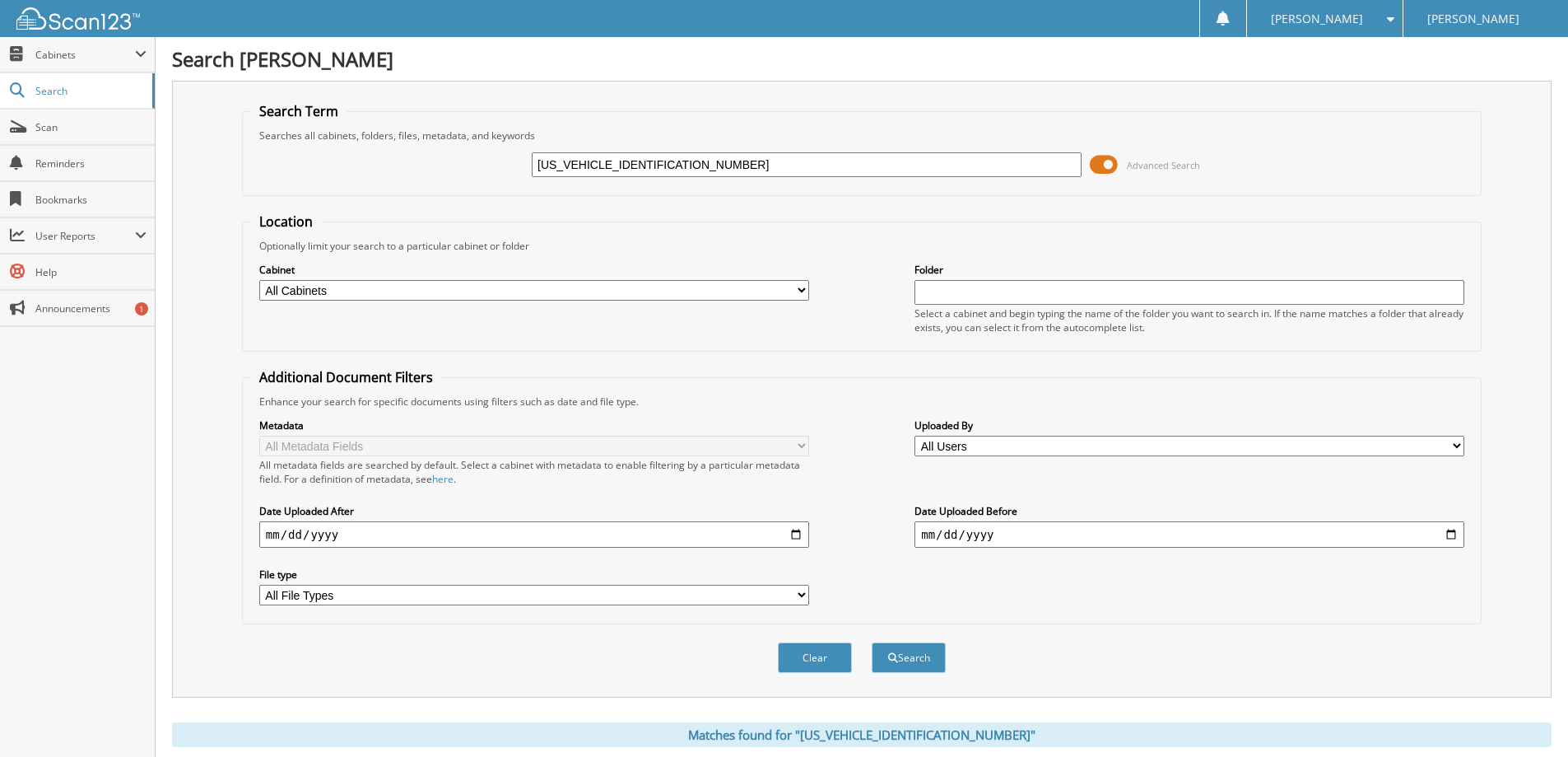
click at [688, 160] on input "[US_VEHICLE_IDENTIFICATION_NUMBER]" at bounding box center [807, 165] width 550 height 25
paste input "3FTTW8F91PRA8195601"
type input "[US_VEHICLE_IDENTIFICATION_NUMBER]"
click at [872, 643] on button "Search" at bounding box center [908, 658] width 74 height 31
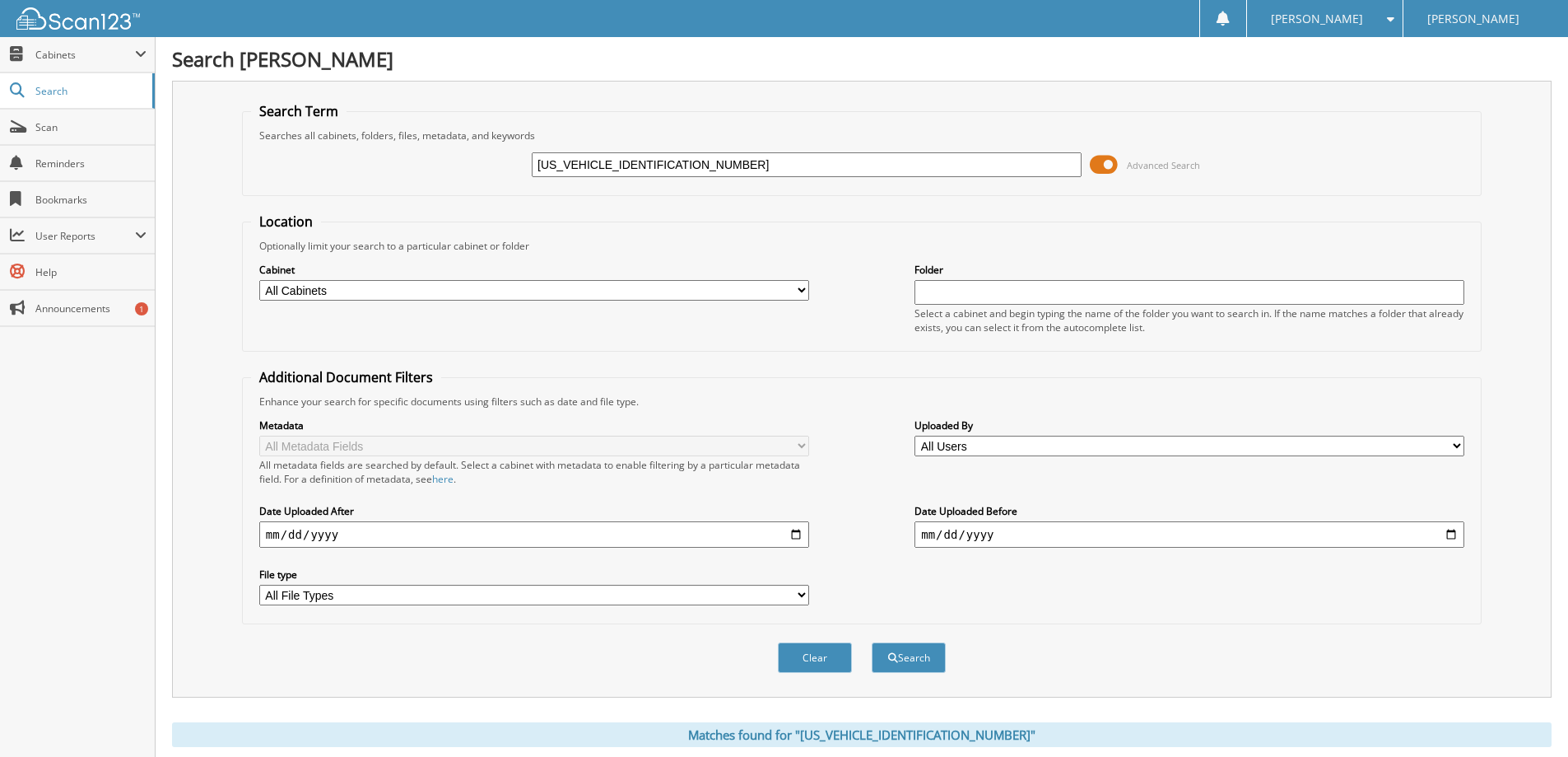
click at [652, 156] on input "3FTTW8F91PRA81956" at bounding box center [807, 165] width 550 height 25
paste input "MCR9B65RRE7655301"
type input "3FMCR9B65RRE76553"
click at [872, 643] on button "Search" at bounding box center [908, 658] width 74 height 31
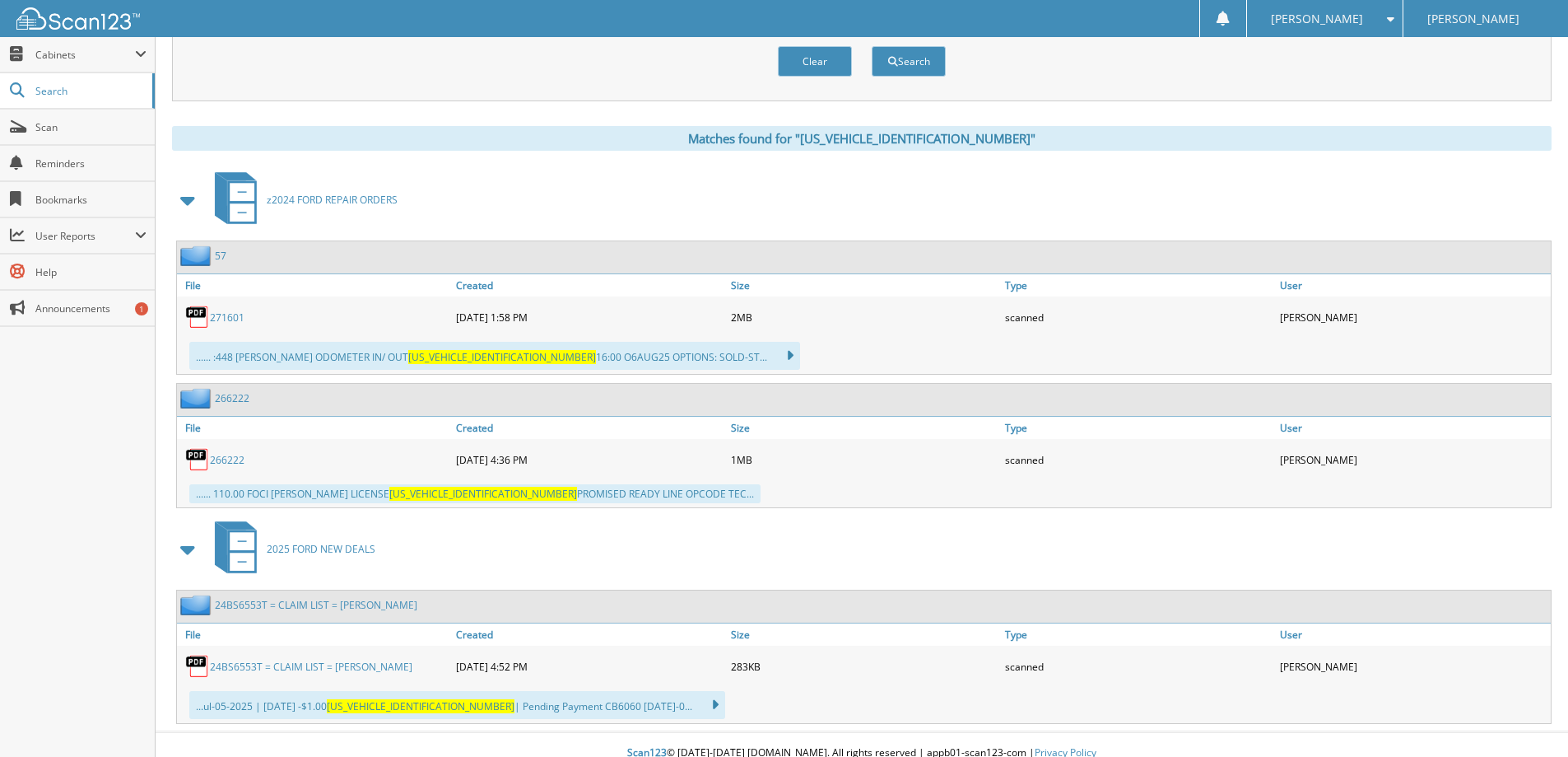
scroll to position [614, 0]
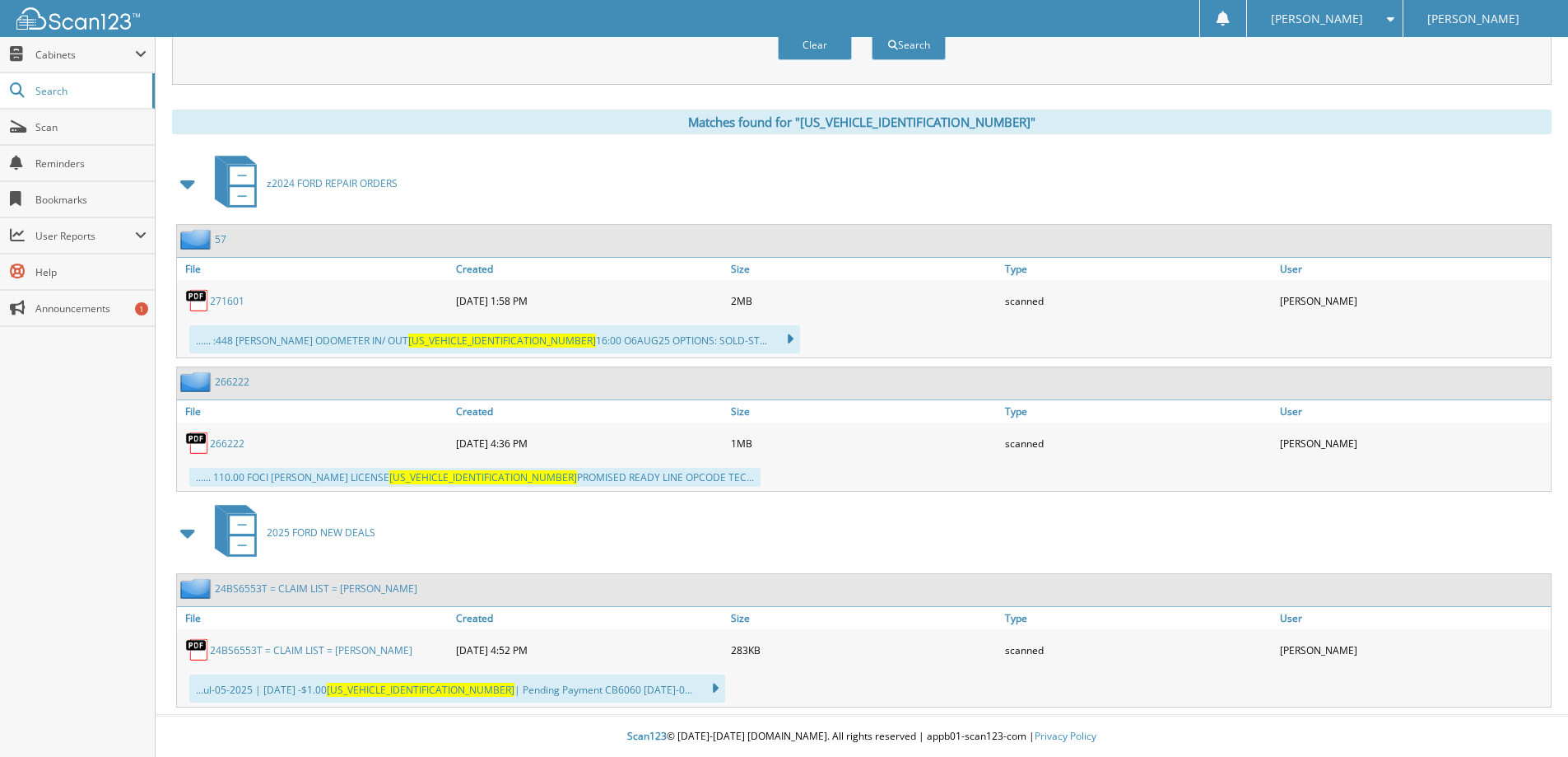
click at [336, 649] on link "24BS6553T = CLAIM LIST = NICKLE, HAILEY" at bounding box center [311, 649] width 203 height 14
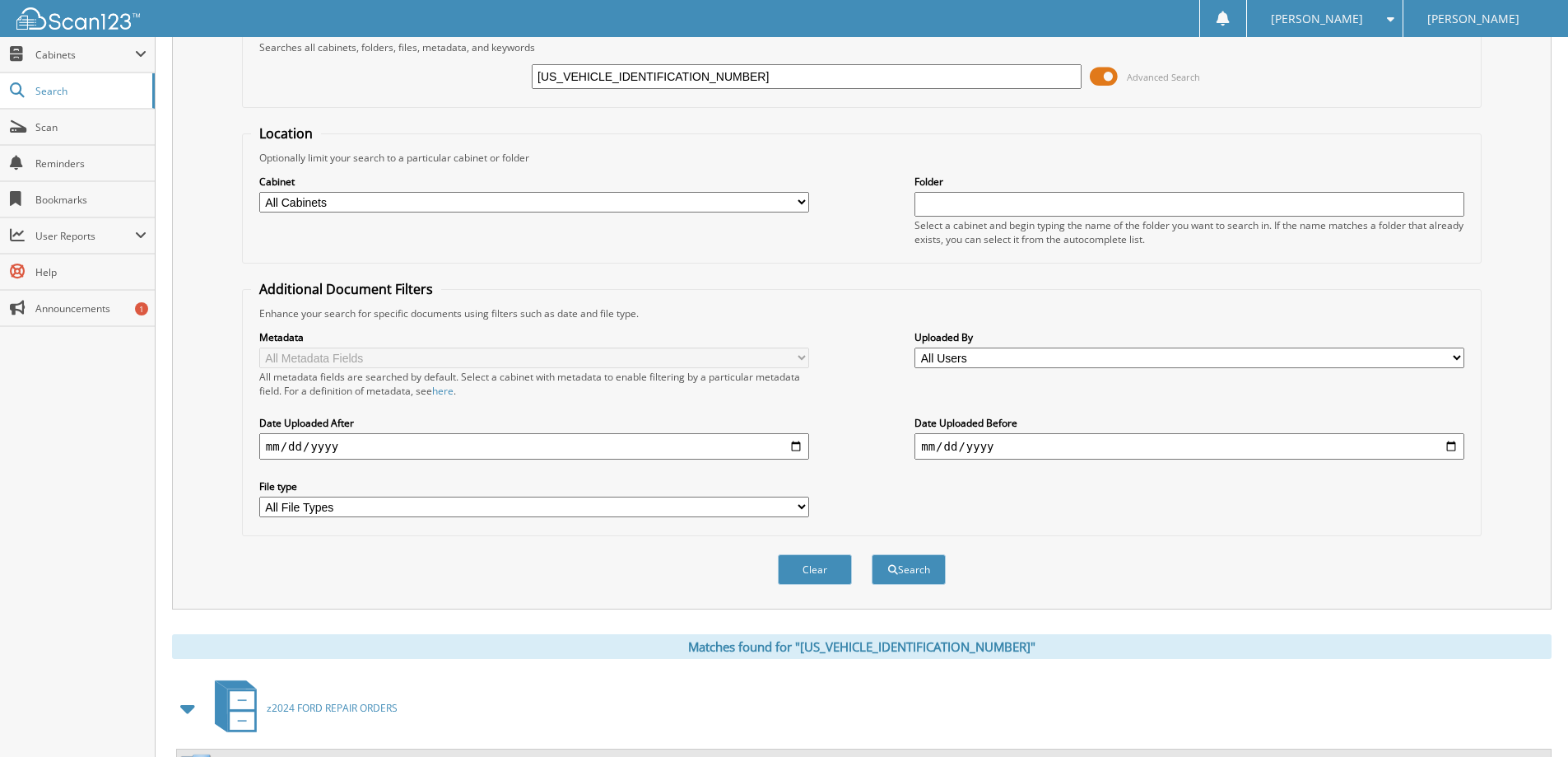
scroll to position [0, 0]
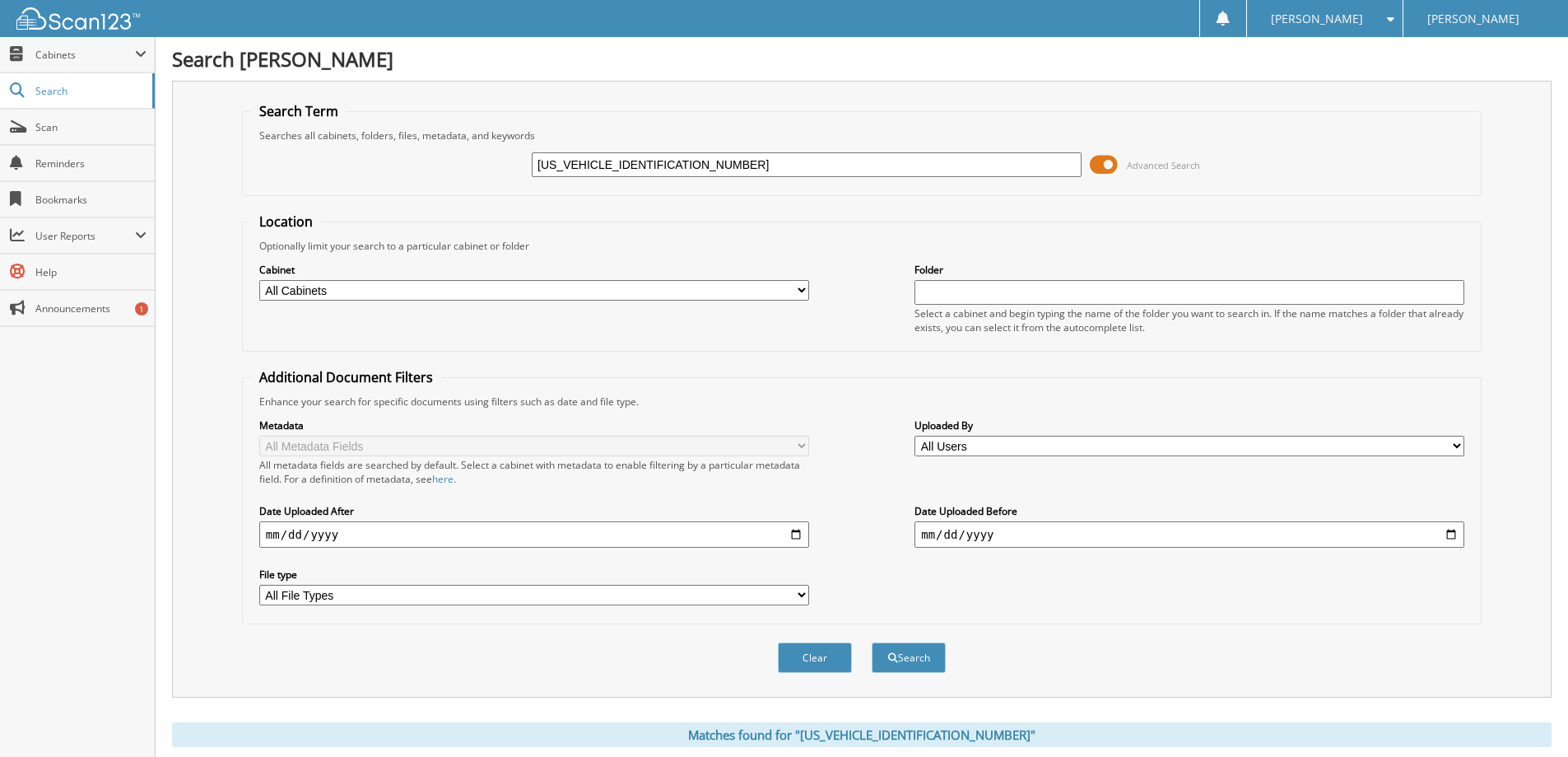
click at [648, 163] on input "[US_VEHICLE_IDENTIFICATION_NUMBER]" at bounding box center [807, 165] width 550 height 25
paste input "1FMSK8DH3MGA8969901"
type input "1FMSK8DH3MGA89699"
click at [872, 643] on button "Search" at bounding box center [908, 658] width 74 height 31
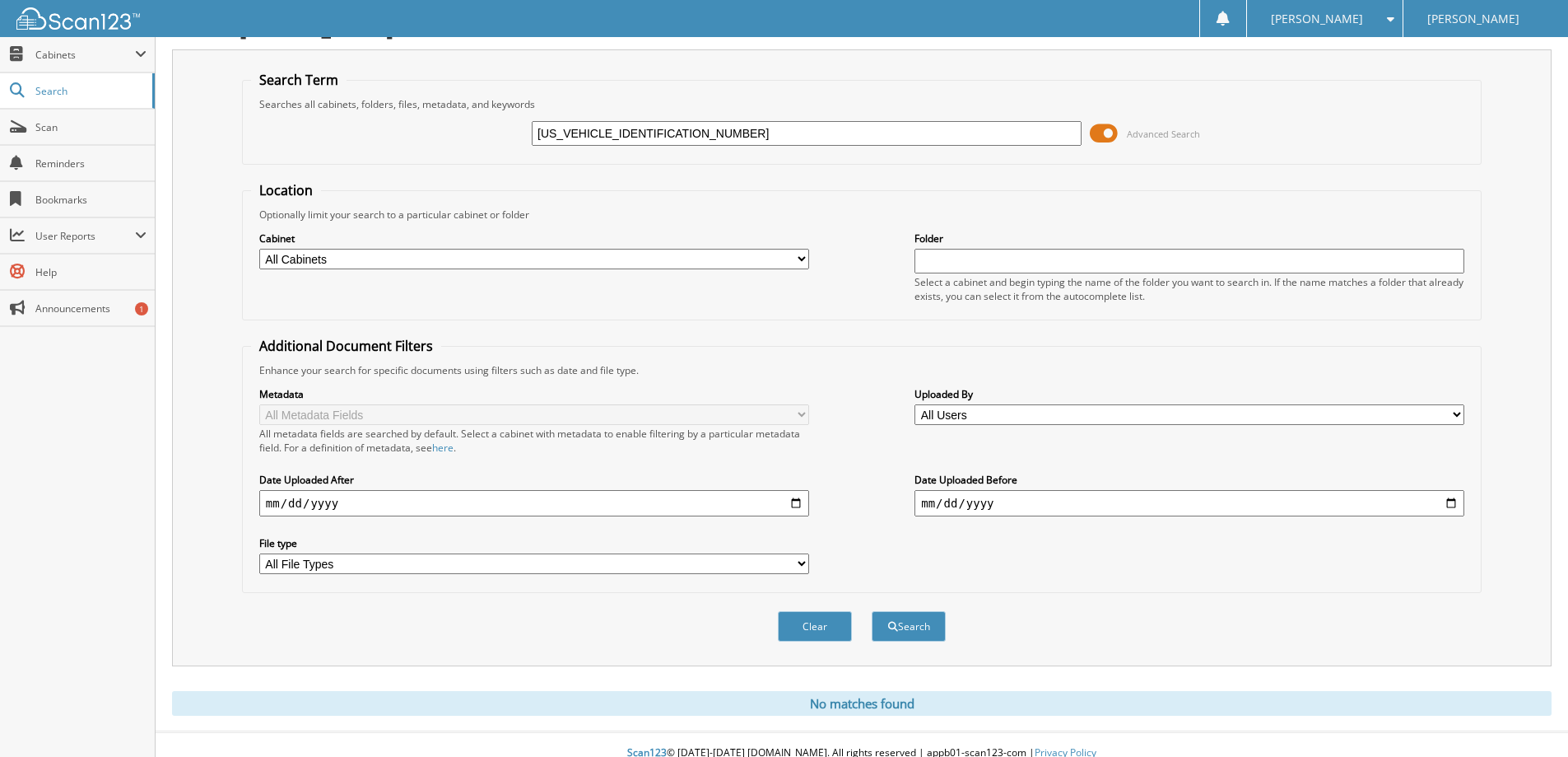
scroll to position [49, 0]
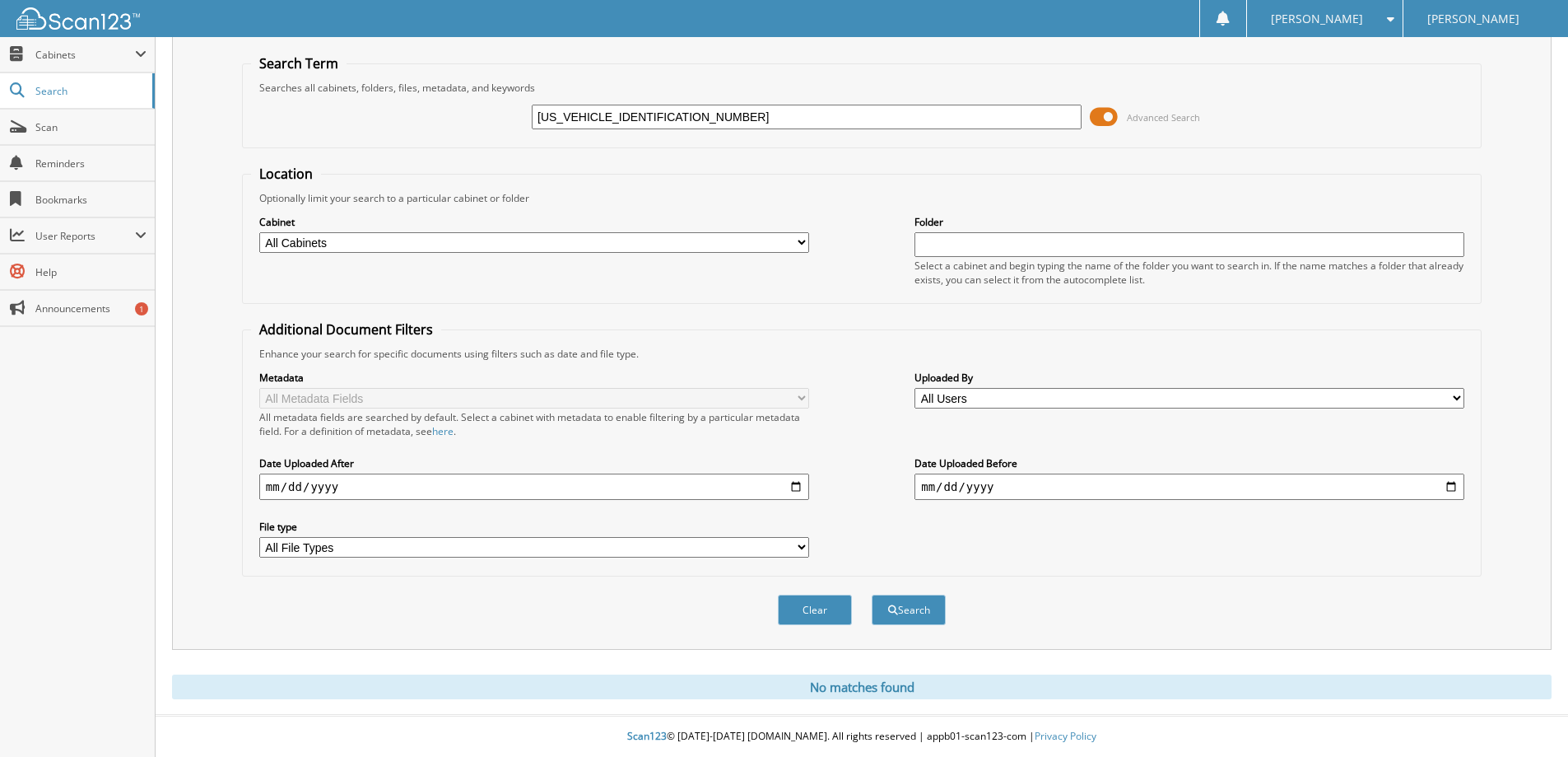
click at [632, 112] on input "1FMSK8DH3MGA89699" at bounding box center [807, 117] width 550 height 25
paste input "CU9J97HUA9720201"
type input "1FMCU9J97HUA97202"
click at [872, 595] on button "Search" at bounding box center [908, 610] width 74 height 31
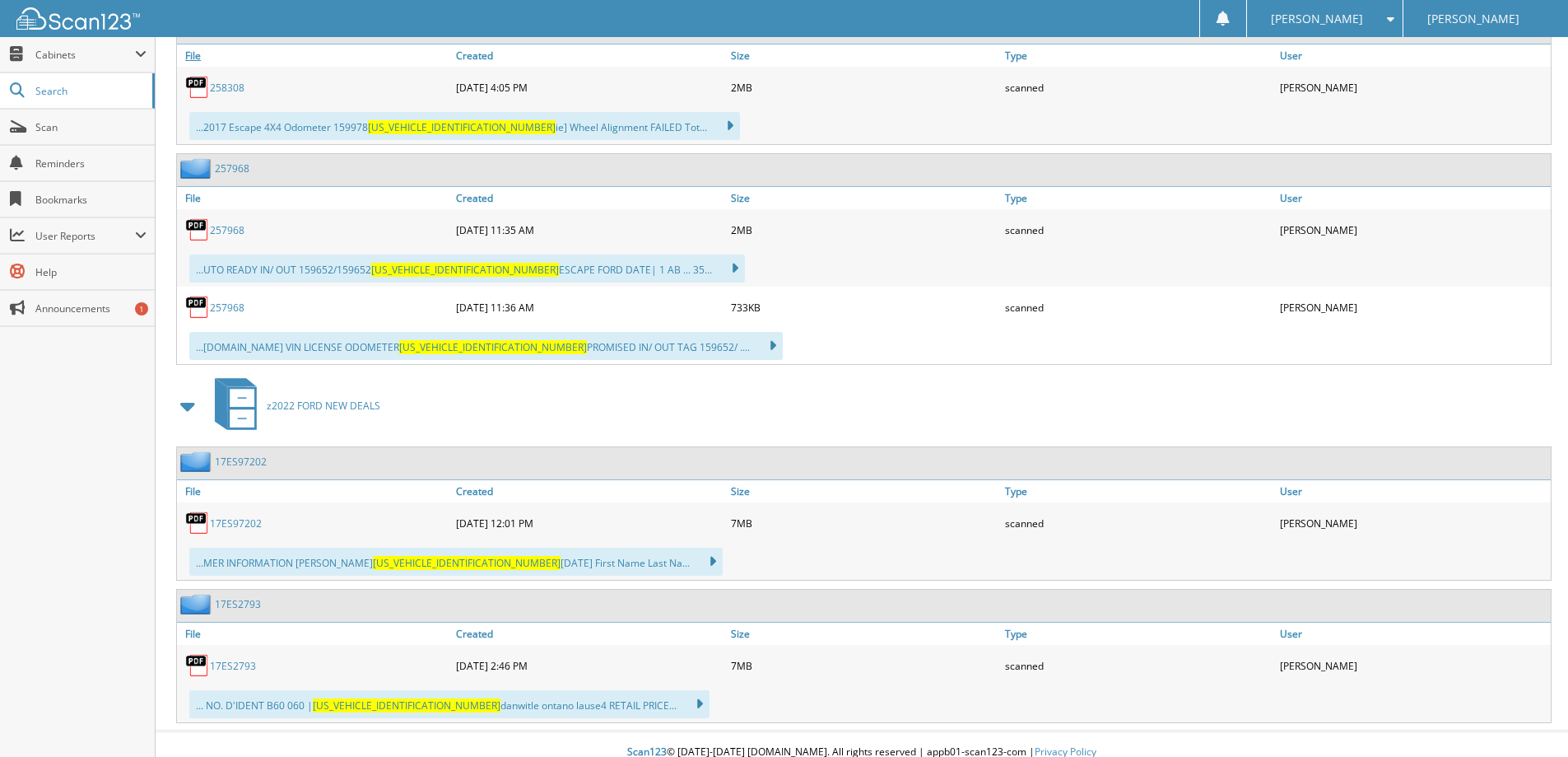
scroll to position [1835, 0]
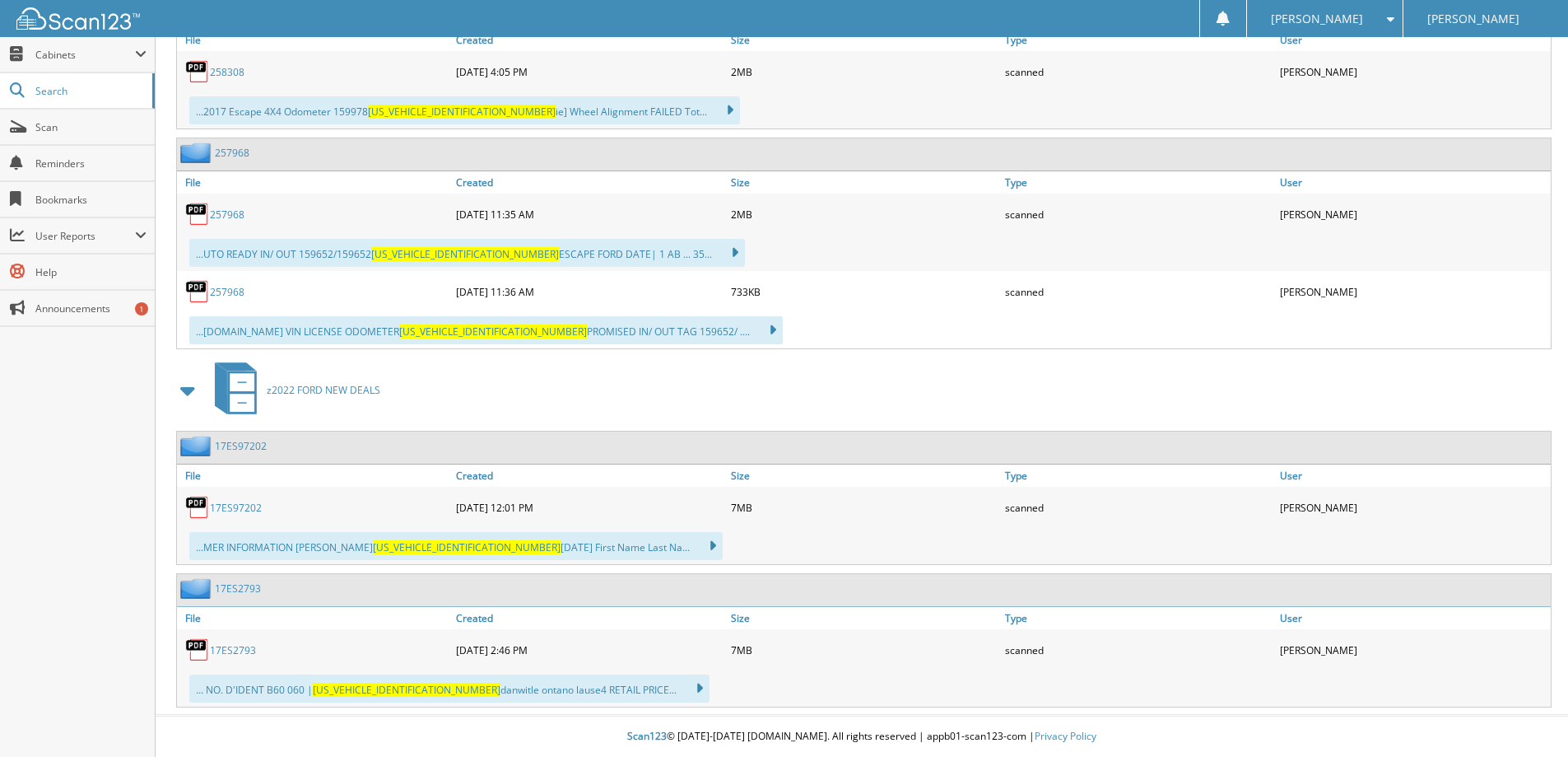
click at [237, 510] on link "17ES97202" at bounding box center [236, 507] width 52 height 14
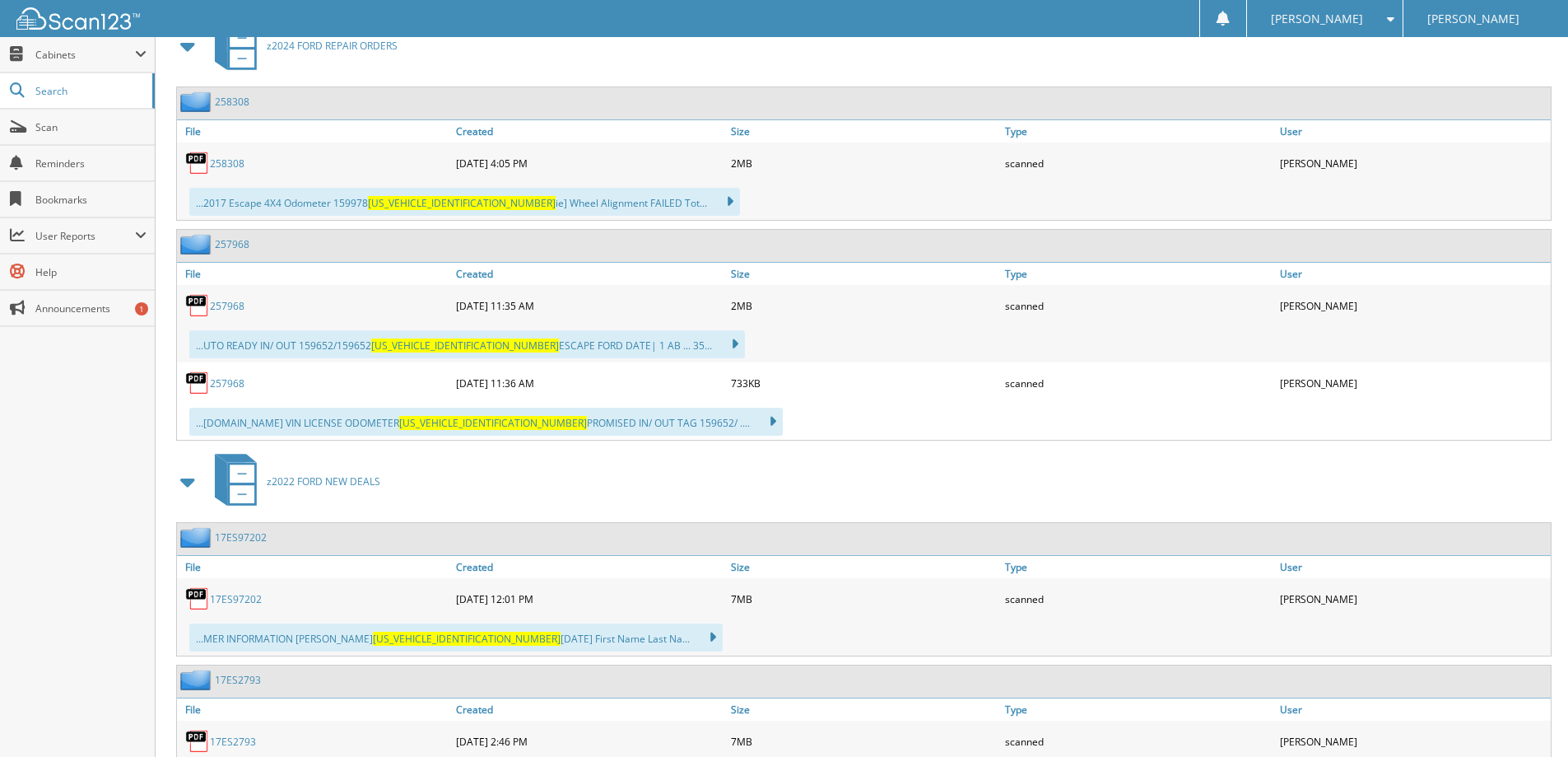
scroll to position [1835, 0]
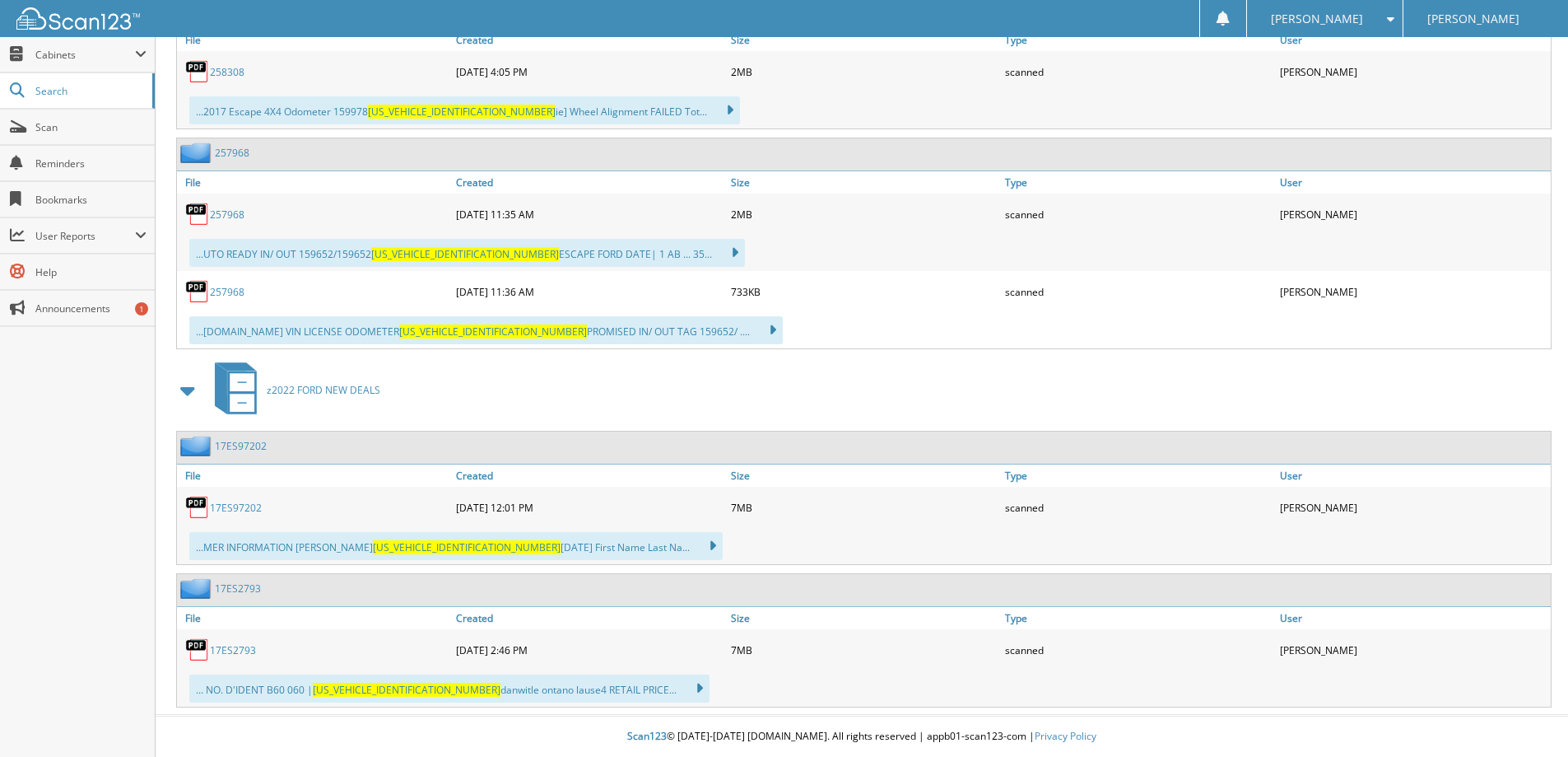
click at [233, 647] on link "17ES2793" at bounding box center [233, 649] width 46 height 14
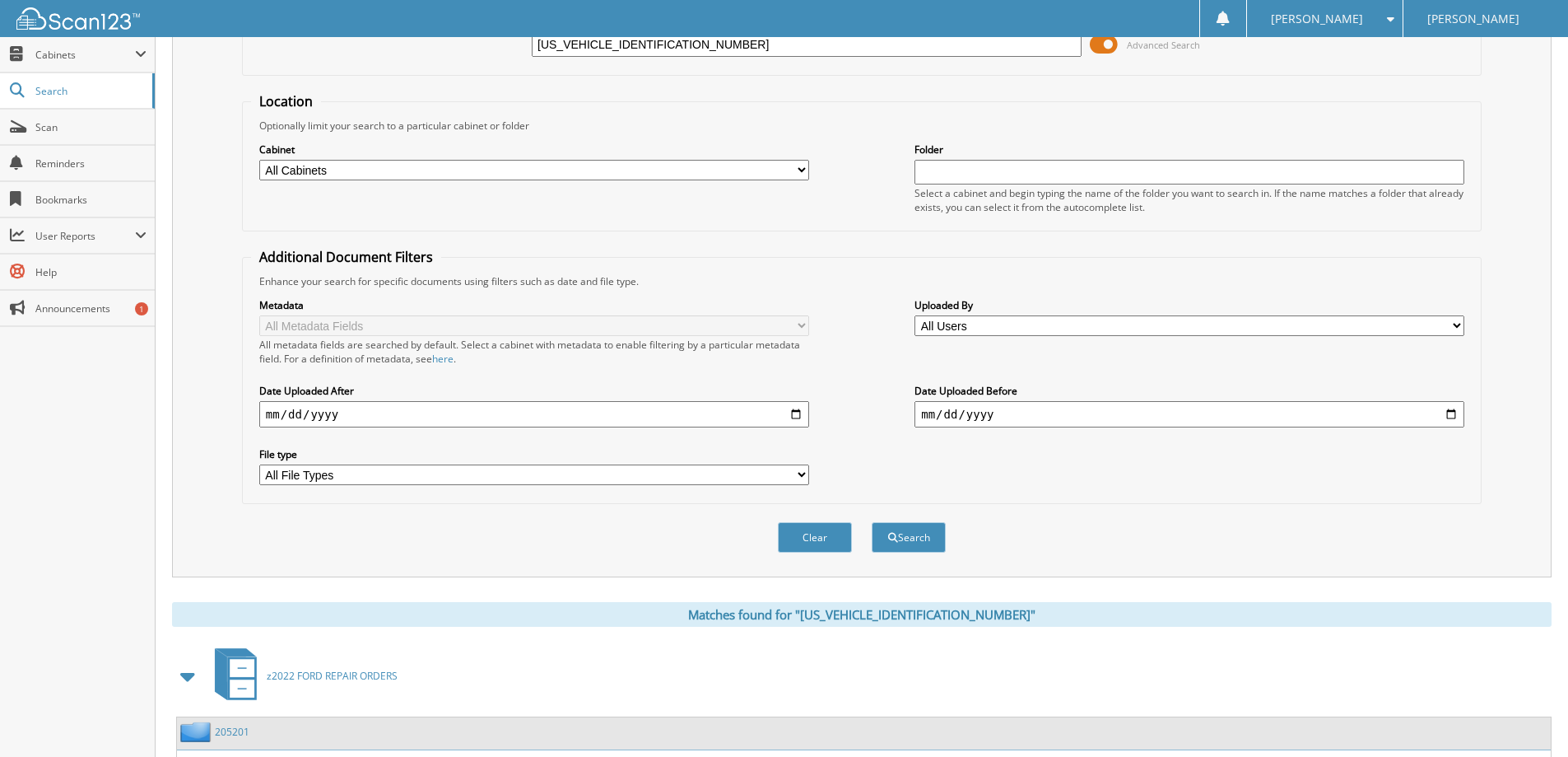
scroll to position [0, 0]
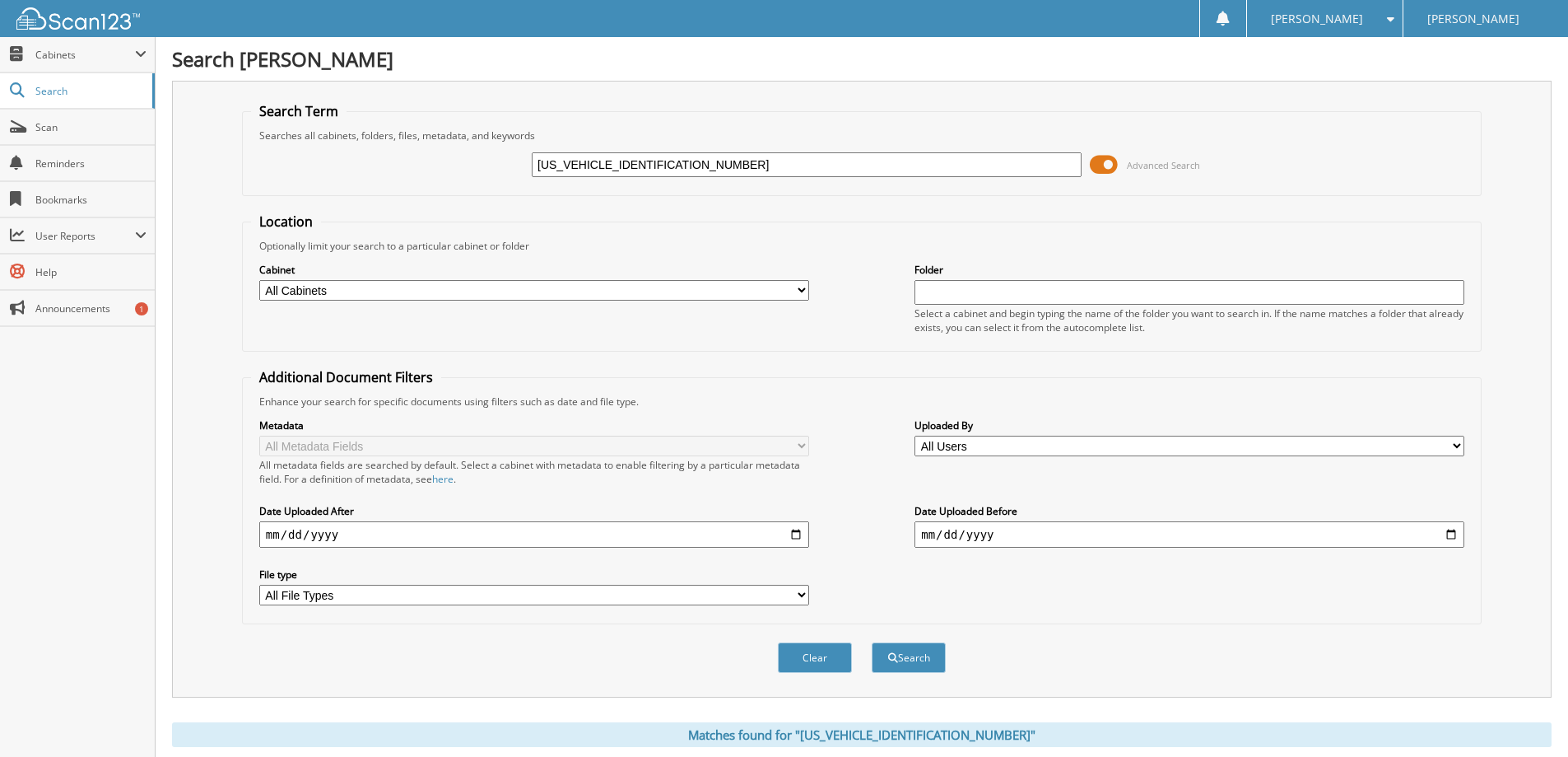
click at [760, 164] on input "[US_VEHICLE_IDENTIFICATION_NUMBER]" at bounding box center [807, 165] width 550 height 25
click at [762, 164] on input "[US_VEHICLE_IDENTIFICATION_NUMBER]" at bounding box center [807, 165] width 550 height 25
type input "[PERSON_NAME]"
click at [872, 643] on button "Search" at bounding box center [908, 658] width 74 height 31
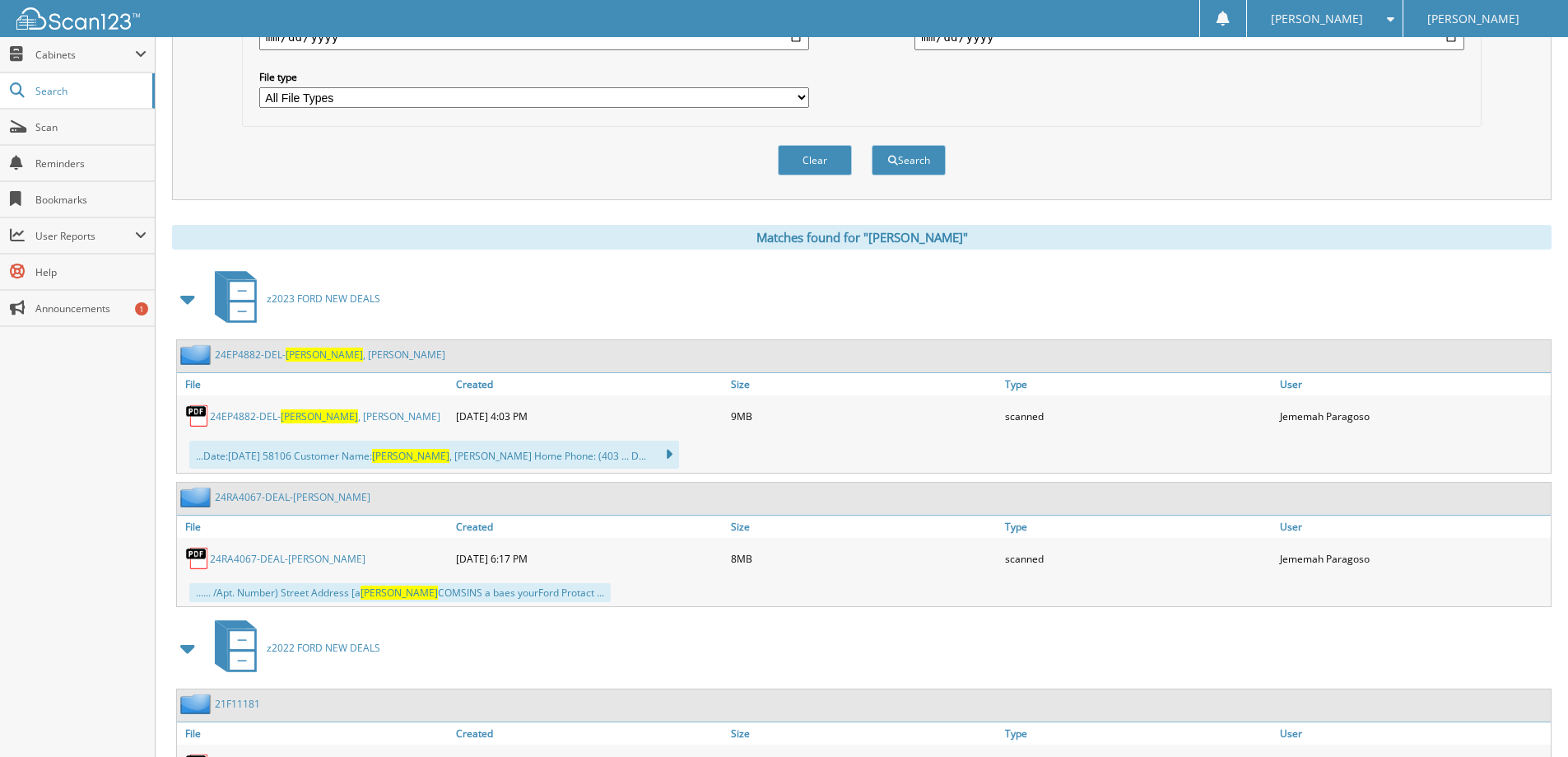
scroll to position [495, 0]
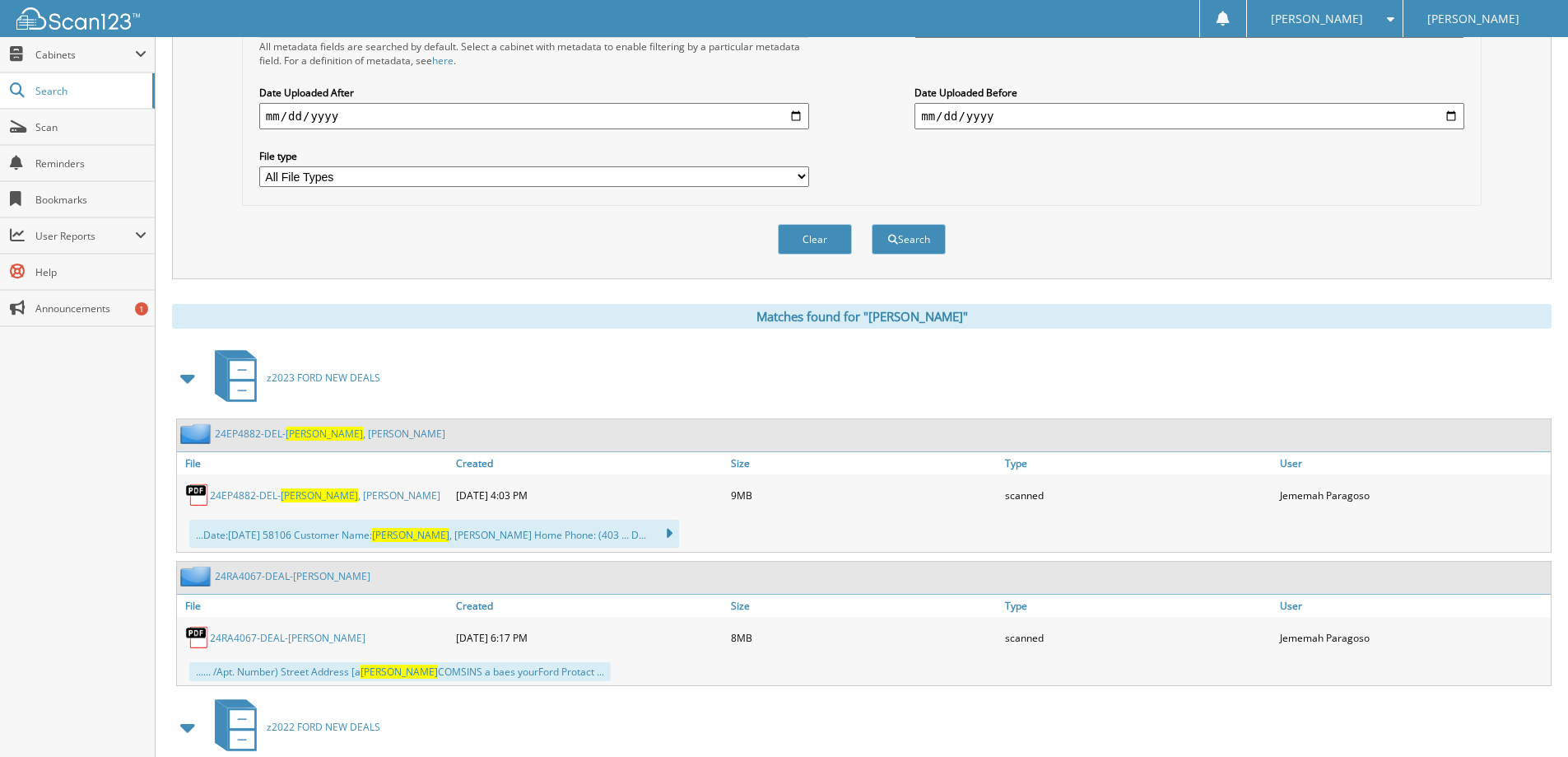
scroll to position [84, 0]
